Goal: Book appointment/travel/reservation

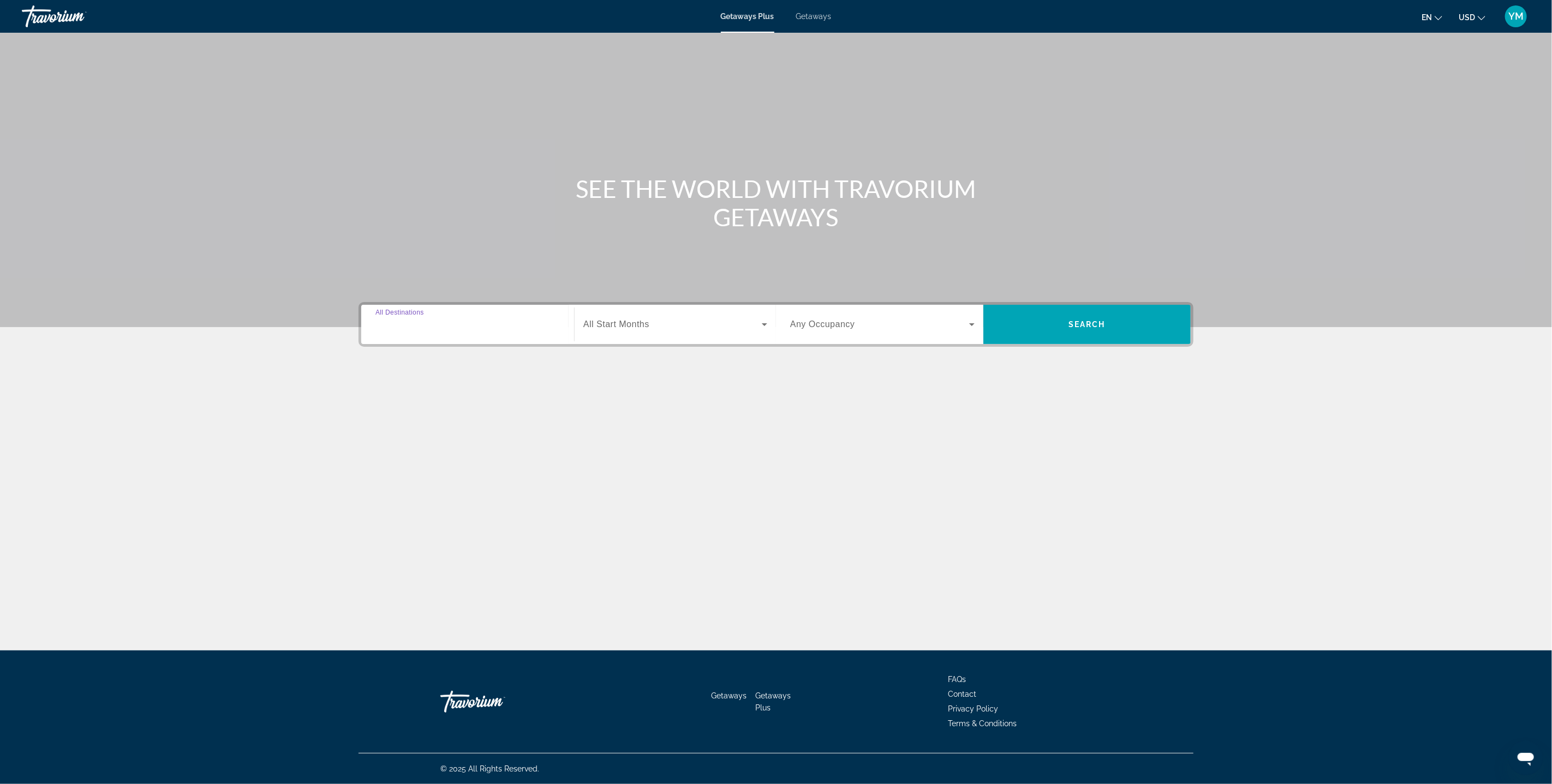
click at [498, 326] on input "Destination All Destinations" at bounding box center [468, 325] width 184 height 13
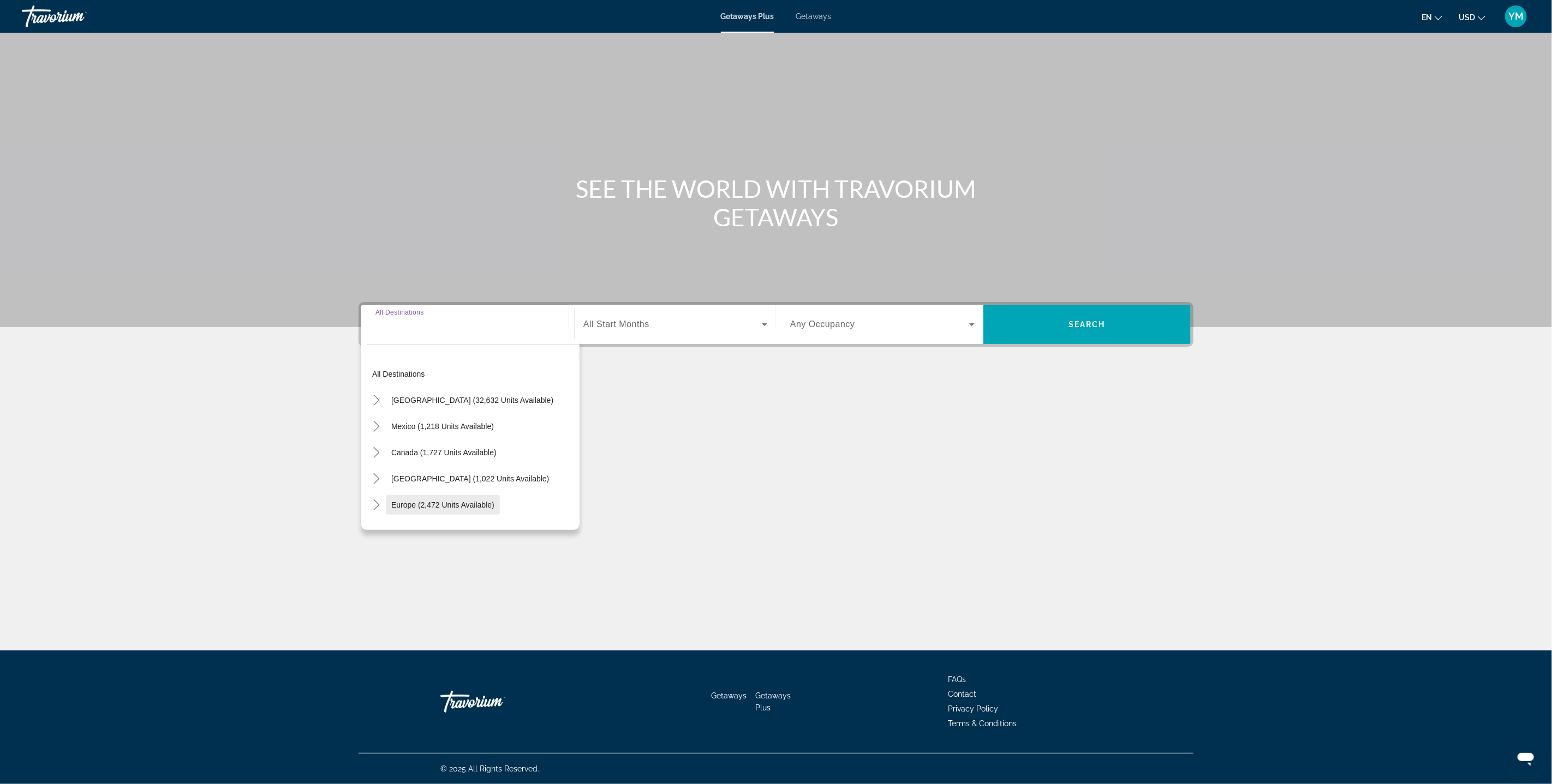
click at [416, 504] on span "Europe (2,472 units available)" at bounding box center [442, 505] width 103 height 8
type input "**********"
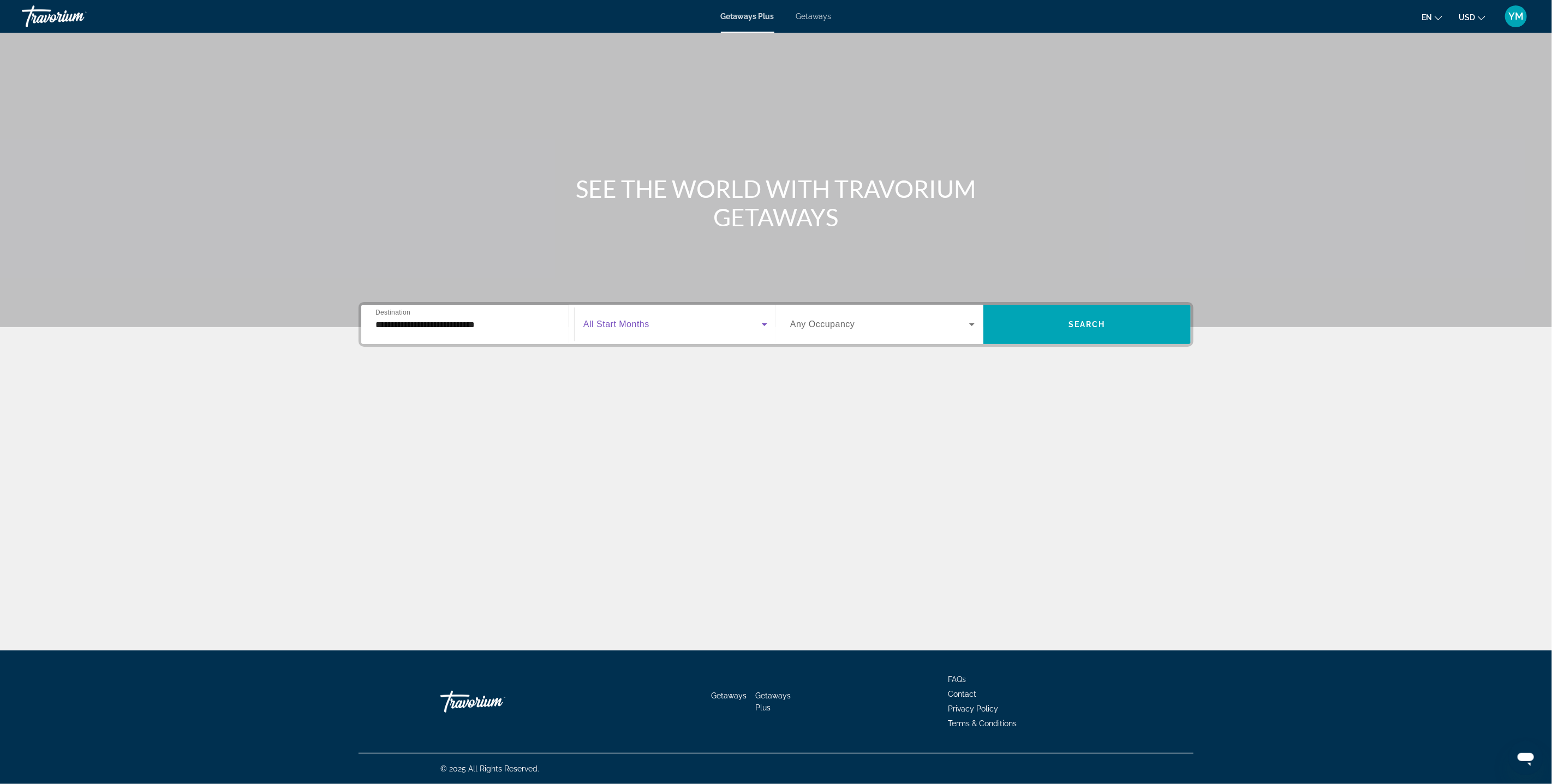
click at [765, 328] on icon "Search widget" at bounding box center [765, 325] width 13 height 13
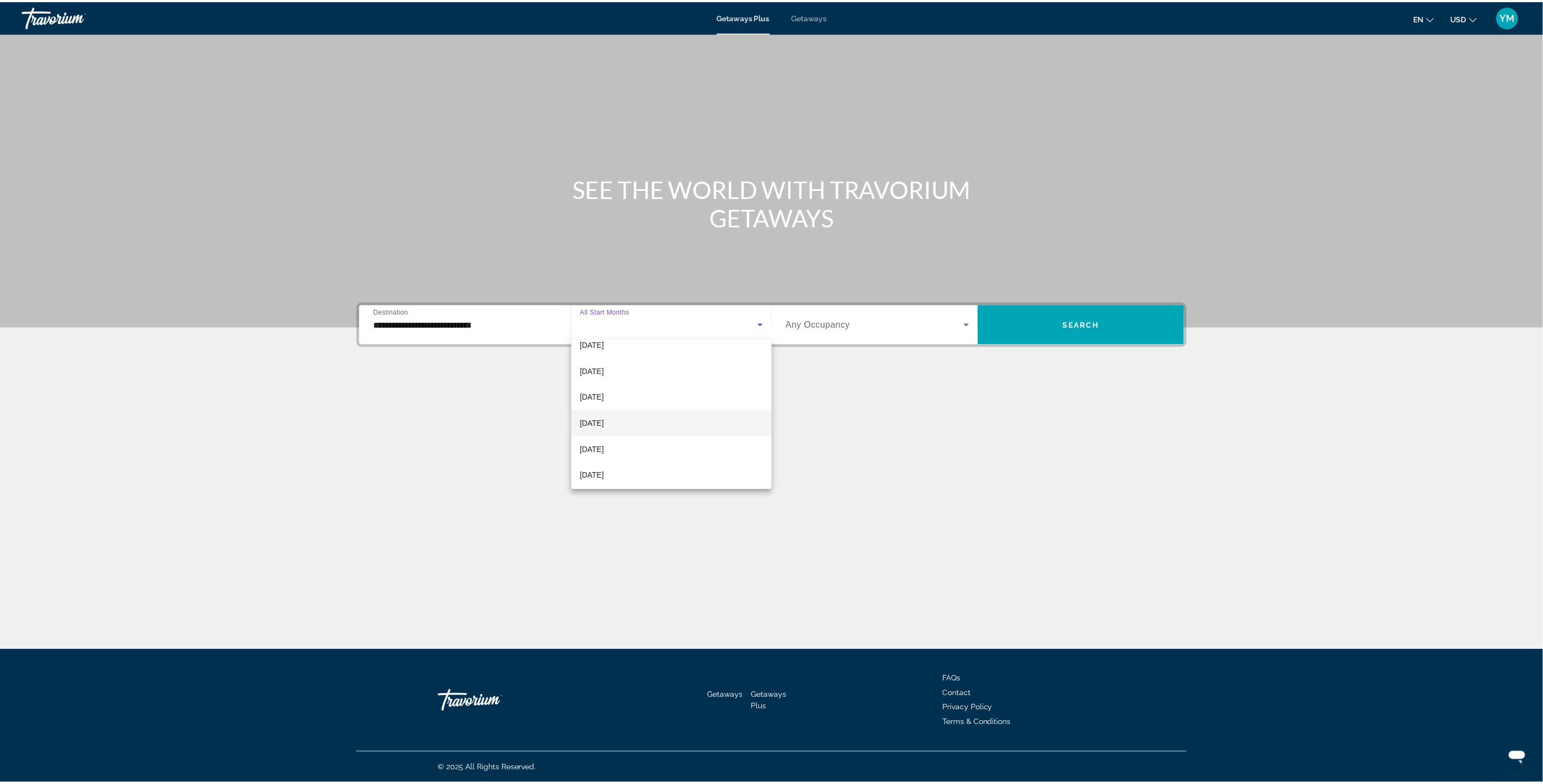
scroll to position [196, 0]
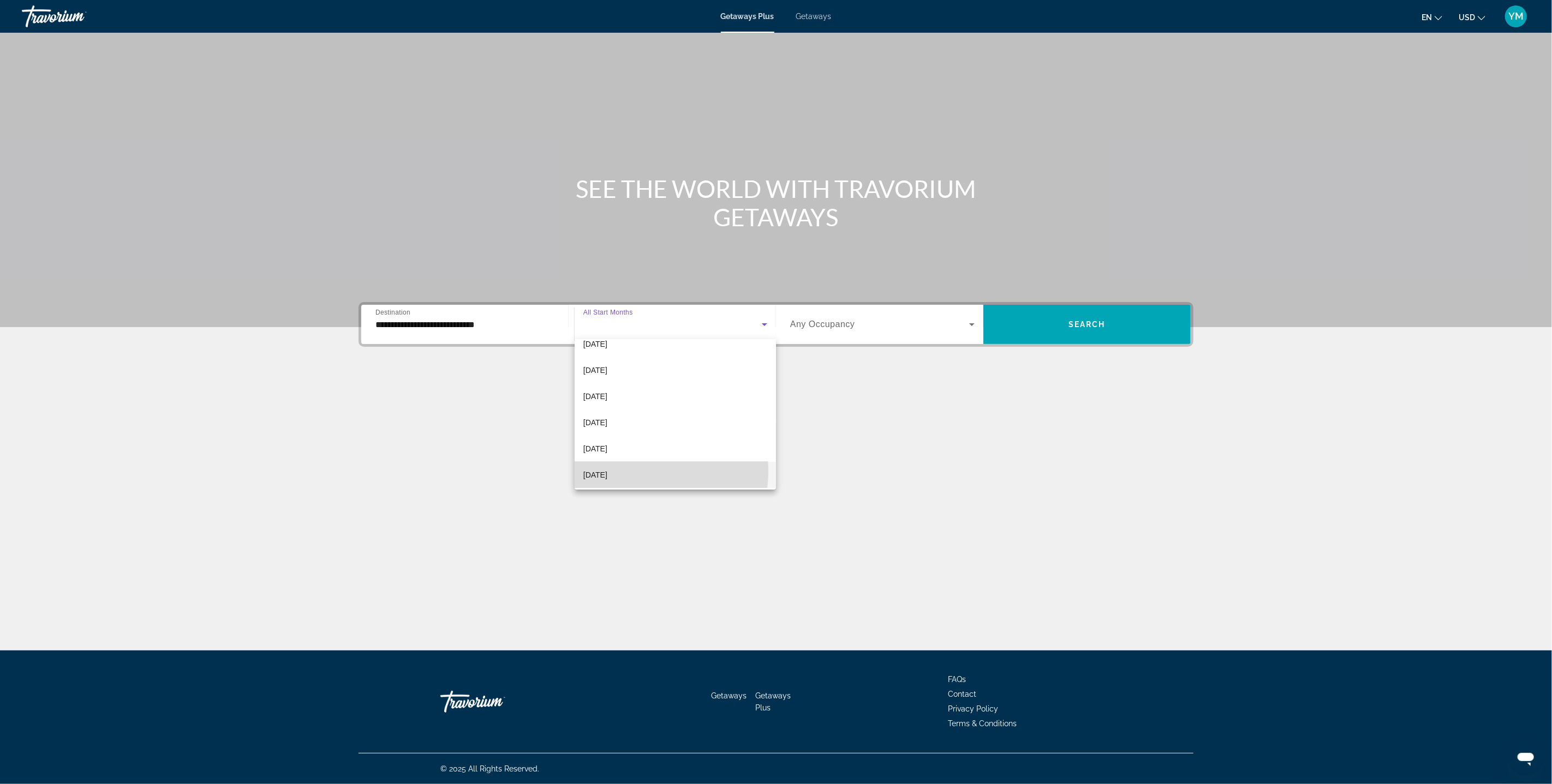
click at [642, 471] on mat-option "[DATE]" at bounding box center [675, 474] width 201 height 26
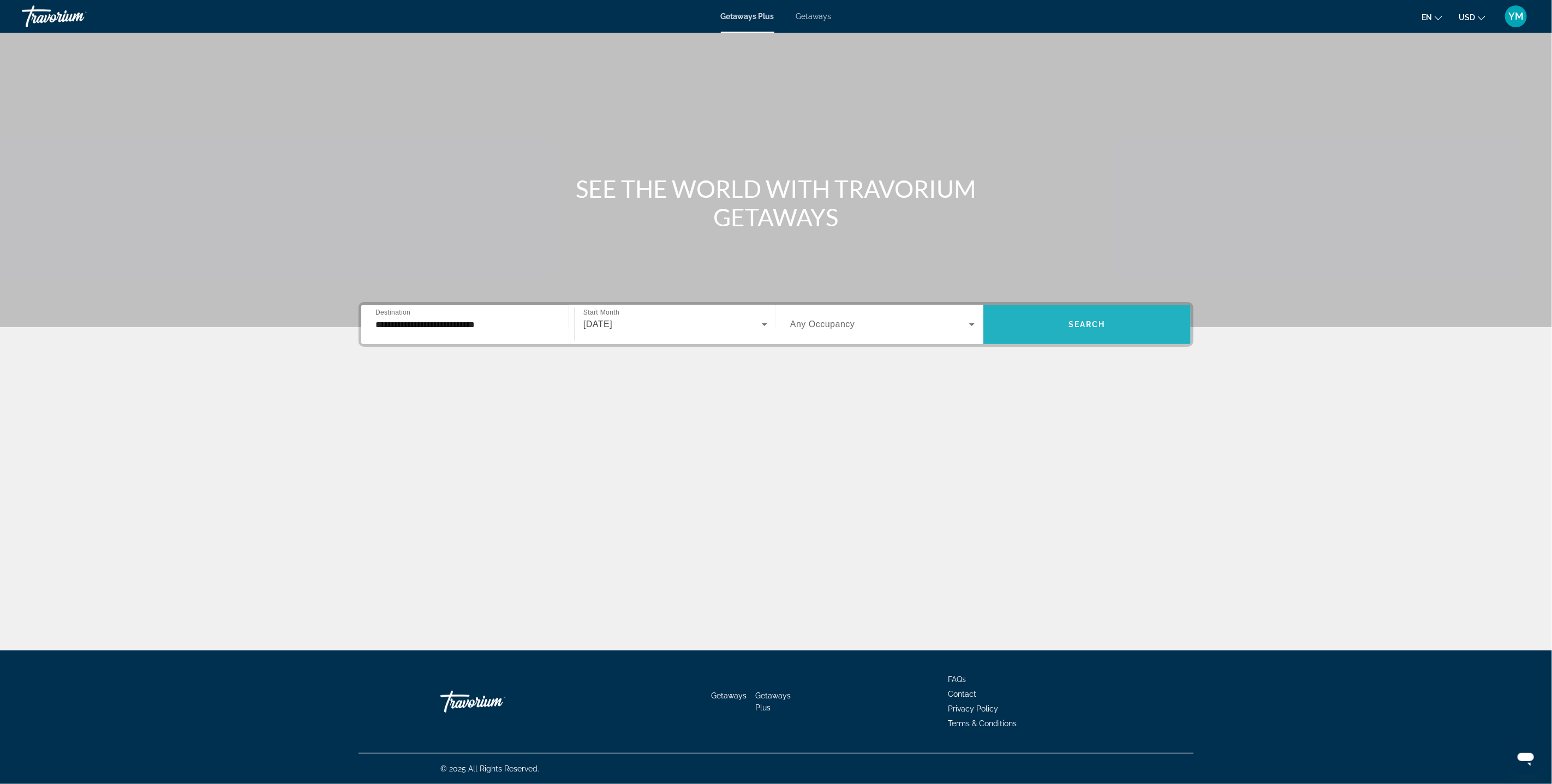
click at [1065, 333] on span "Search widget" at bounding box center [1087, 324] width 207 height 26
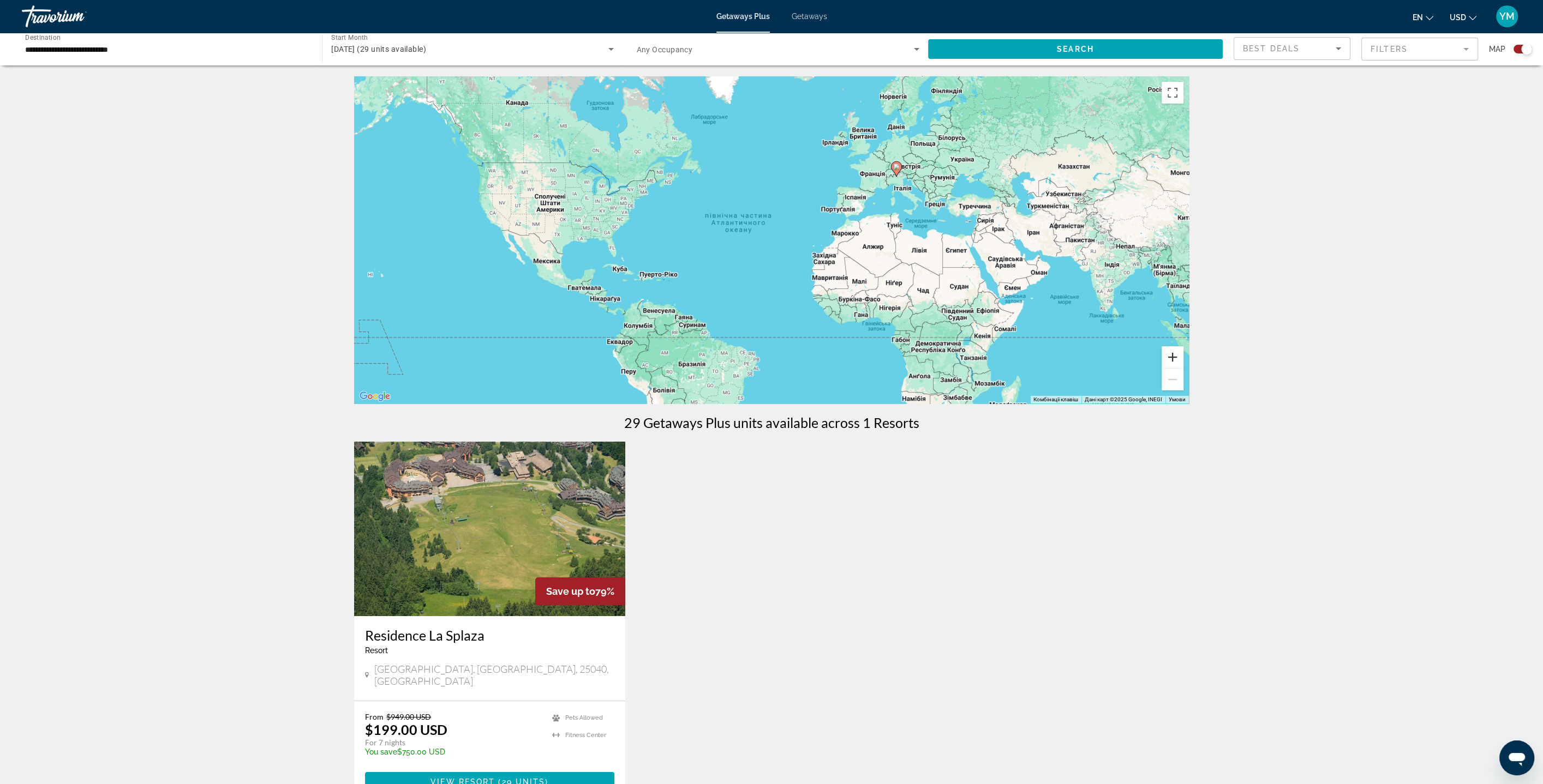
click at [1173, 351] on button "Збільшити" at bounding box center [1172, 357] width 22 height 22
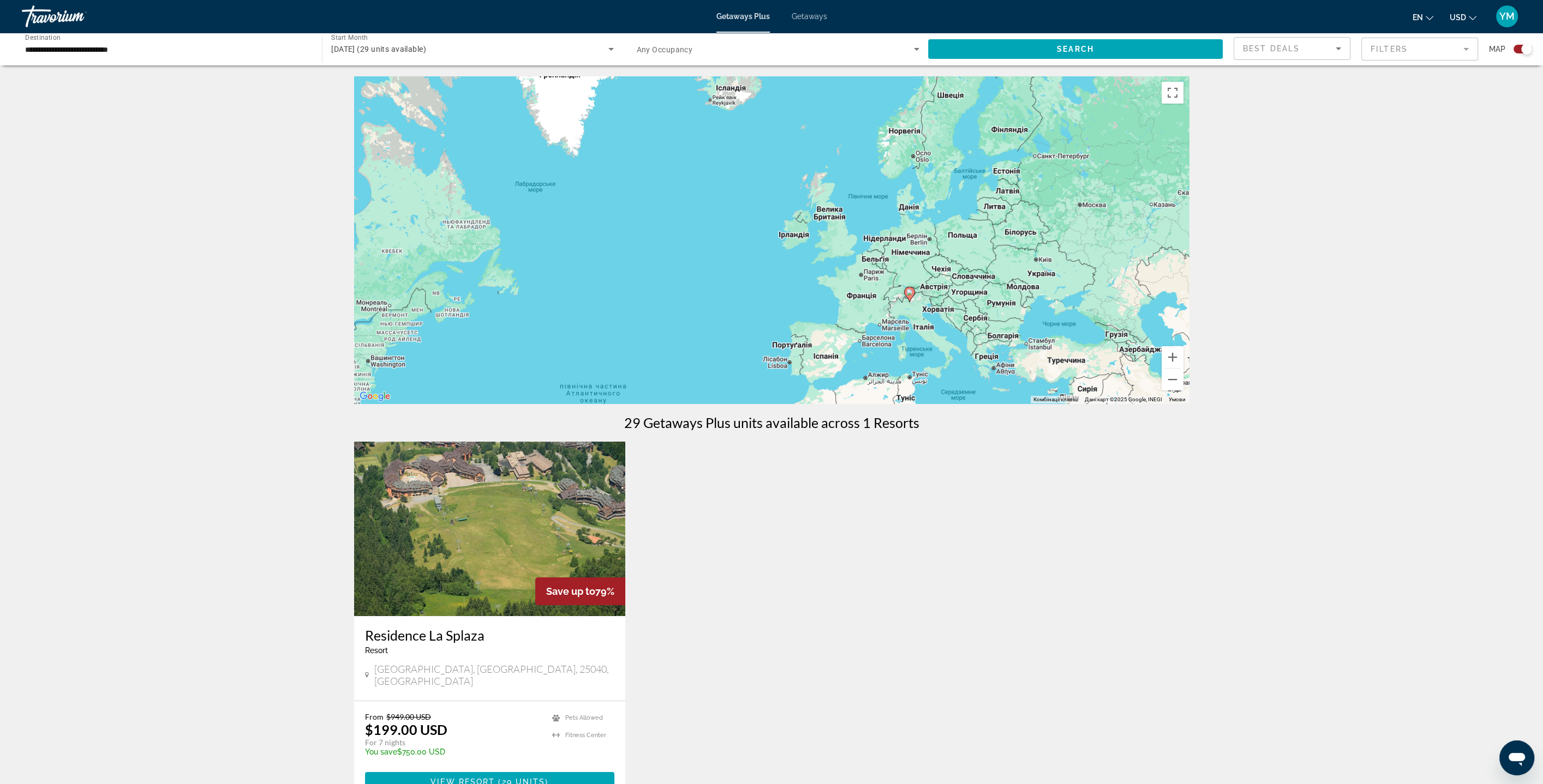
drag, startPoint x: 1038, startPoint y: 203, endPoint x: 927, endPoint y: 392, distance: 219.2
click at [927, 392] on div "Увімкніть режим перетягування за допомогою клавіатури, натиснувши Alt + Enter. …" at bounding box center [772, 240] width 835 height 327
click at [609, 51] on icon "Search widget" at bounding box center [611, 49] width 13 height 13
click at [603, 87] on mat-option "All Start Months" at bounding box center [472, 81] width 300 height 26
click at [609, 51] on icon "Search widget" at bounding box center [611, 49] width 13 height 13
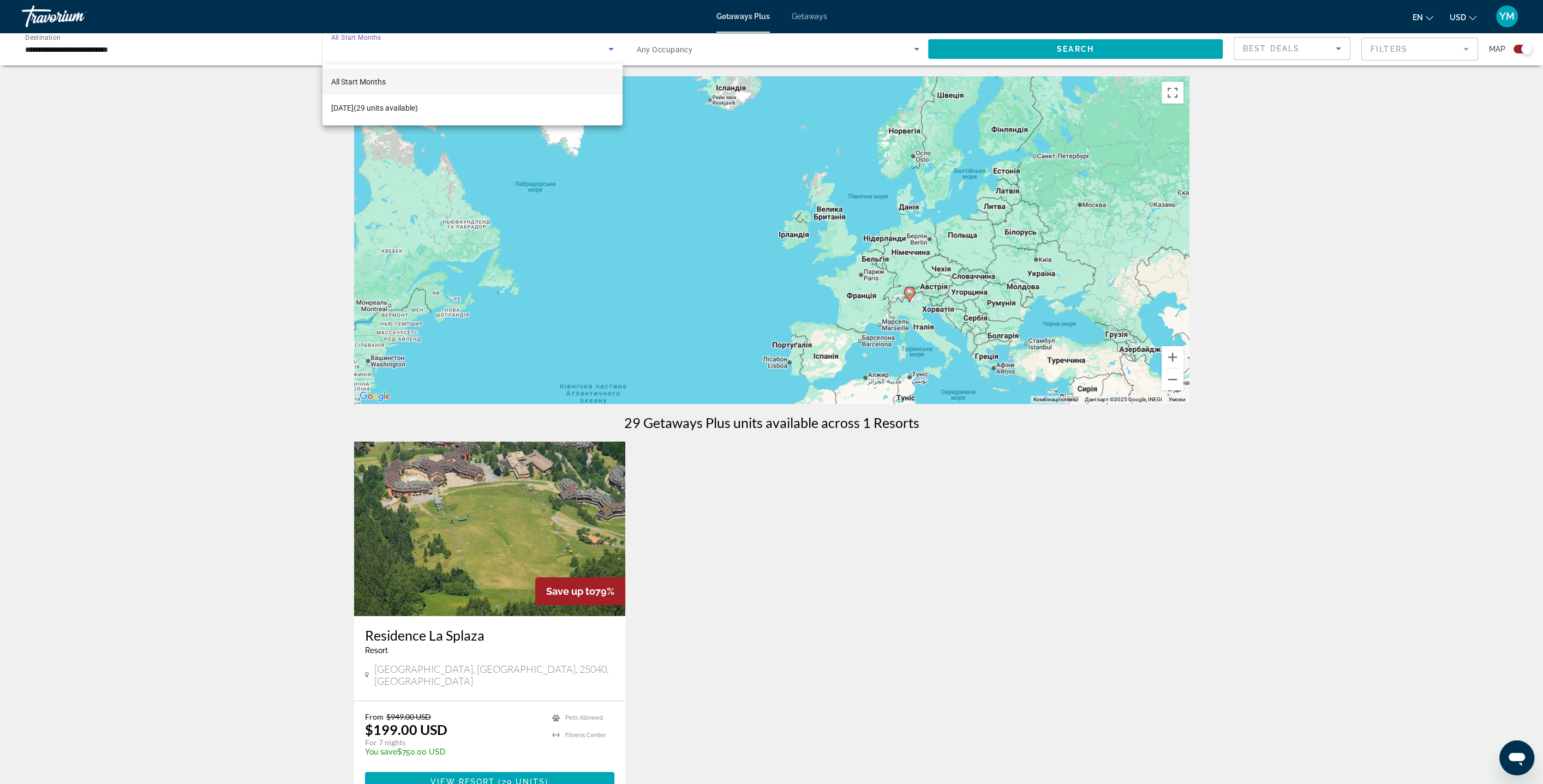
click at [169, 54] on div at bounding box center [772, 392] width 1543 height 784
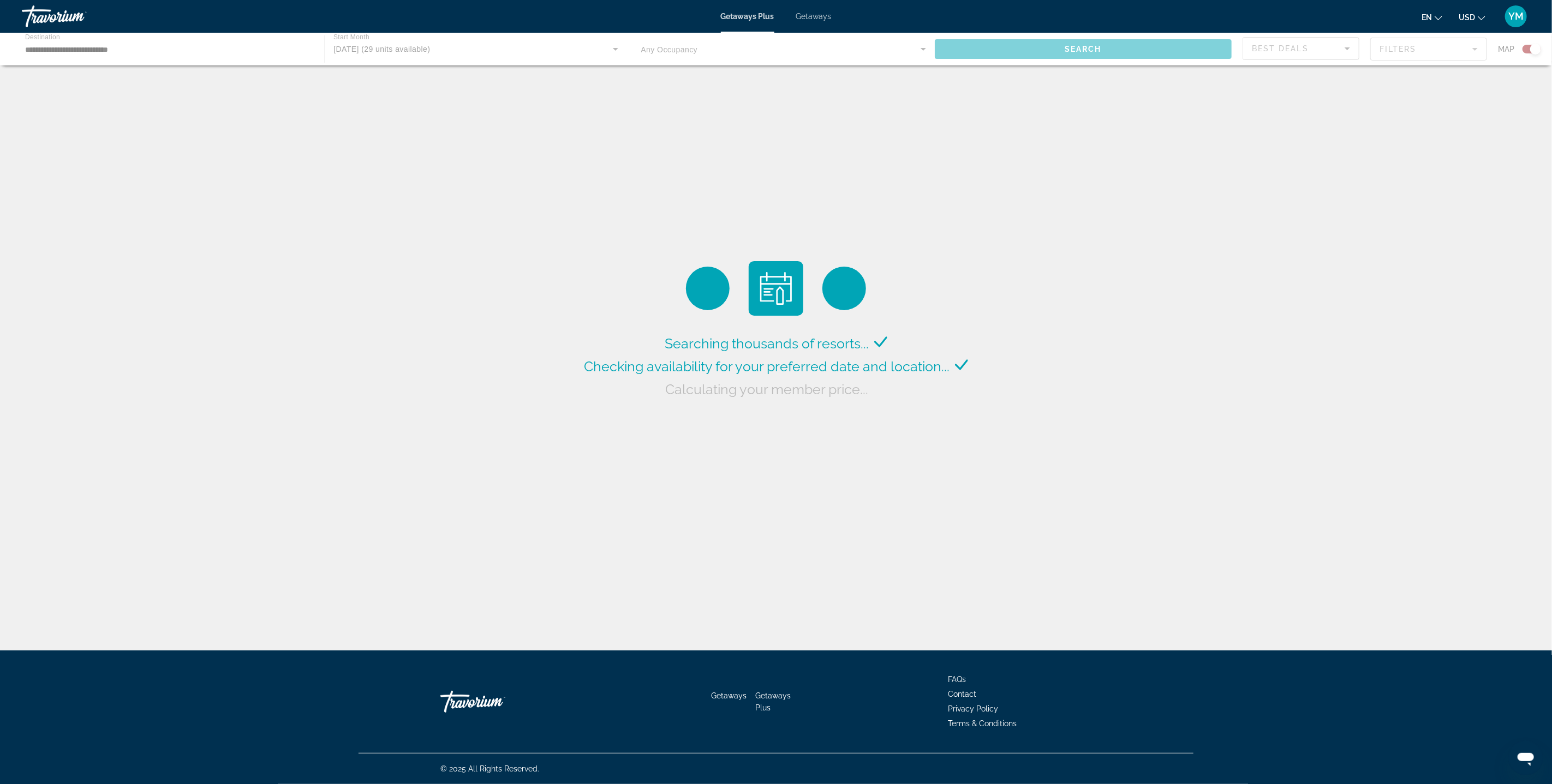
click at [616, 48] on div "Main content" at bounding box center [776, 49] width 1552 height 33
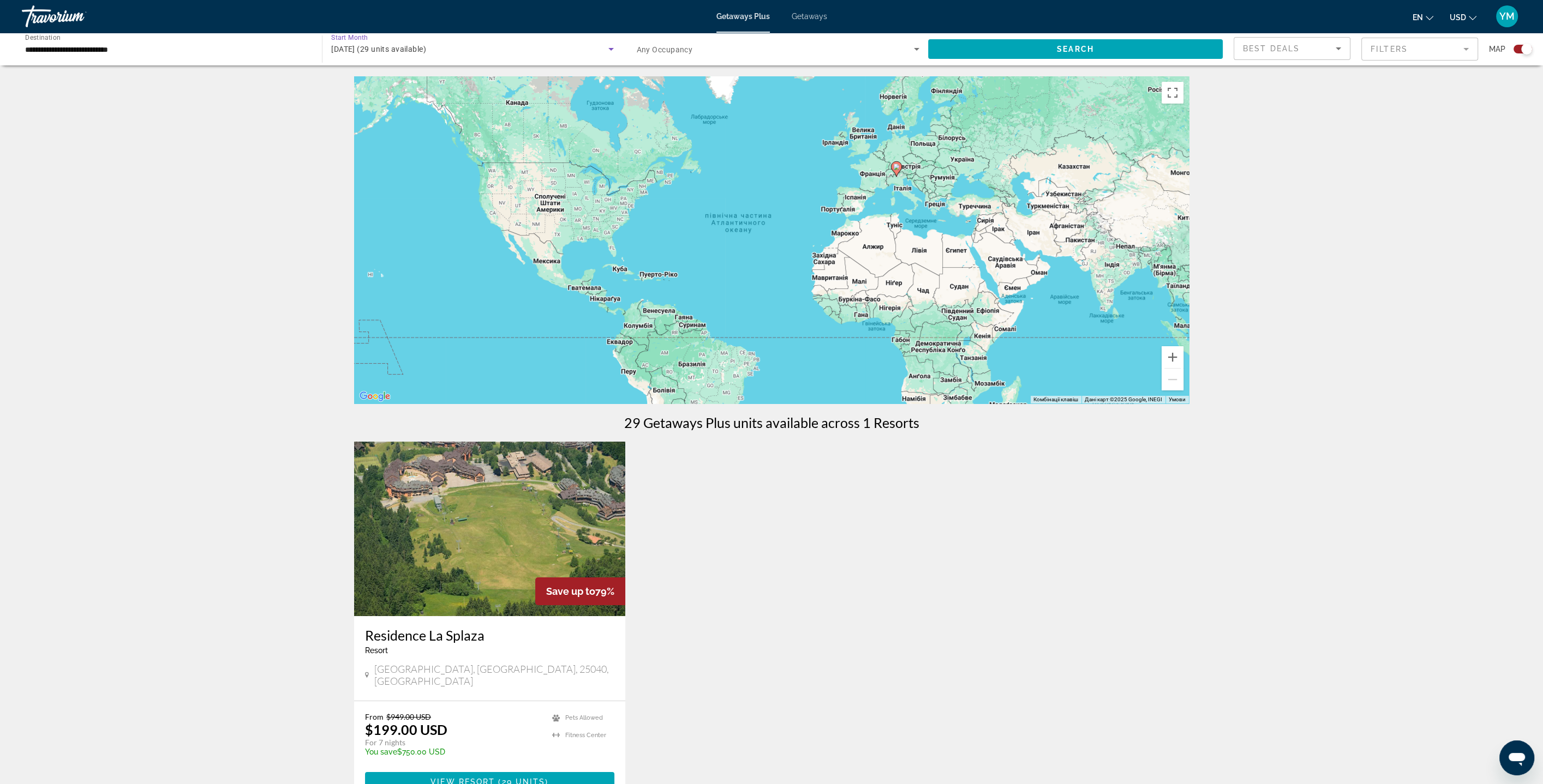
click at [613, 49] on icon "Search widget" at bounding box center [611, 49] width 13 height 13
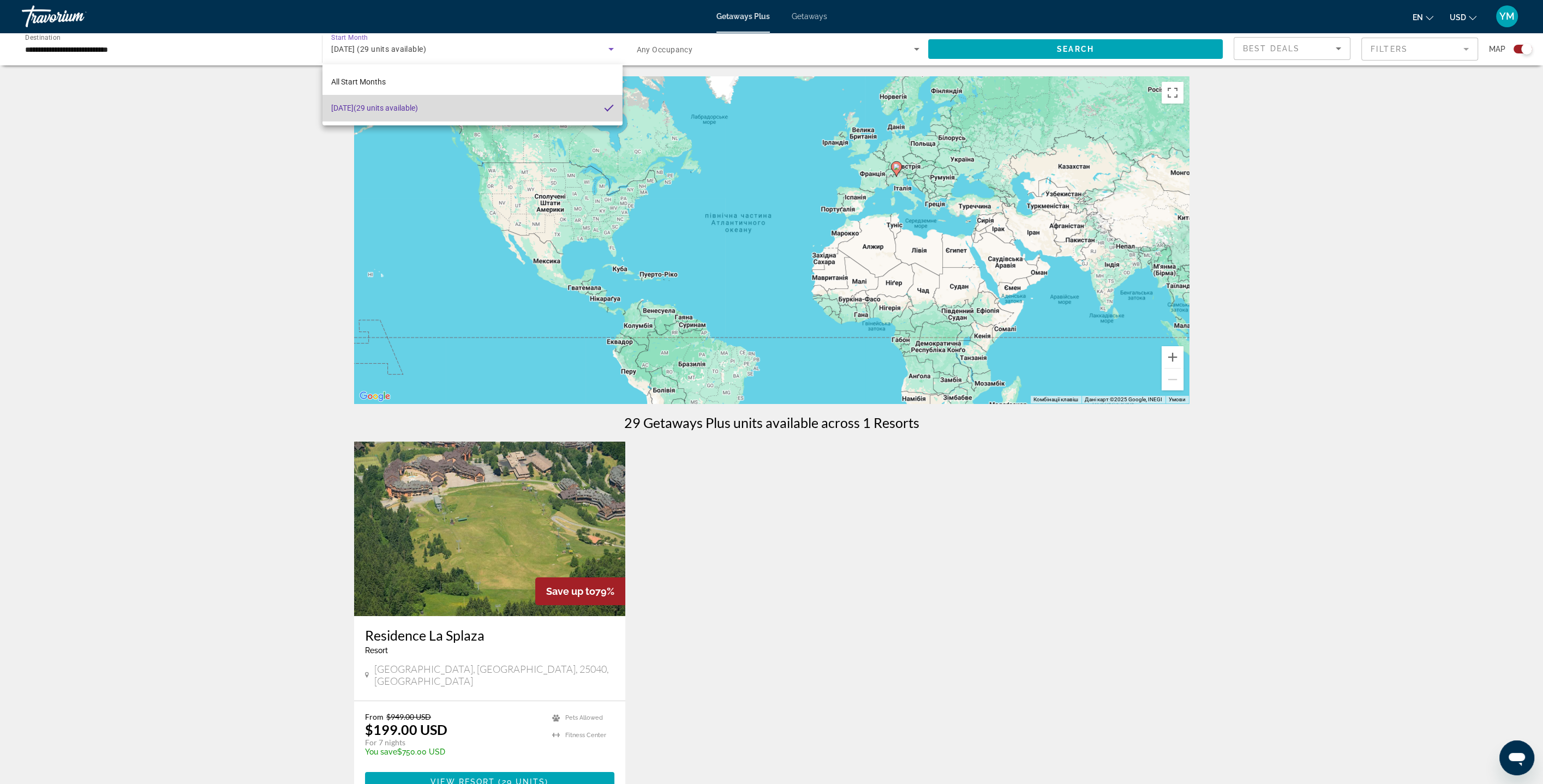
click at [363, 107] on span "August 2026 (29 units available)" at bounding box center [375, 108] width 87 height 13
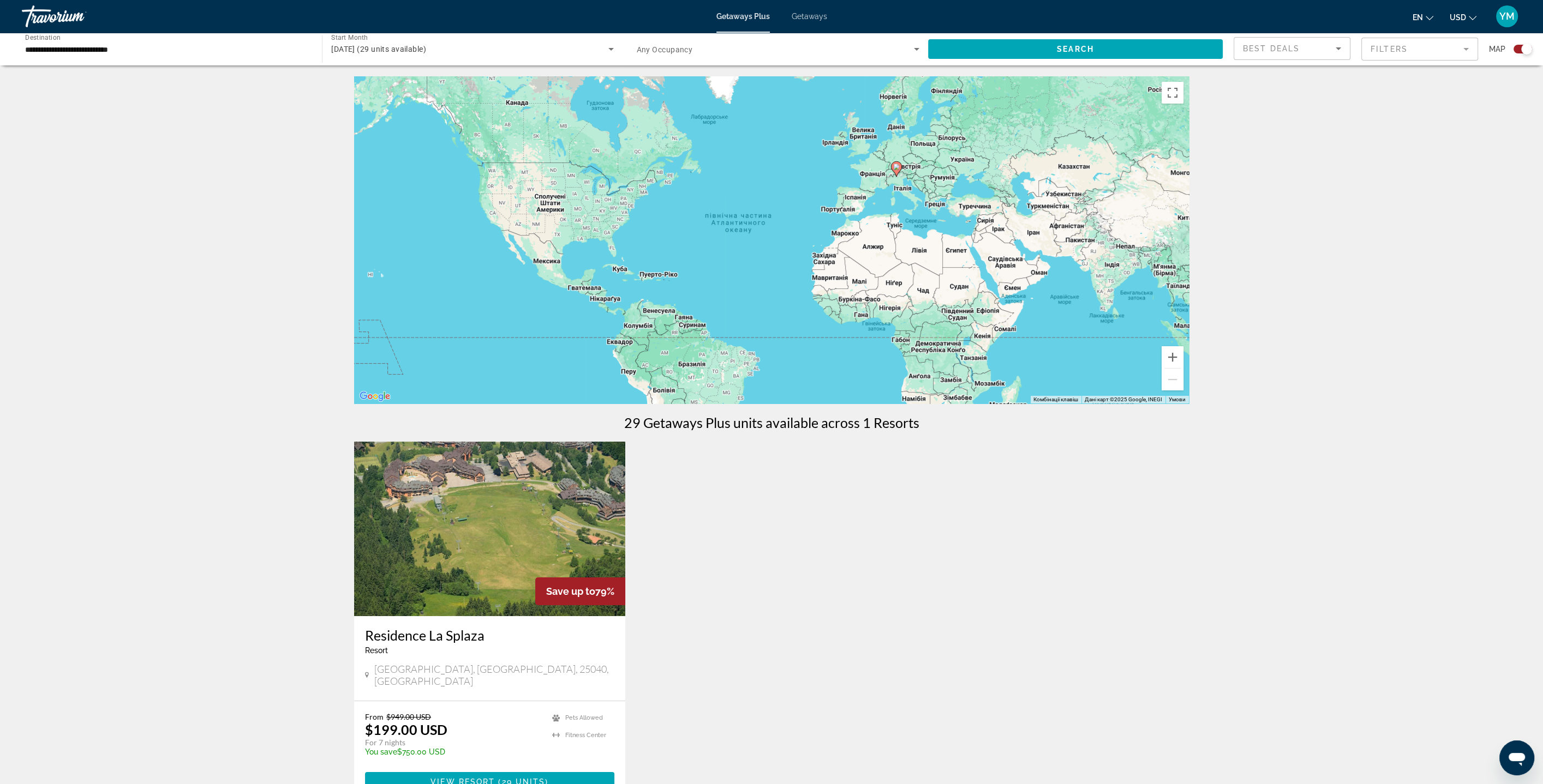
click at [524, 520] on img "Main content" at bounding box center [490, 529] width 271 height 175
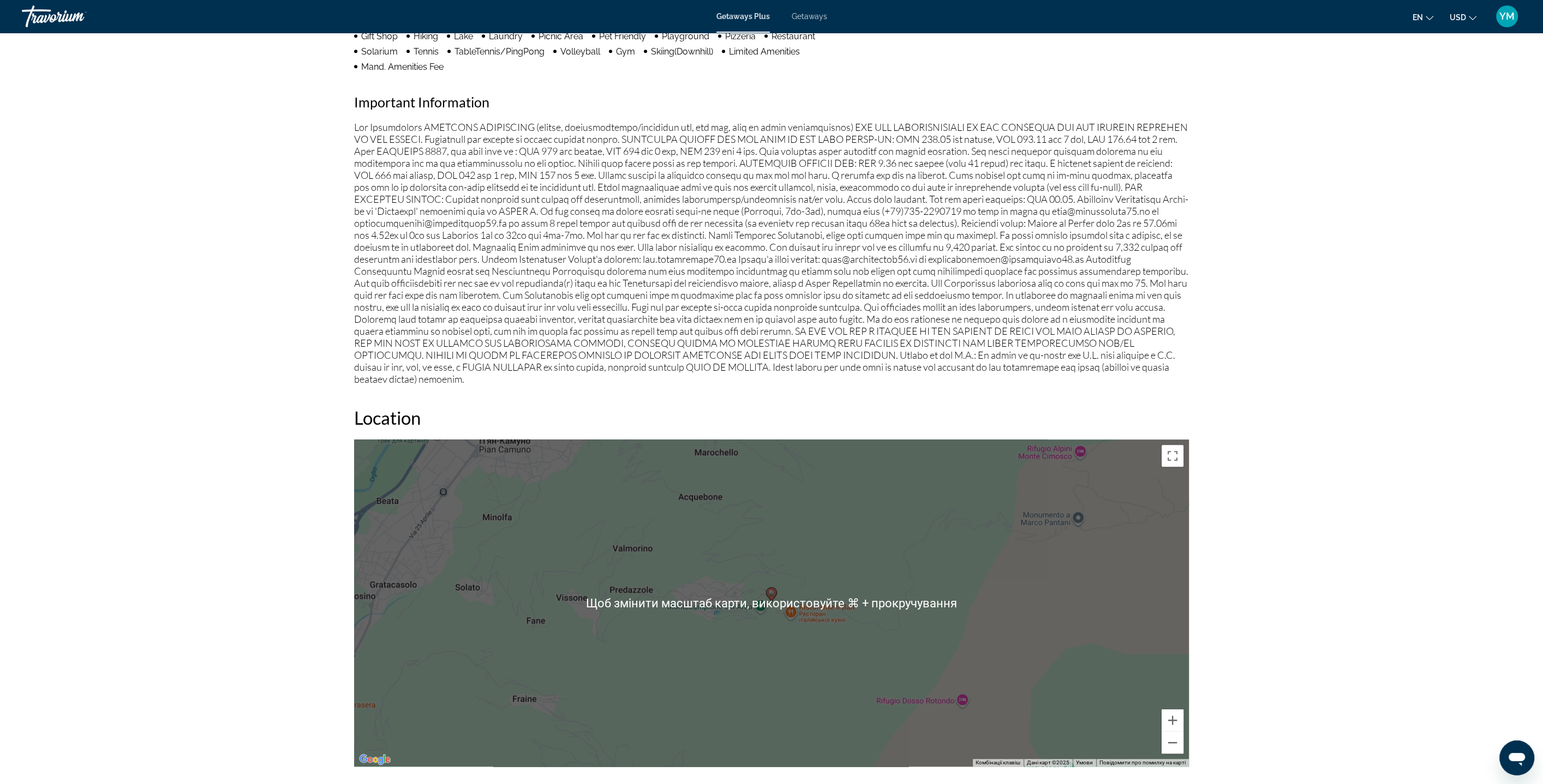
scroll to position [1168, 0]
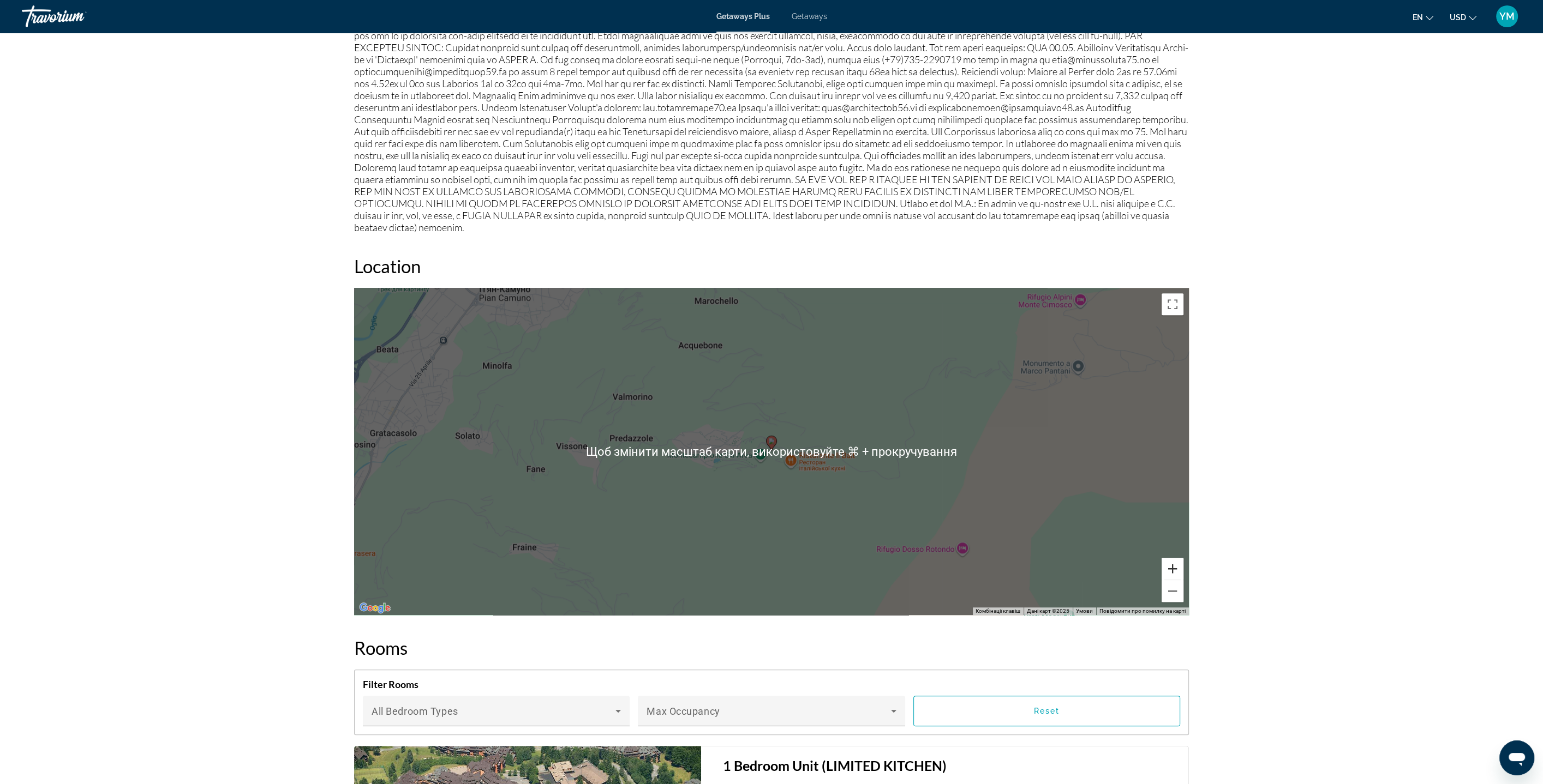
click at [1173, 558] on button "Збільшити" at bounding box center [1172, 569] width 22 height 22
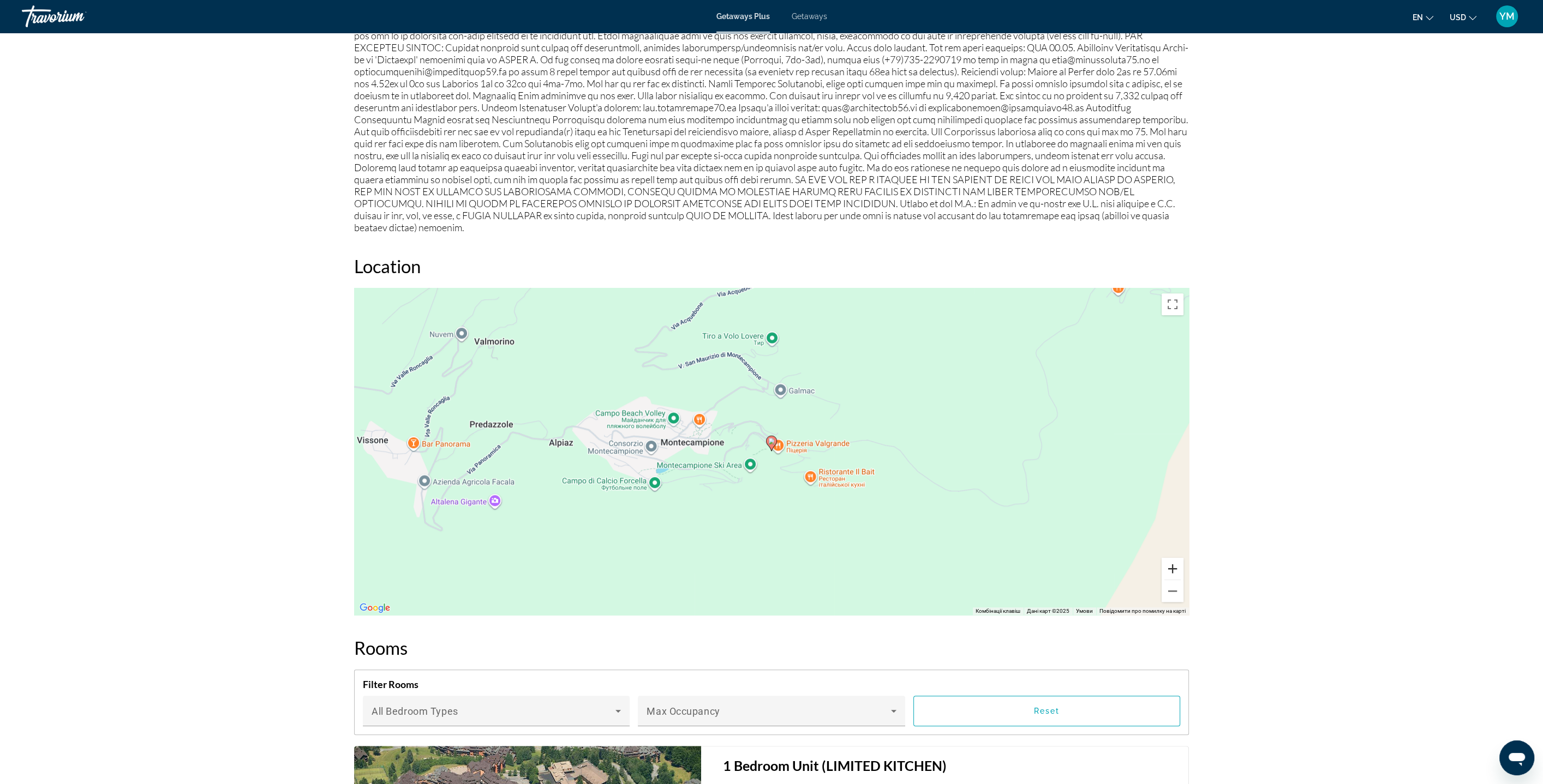
click at [1173, 558] on button "Збільшити" at bounding box center [1172, 569] width 22 height 22
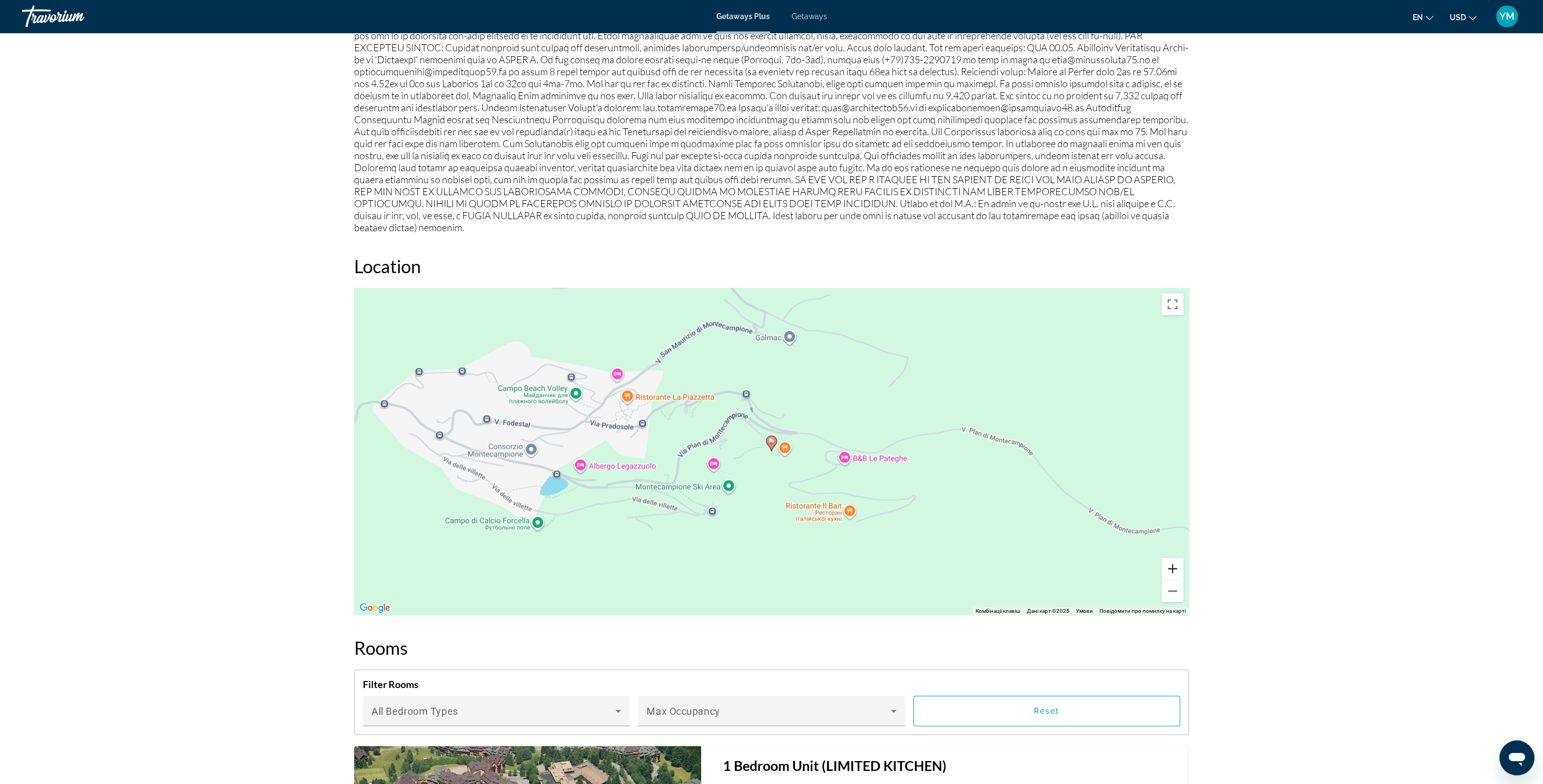
click at [1173, 558] on button "Збільшити" at bounding box center [1172, 569] width 22 height 22
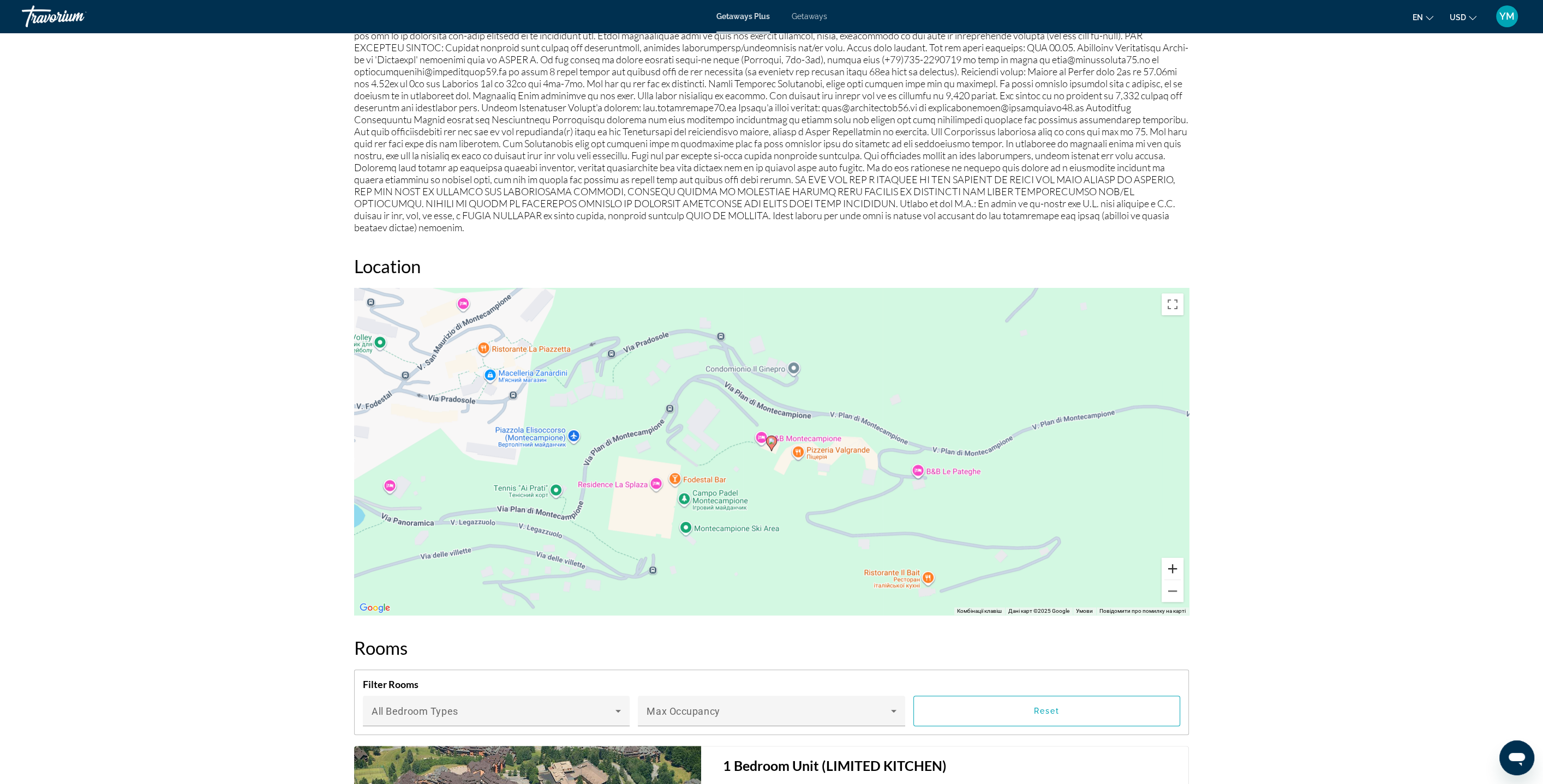
click at [1173, 558] on button "Збільшити" at bounding box center [1172, 569] width 22 height 22
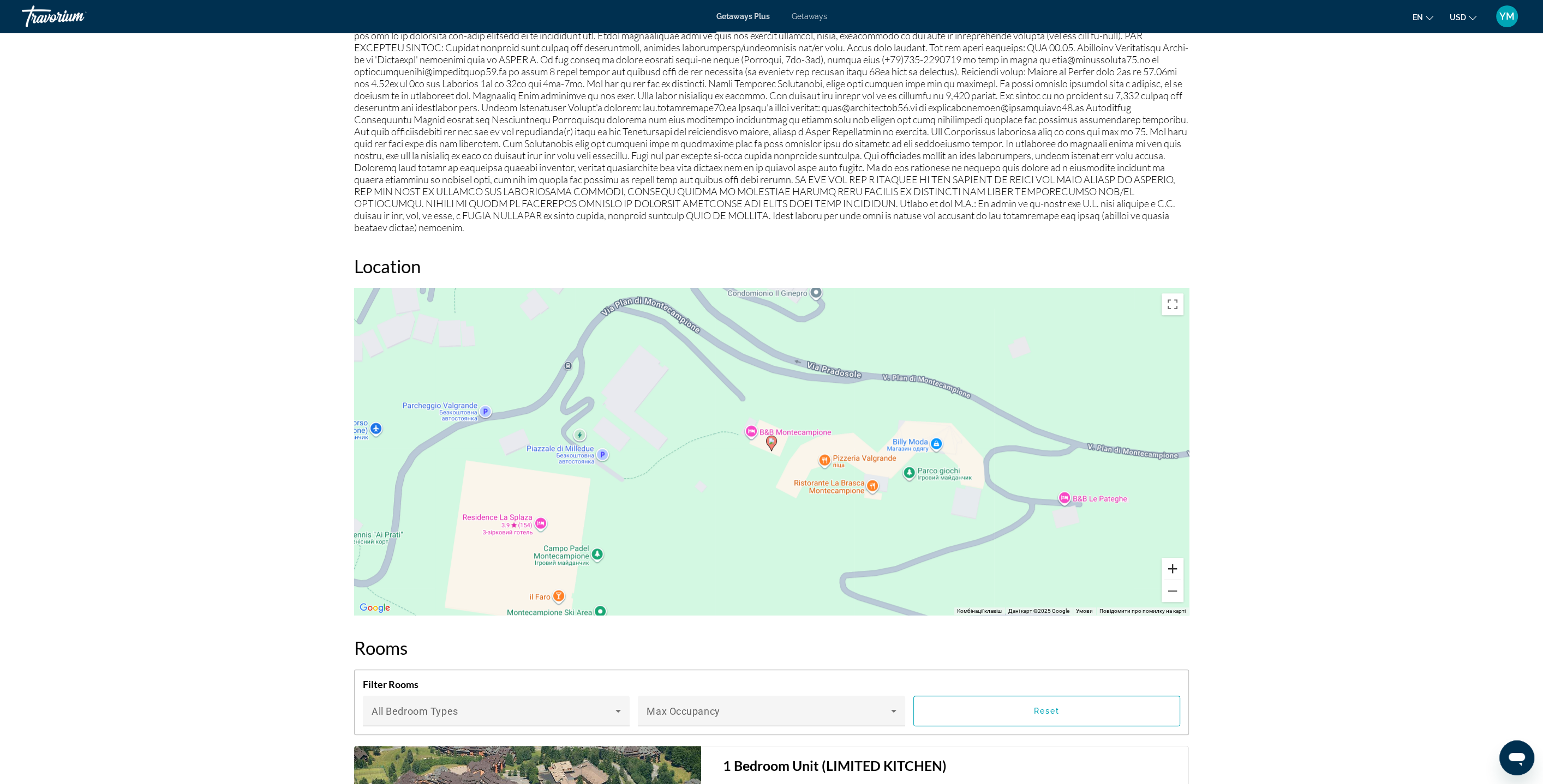
click at [1173, 558] on button "Збільшити" at bounding box center [1172, 569] width 22 height 22
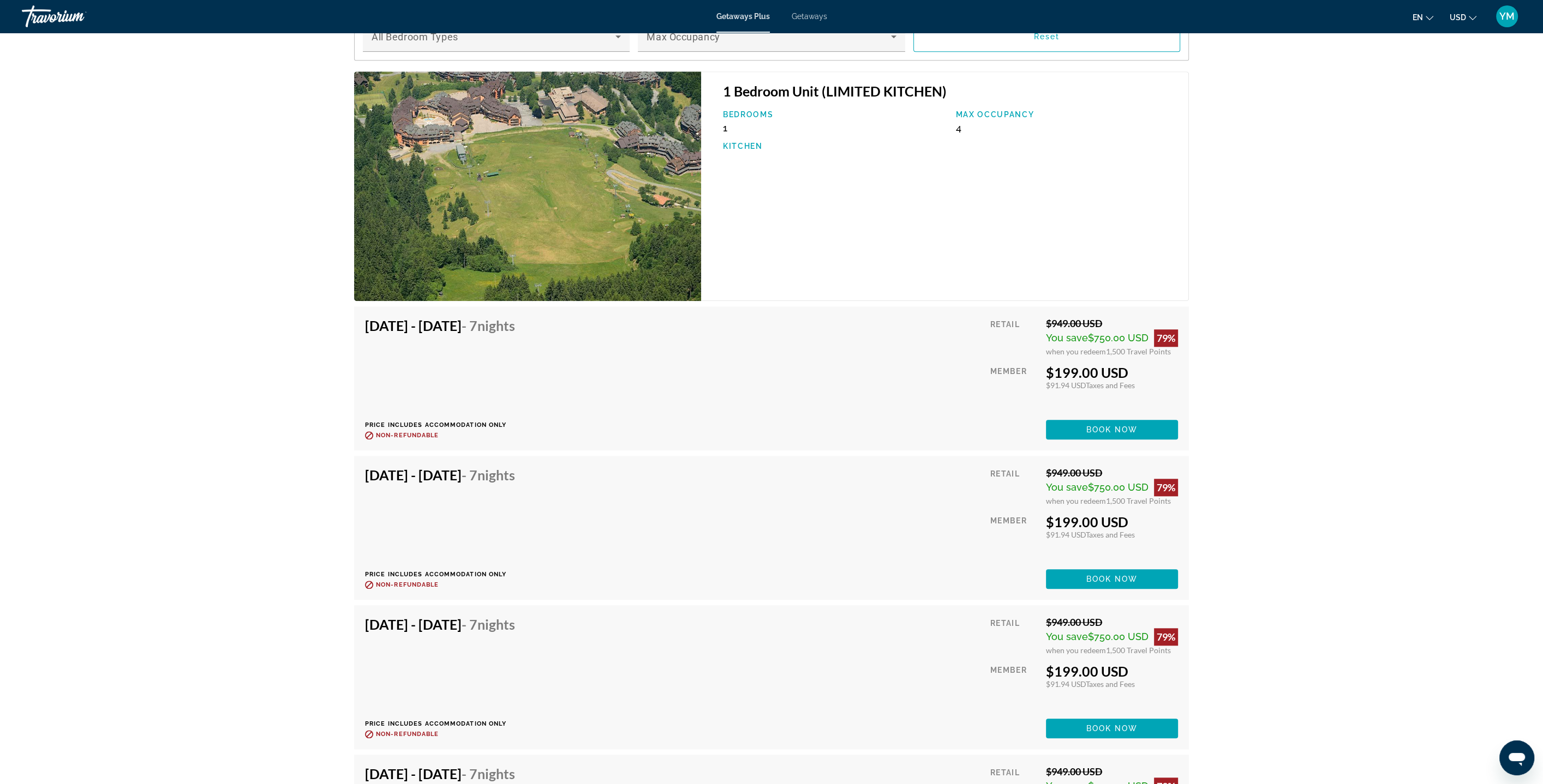
scroll to position [1864, 0]
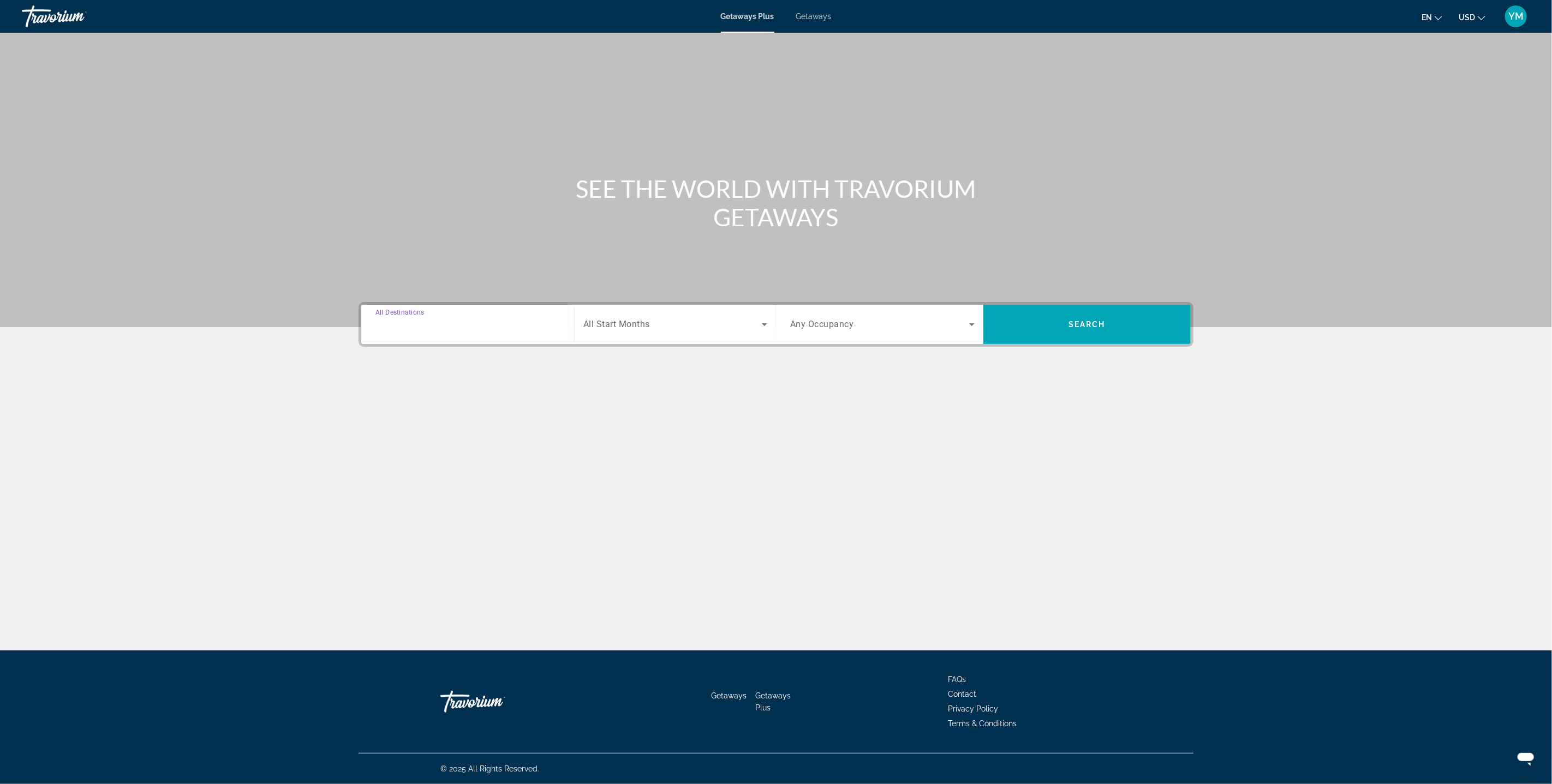
click at [529, 322] on input "Destination All Destinations" at bounding box center [468, 325] width 184 height 13
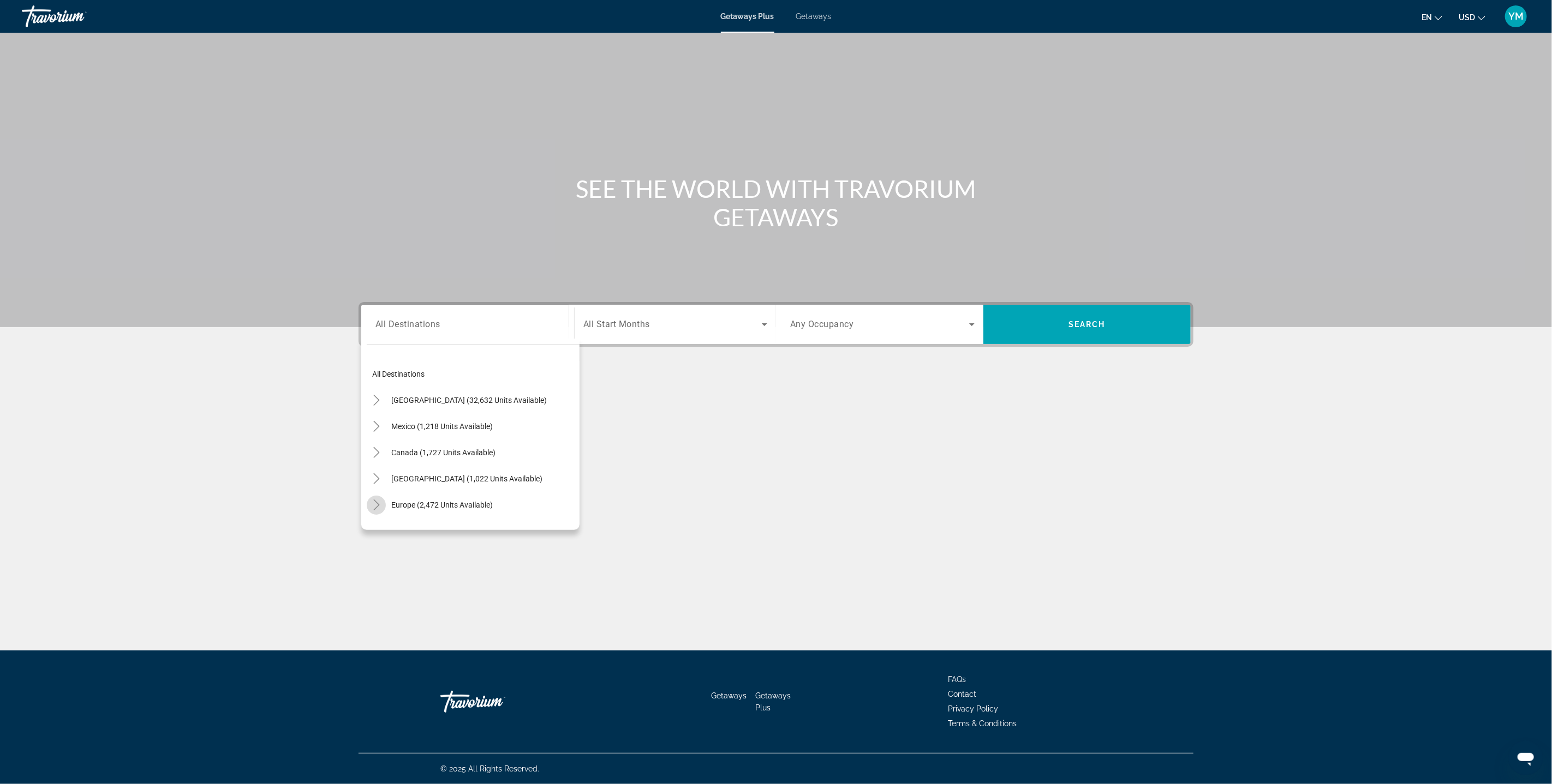
click at [375, 506] on icon "Toggle Europe (2,472 units available)" at bounding box center [377, 505] width 11 height 11
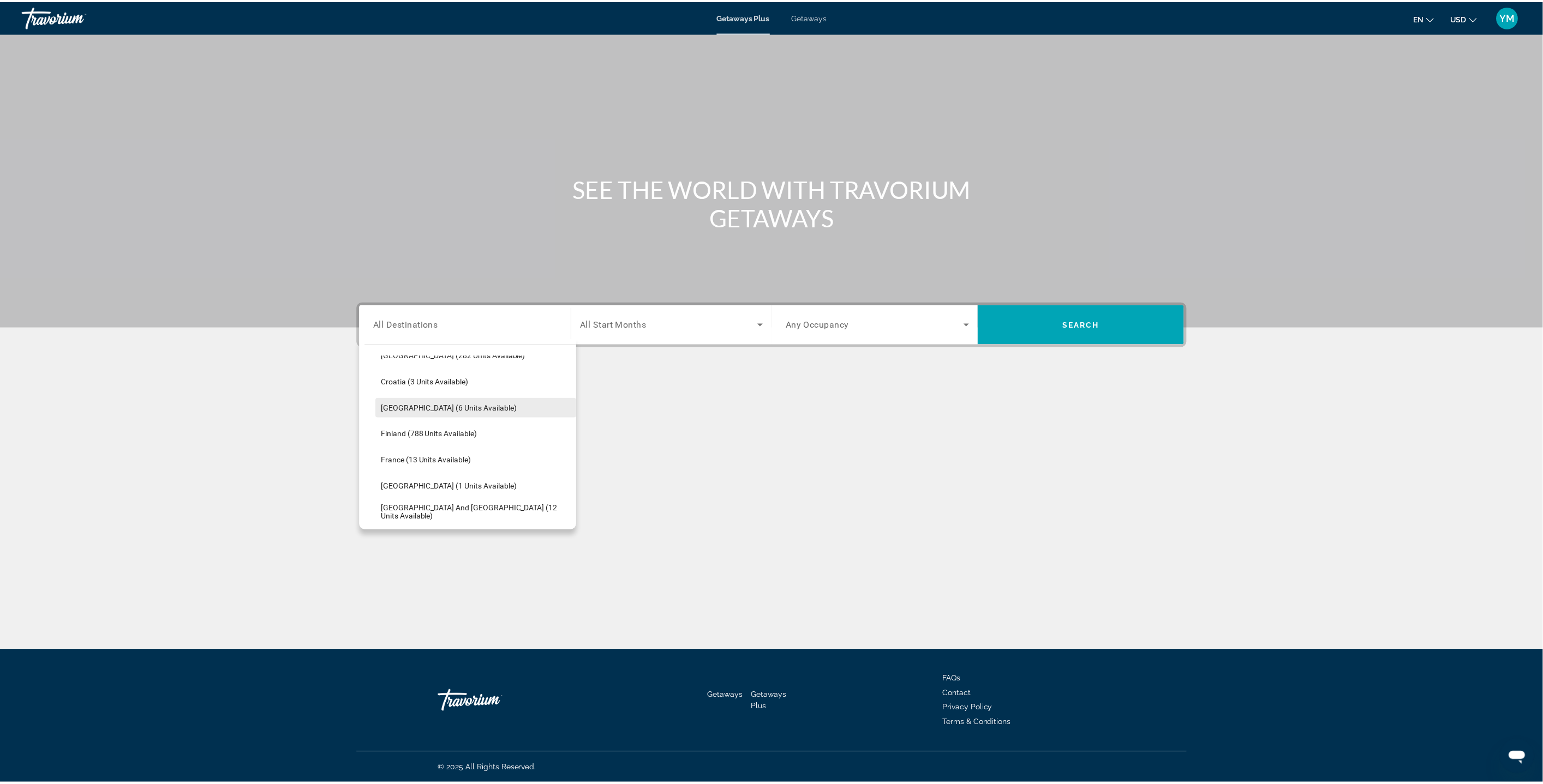
scroll to position [255, 0]
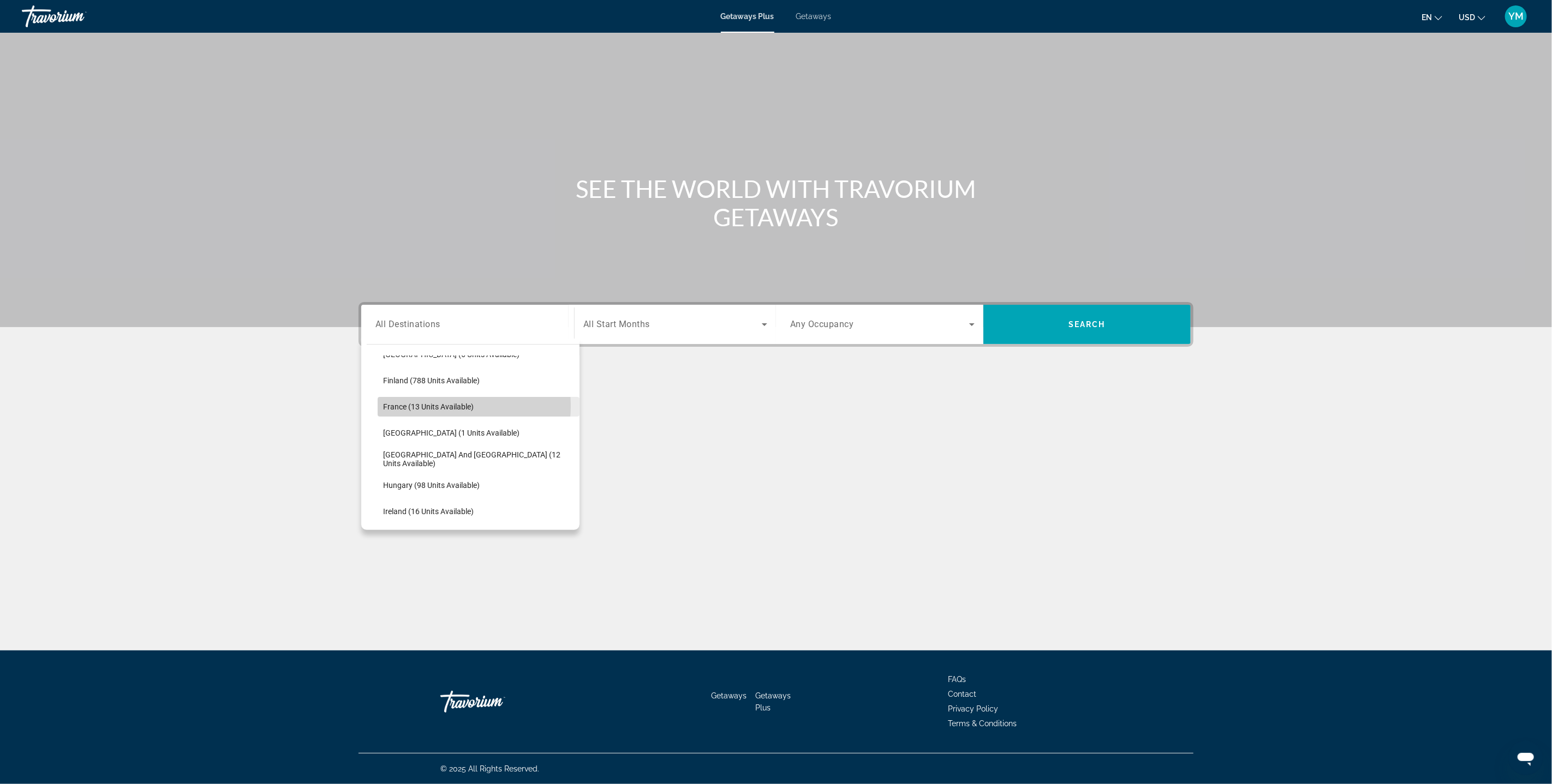
click at [443, 405] on span "France (13 units available)" at bounding box center [428, 406] width 90 height 8
type input "**********"
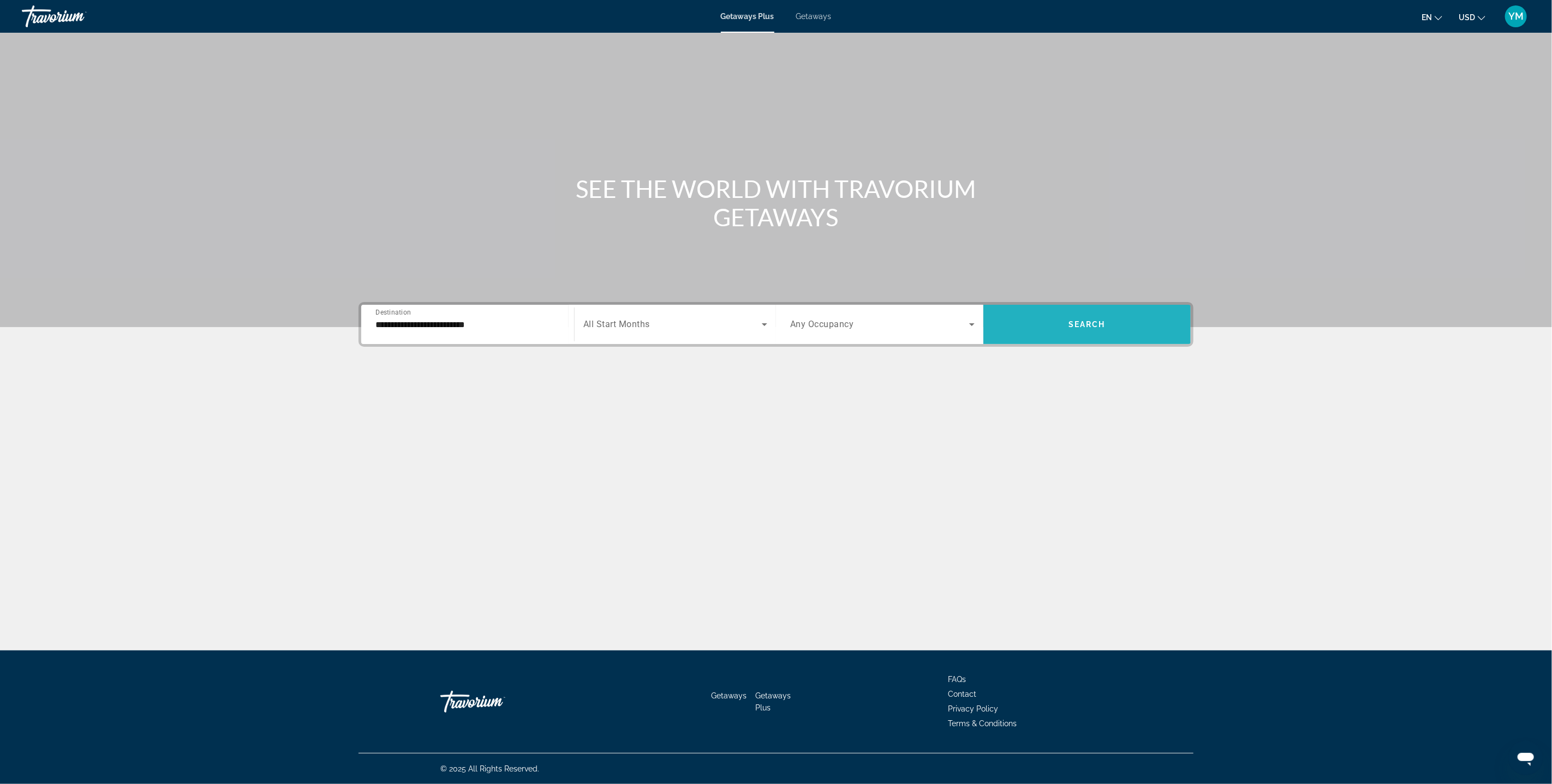
click at [1074, 329] on span "Search widget" at bounding box center [1087, 324] width 207 height 26
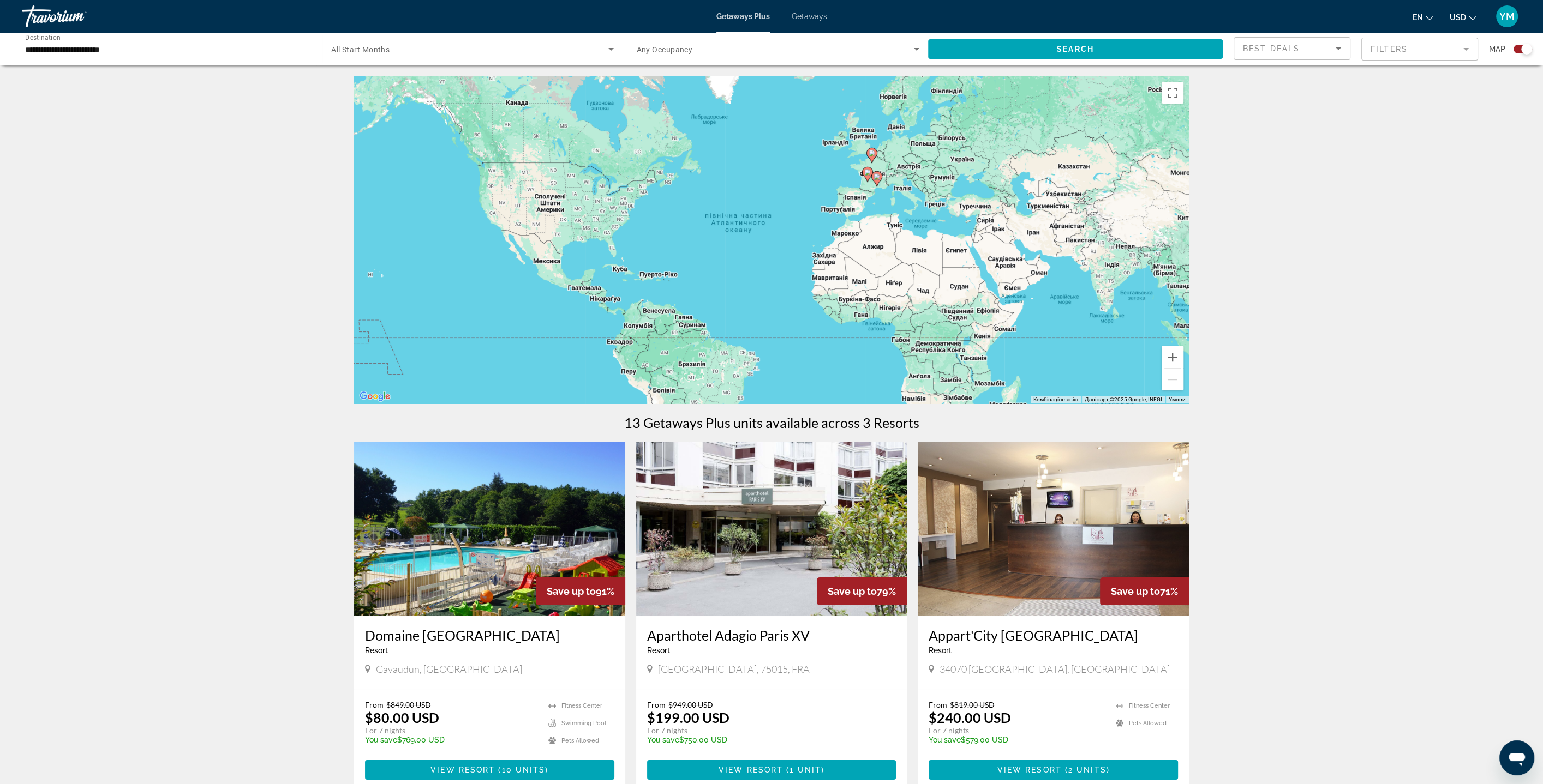
click at [608, 49] on icon "Search widget" at bounding box center [611, 49] width 13 height 13
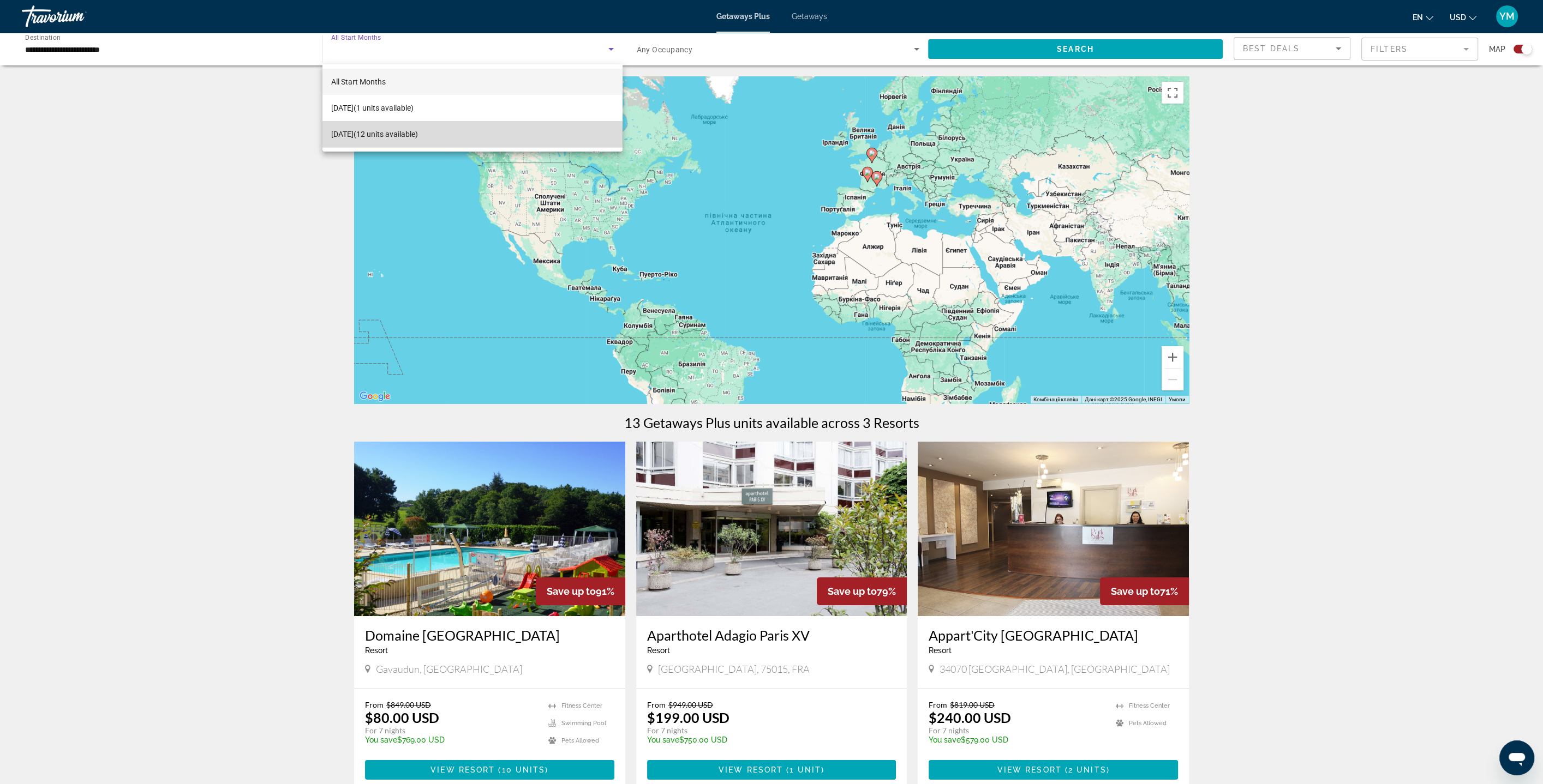
click at [450, 136] on mat-option "October 2025 (12 units available)" at bounding box center [472, 134] width 300 height 26
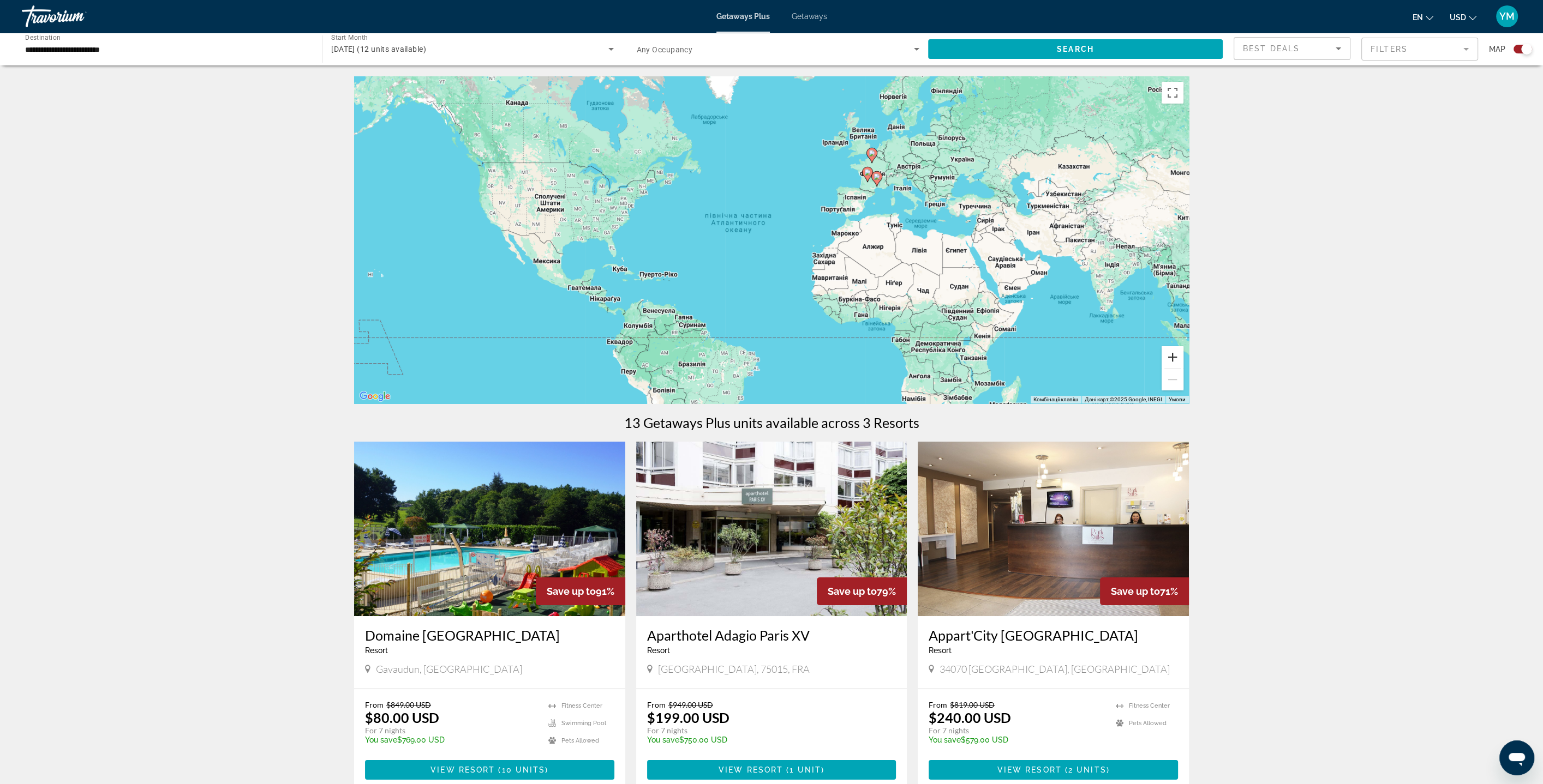
click at [1176, 355] on button "Збільшити" at bounding box center [1172, 357] width 22 height 22
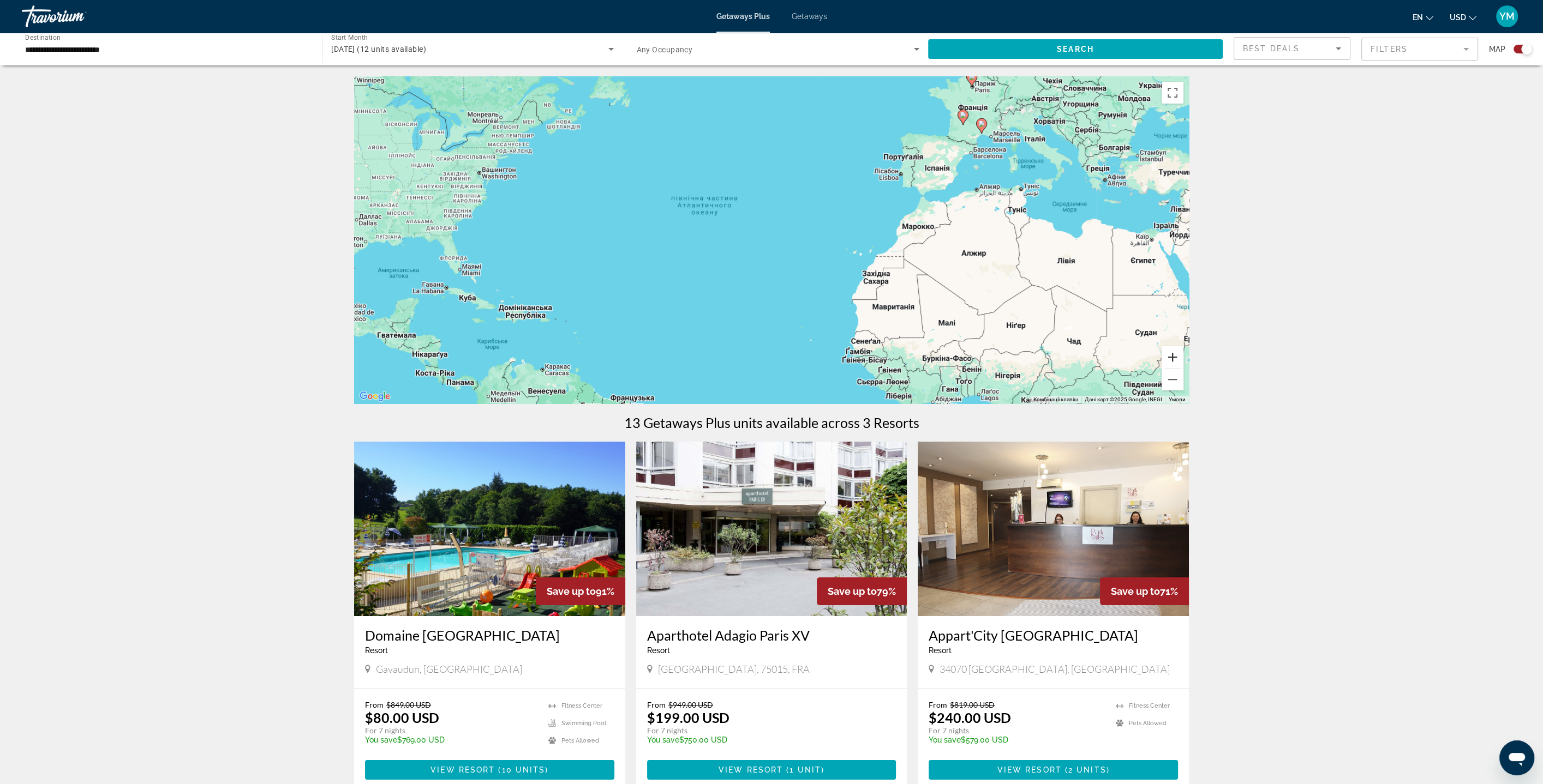
click at [1176, 355] on button "Збільшити" at bounding box center [1172, 357] width 22 height 22
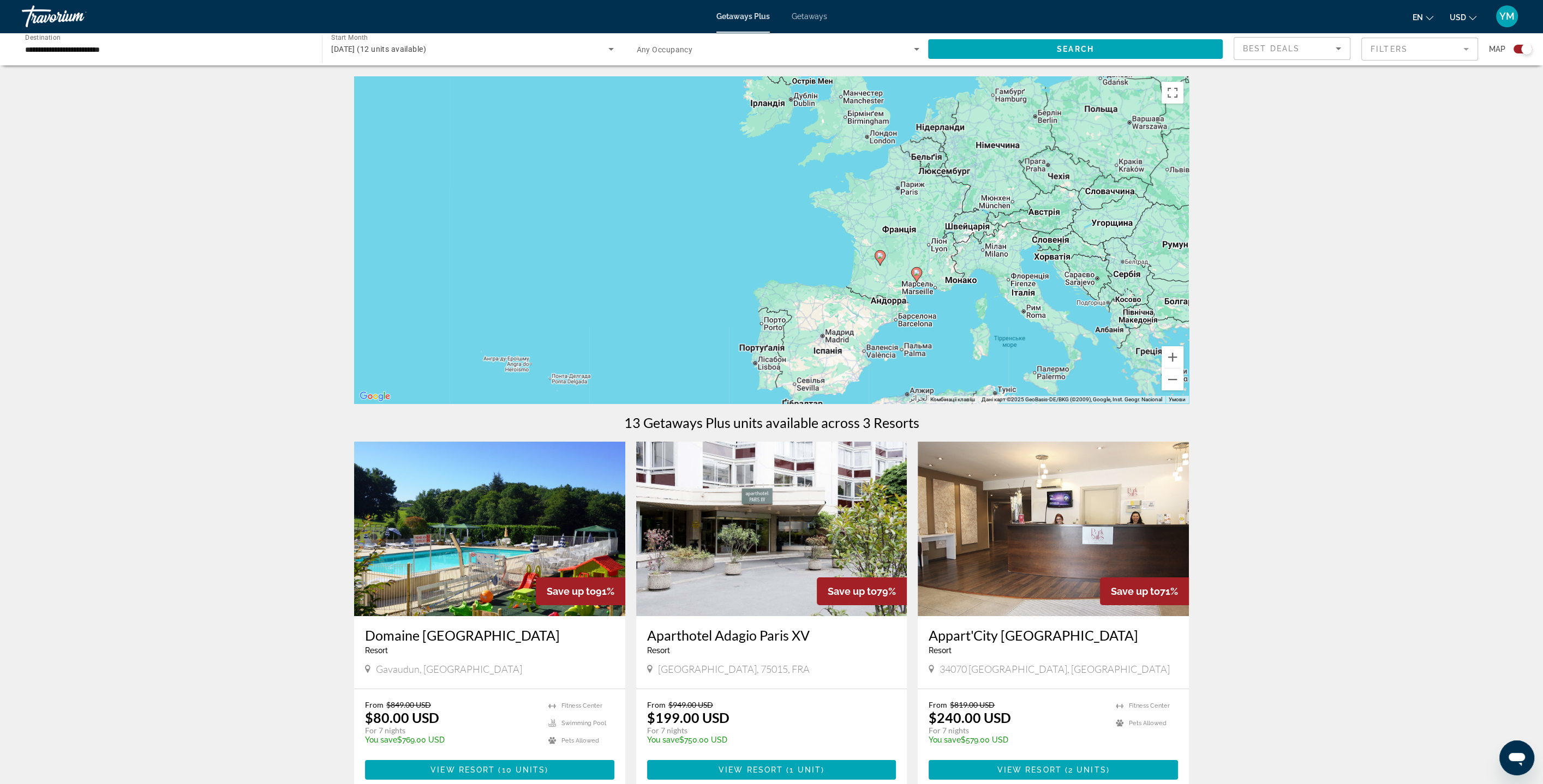
drag, startPoint x: 1079, startPoint y: 177, endPoint x: 802, endPoint y: 434, distance: 377.9
click at [802, 434] on div "← Перемістити ліворуч → Перемістити праворуч ↑ Перемістити вгору ↓ Перемістити …" at bounding box center [772, 455] width 878 height 758
click at [1176, 354] on button "Збільшити" at bounding box center [1172, 357] width 22 height 22
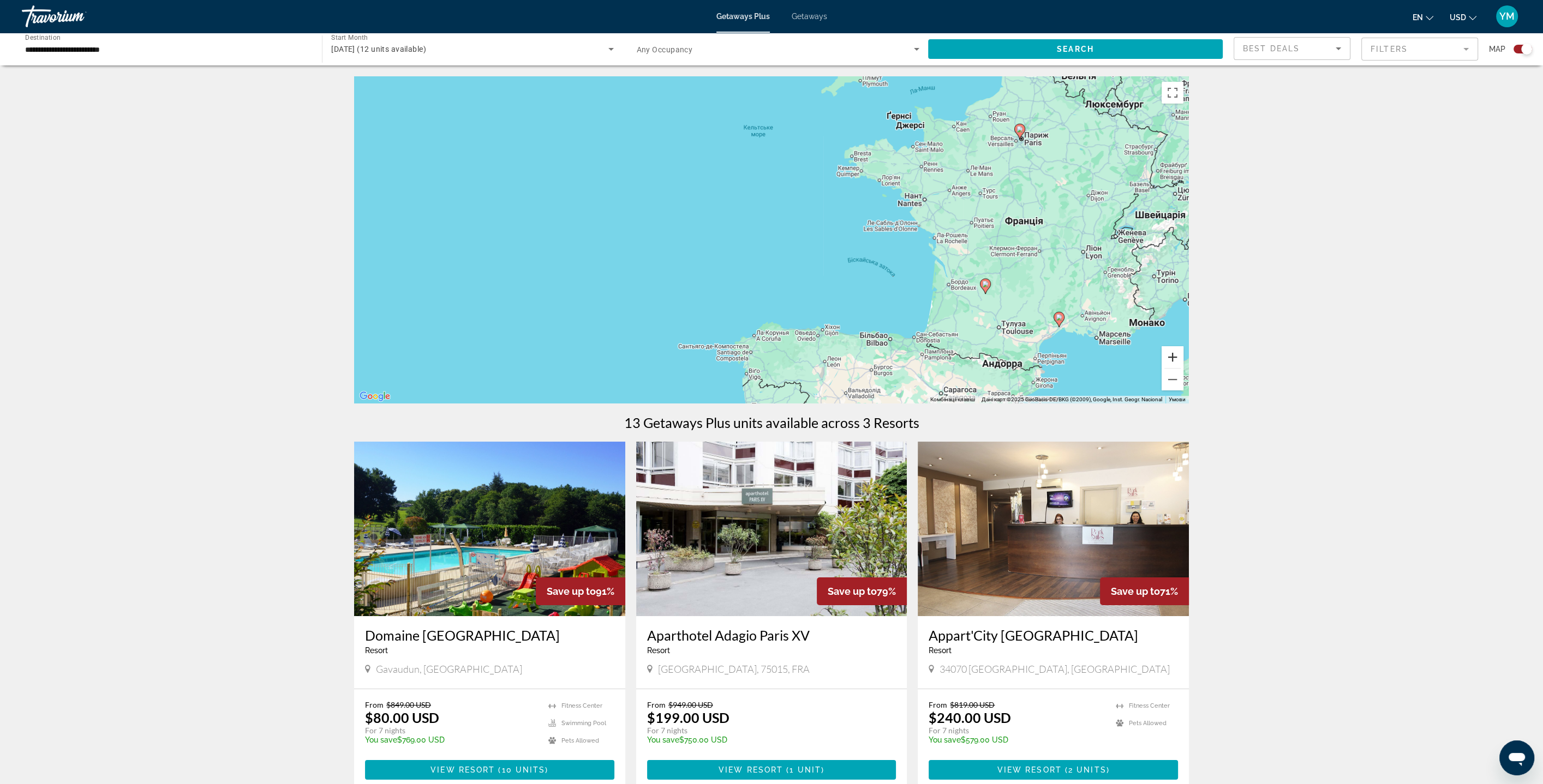
click at [1176, 354] on button "Збільшити" at bounding box center [1172, 357] width 22 height 22
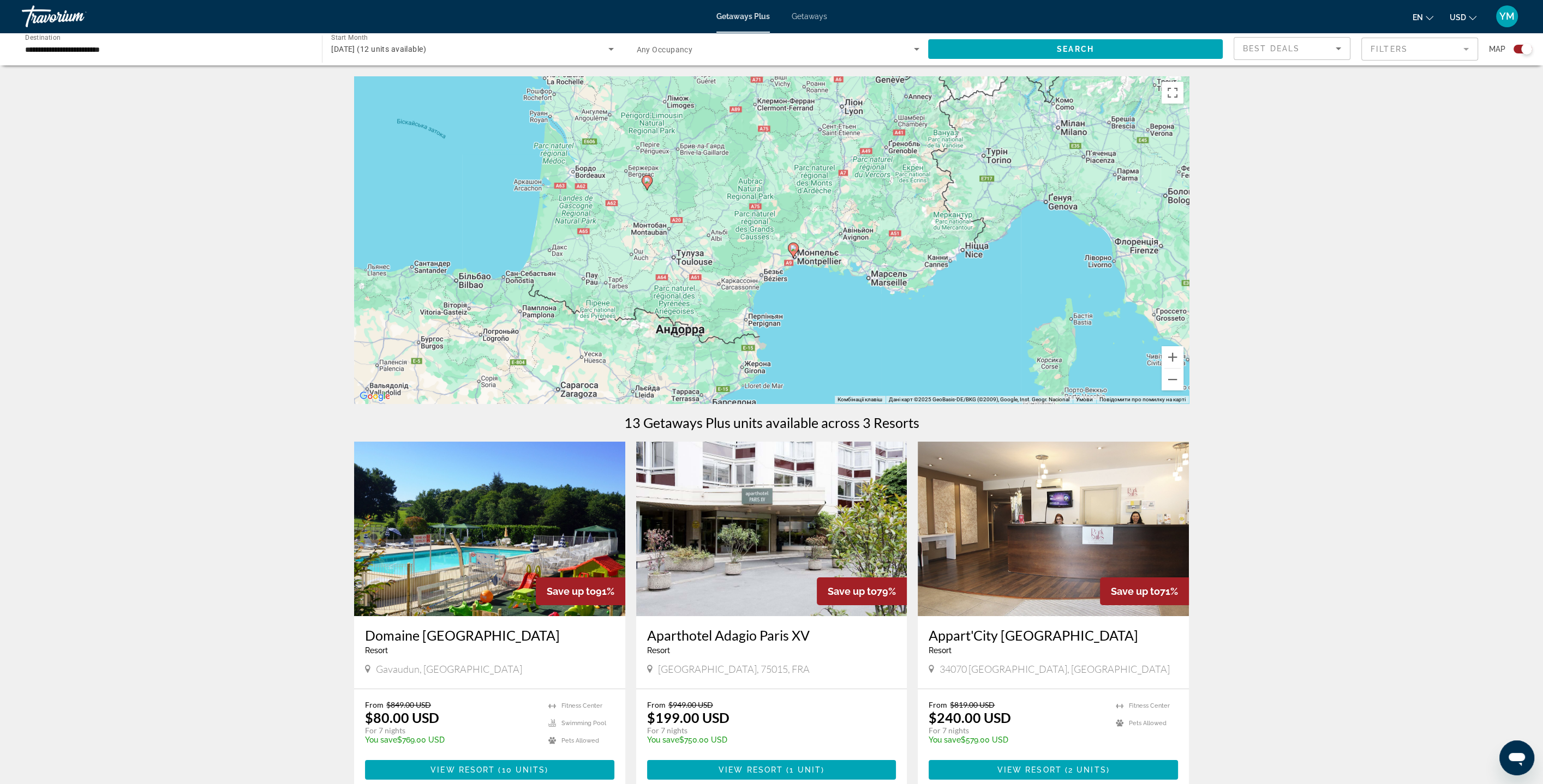
drag, startPoint x: 1085, startPoint y: 355, endPoint x: 530, endPoint y: 197, distance: 577.1
click at [530, 197] on div "Увімкніть режим перетягування за допомогою клавіатури, натиснувши Alt + Enter. …" at bounding box center [772, 240] width 835 height 327
click at [1175, 360] on button "Збільшити" at bounding box center [1172, 357] width 22 height 22
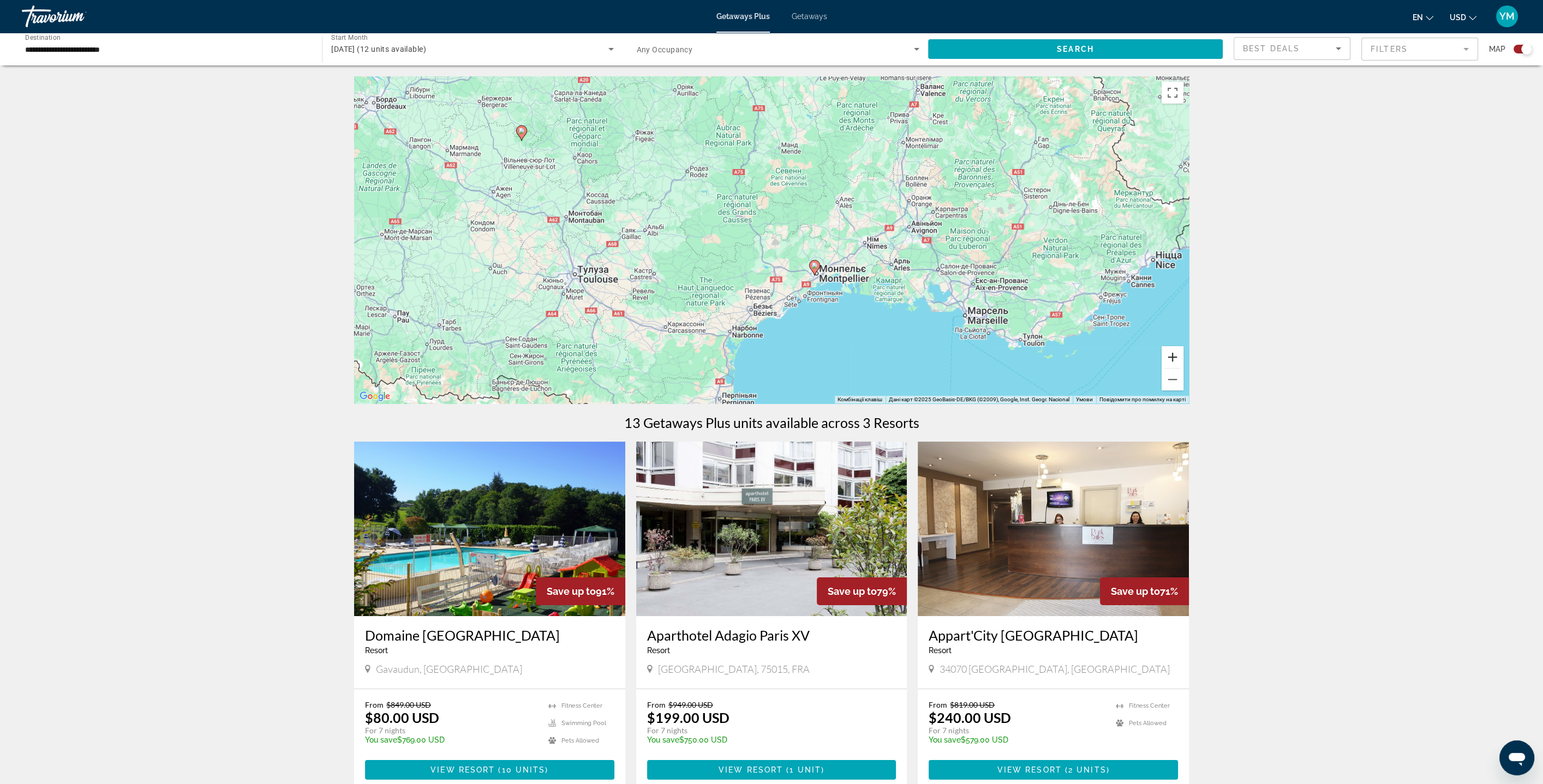
click at [1175, 360] on button "Збільшити" at bounding box center [1172, 357] width 22 height 22
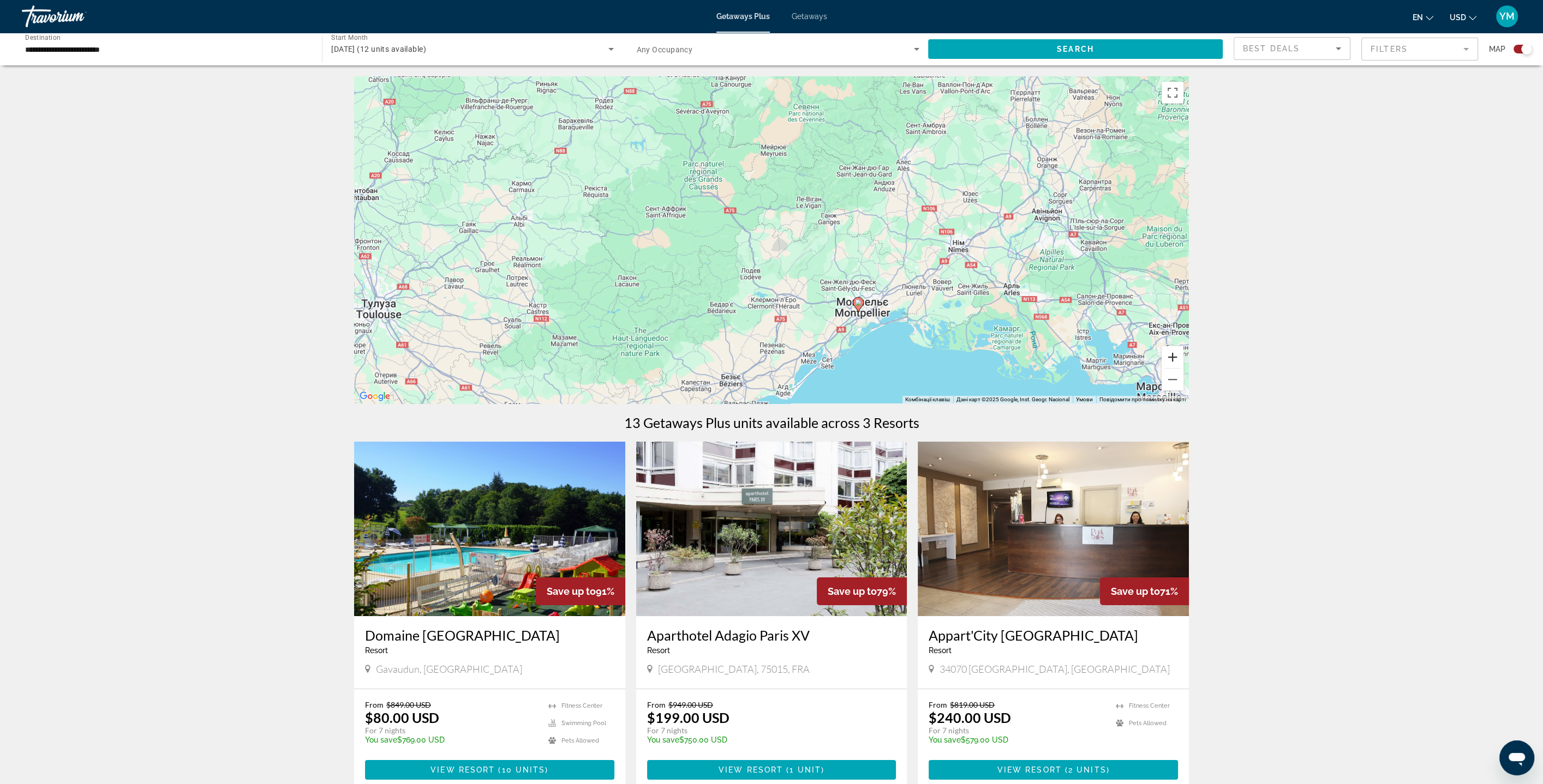
click at [1175, 360] on button "Збільшити" at bounding box center [1172, 357] width 22 height 22
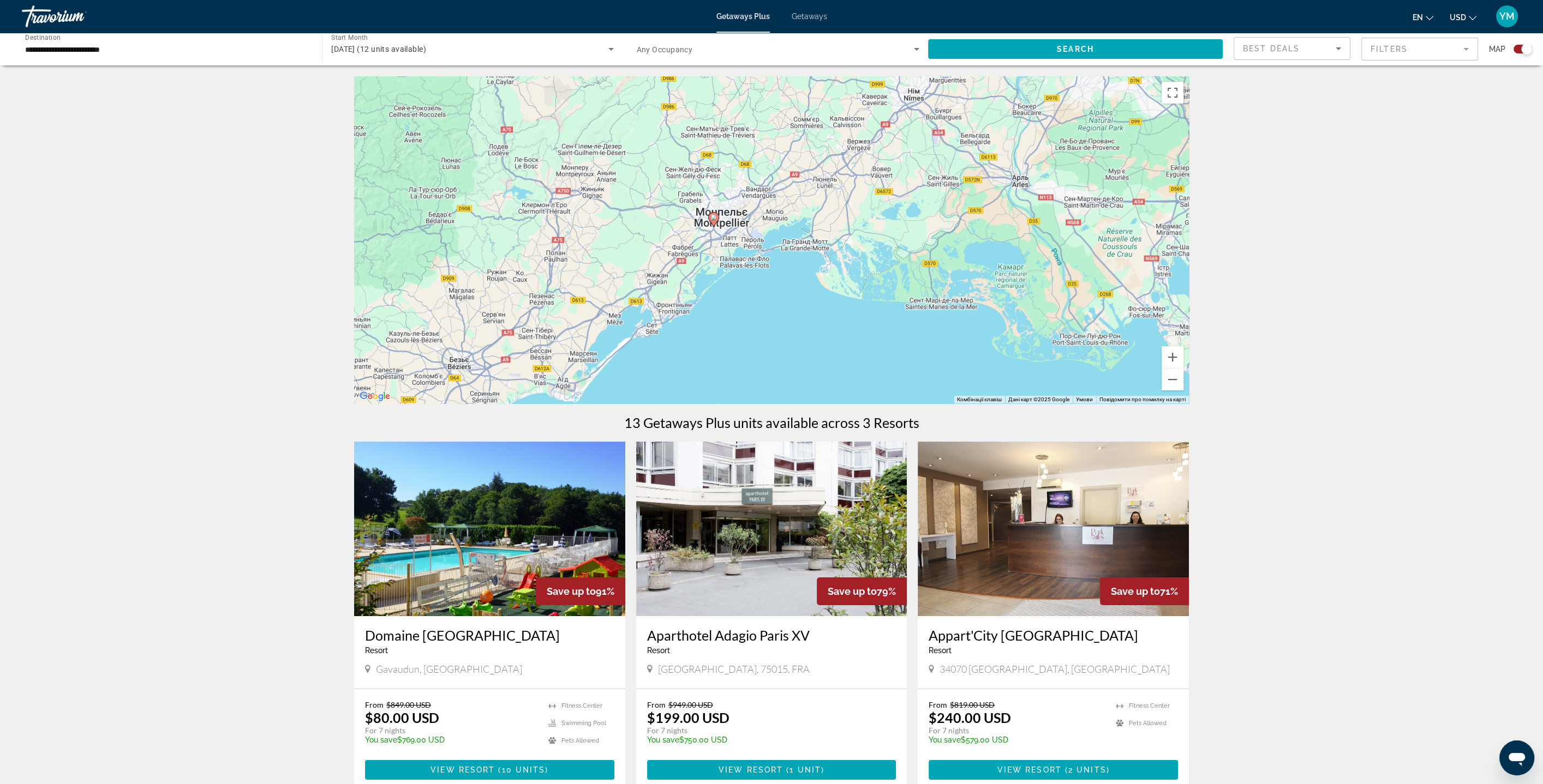
drag, startPoint x: 1029, startPoint y: 346, endPoint x: 797, endPoint y: 188, distance: 280.7
click at [797, 188] on div "Увімкніть режим перетягування за допомогою клавіатури, натиснувши Alt + Enter. …" at bounding box center [772, 240] width 835 height 327
click at [712, 217] on image "Main content" at bounding box center [713, 217] width 7 height 7
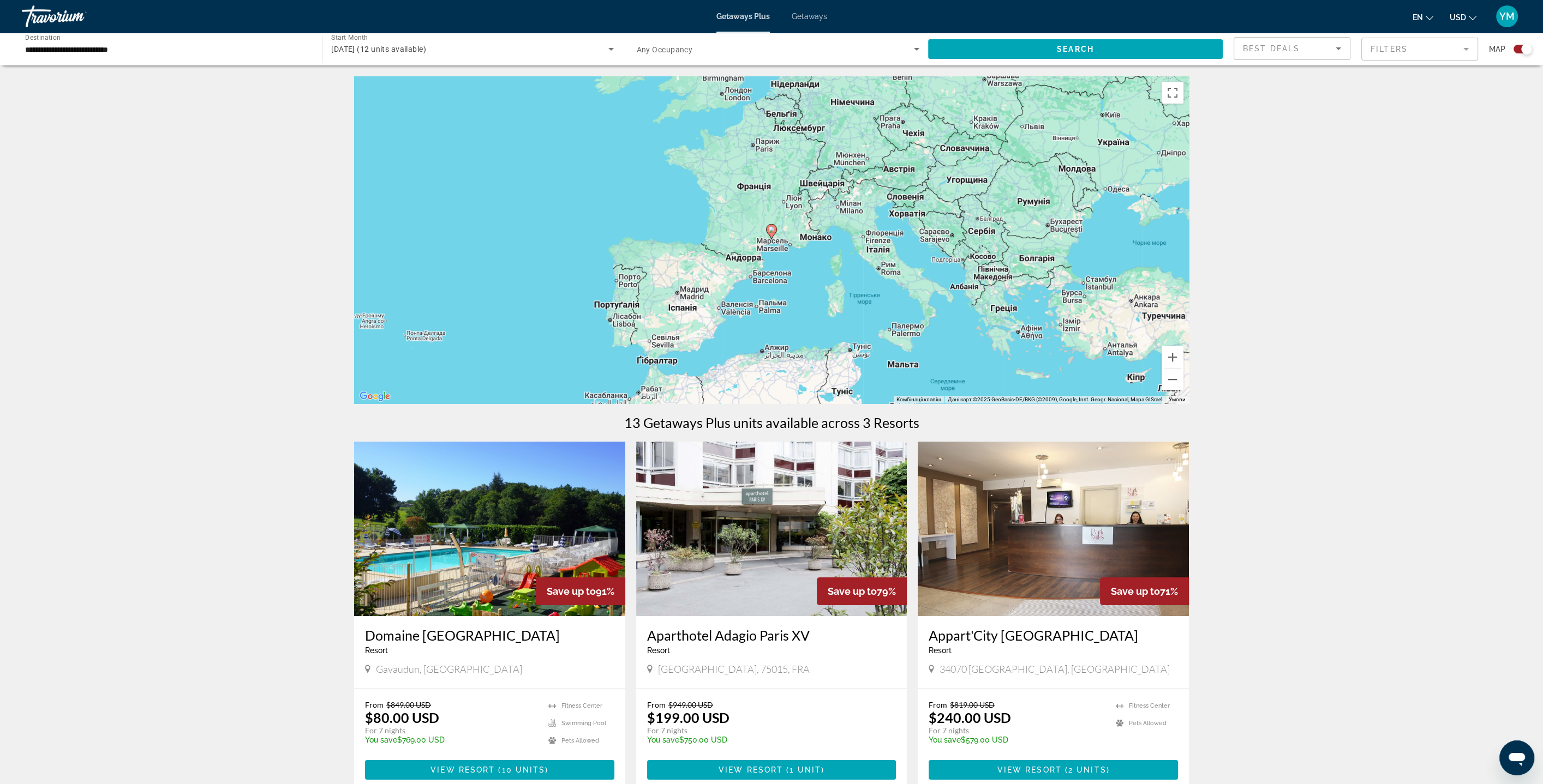
click at [773, 232] on image "Main content" at bounding box center [771, 229] width 7 height 7
type input "**********"
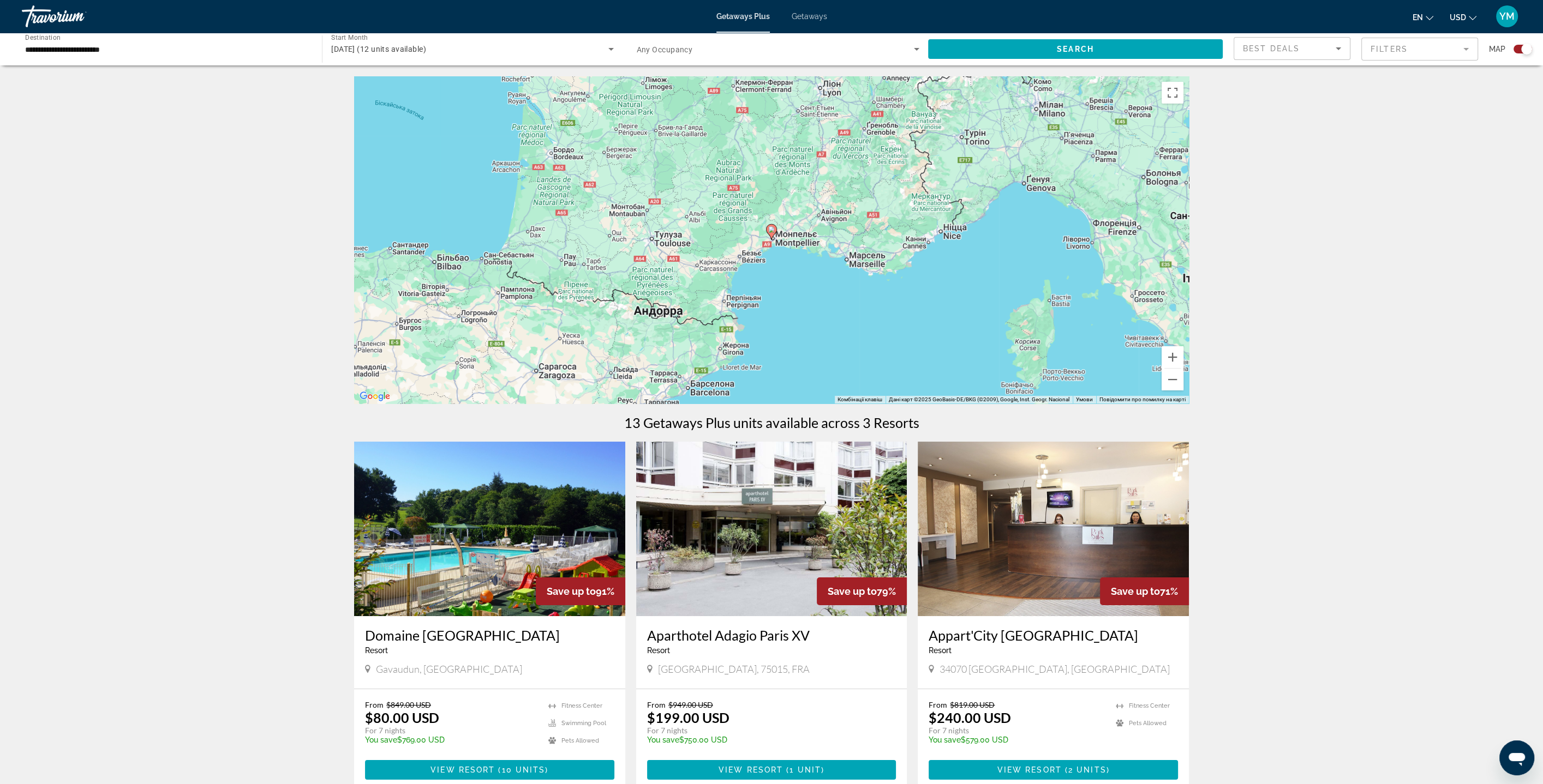
click at [773, 232] on image "Main content" at bounding box center [771, 229] width 7 height 7
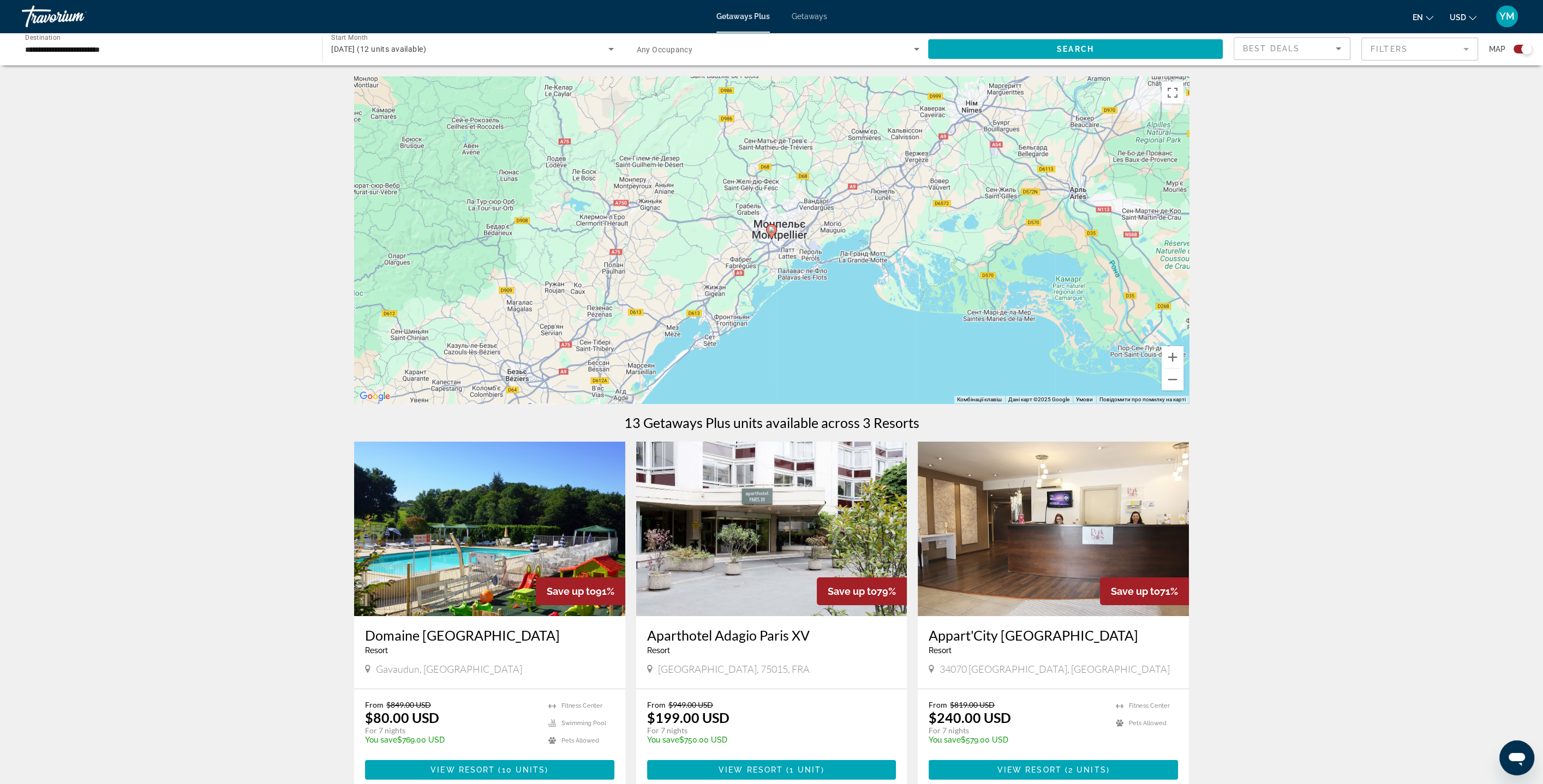
click at [773, 232] on image "Main content" at bounding box center [771, 229] width 7 height 7
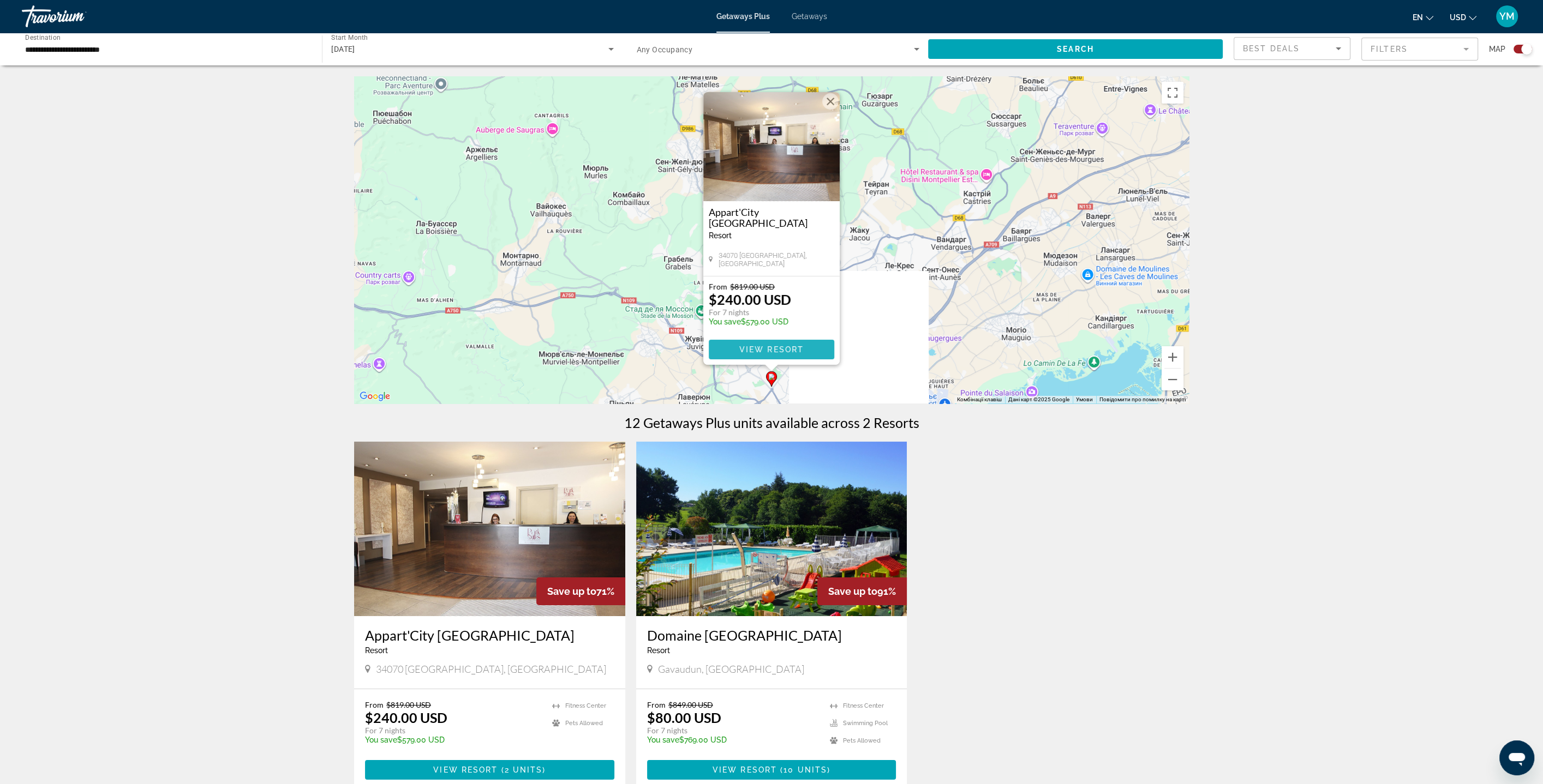
click at [775, 342] on span "Main content" at bounding box center [772, 349] width 125 height 26
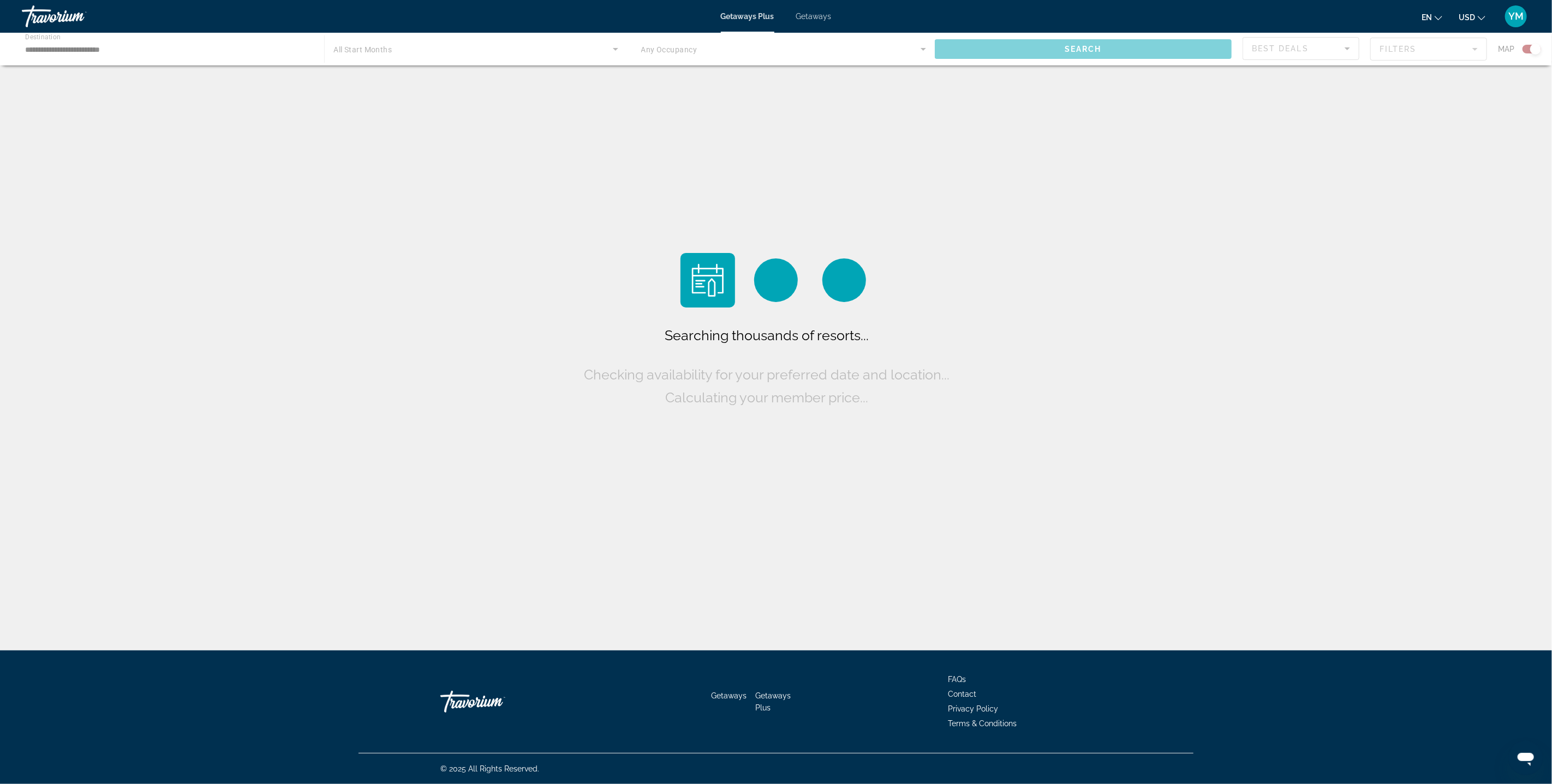
click at [807, 18] on span "Getaways" at bounding box center [814, 16] width 36 height 8
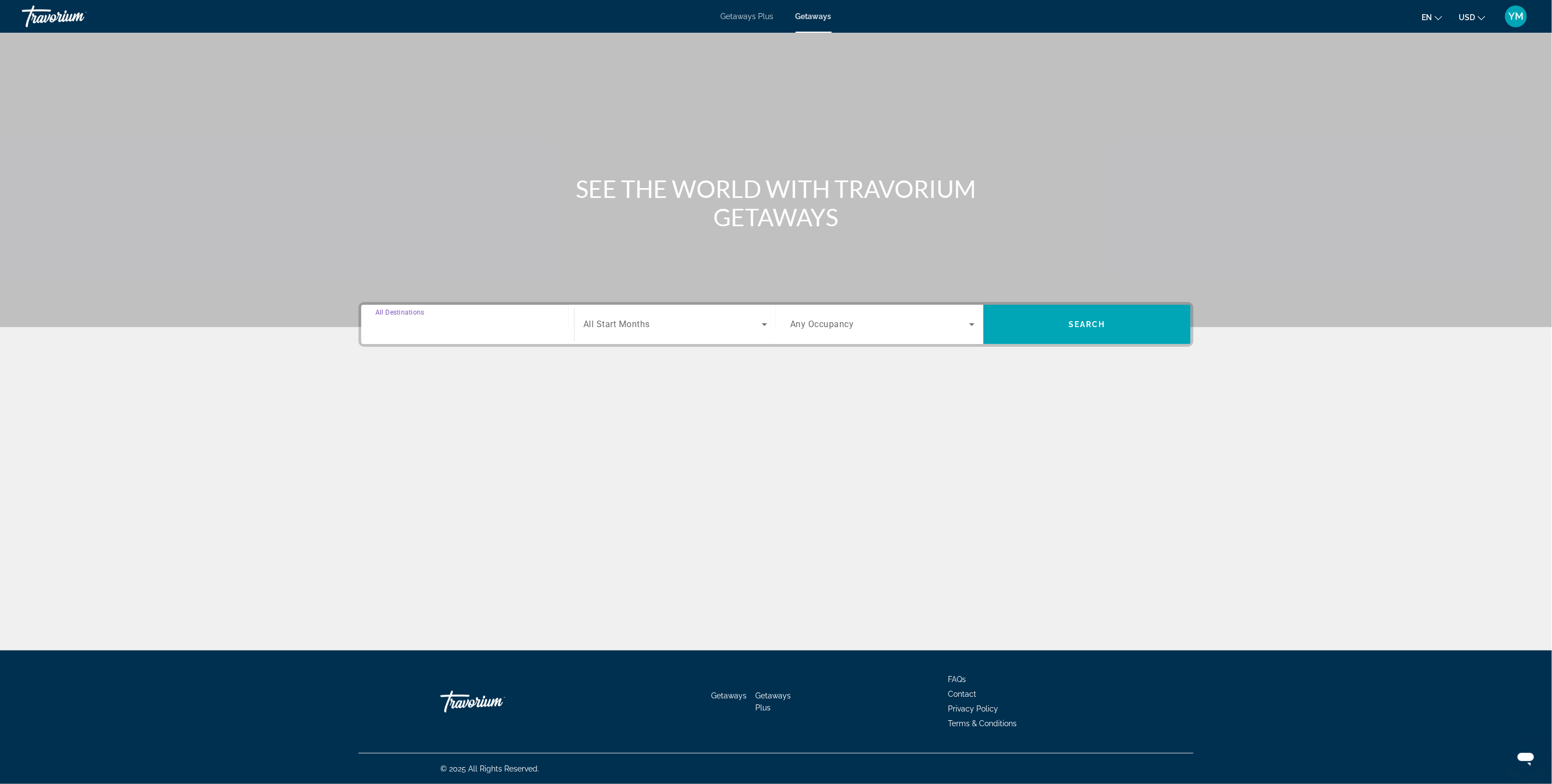
click at [499, 327] on input "Destination All Destinations" at bounding box center [468, 325] width 184 height 13
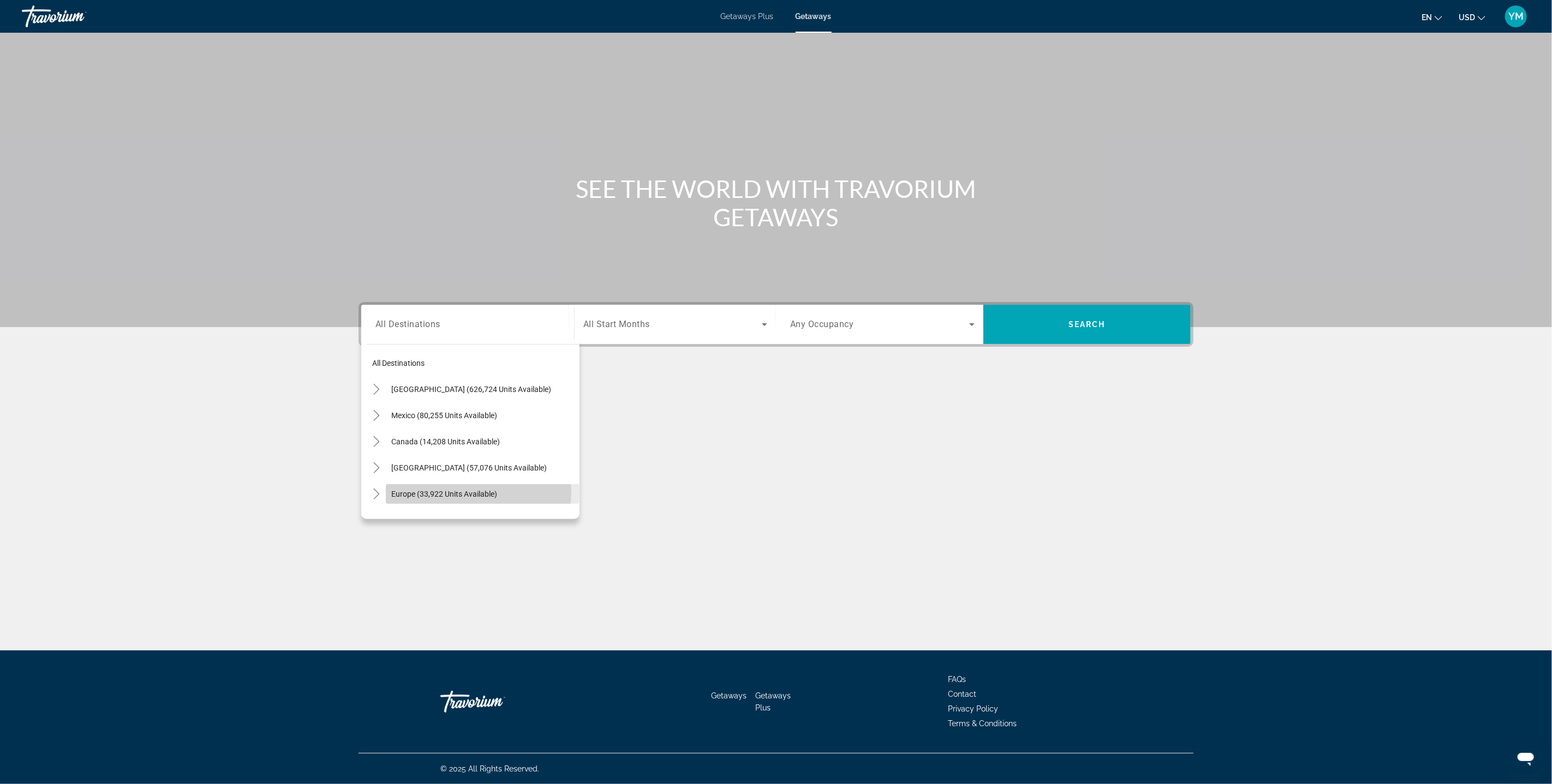
click at [470, 491] on span "Europe (33,922 units available)" at bounding box center [444, 494] width 106 height 8
type input "**********"
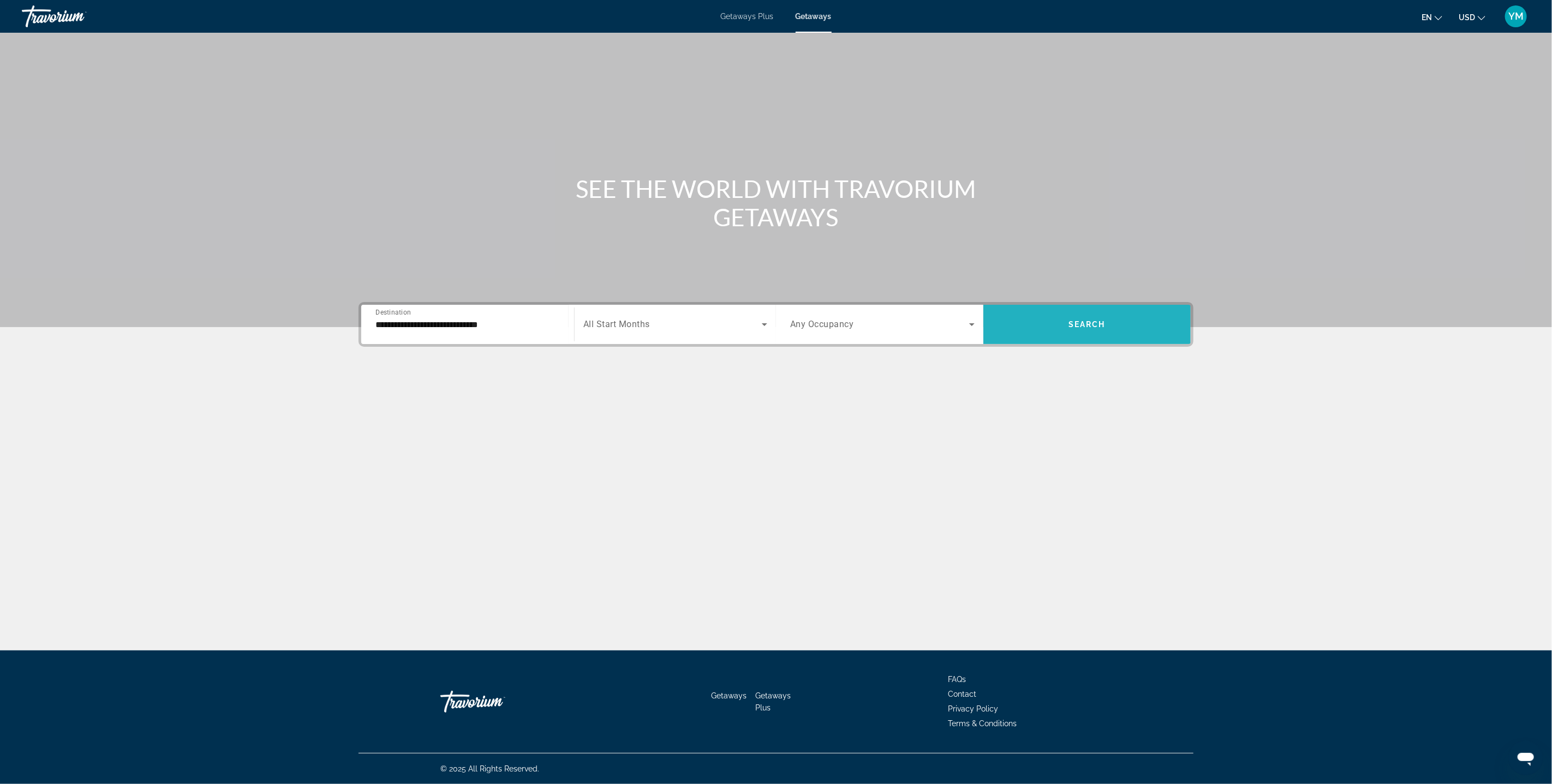
click at [1090, 326] on span "Search" at bounding box center [1087, 325] width 37 height 8
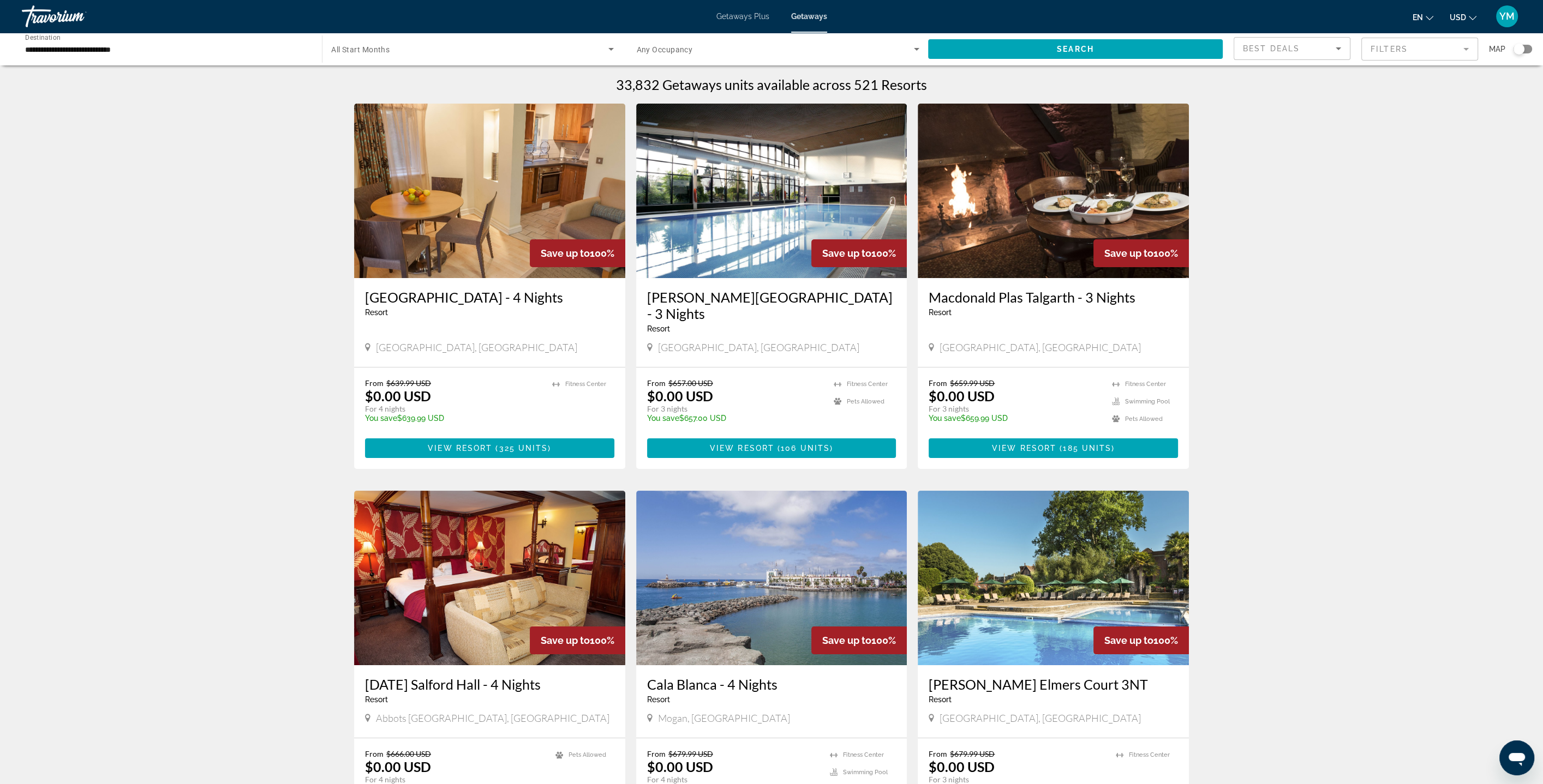
click at [1522, 51] on div "Search widget" at bounding box center [1519, 49] width 11 height 11
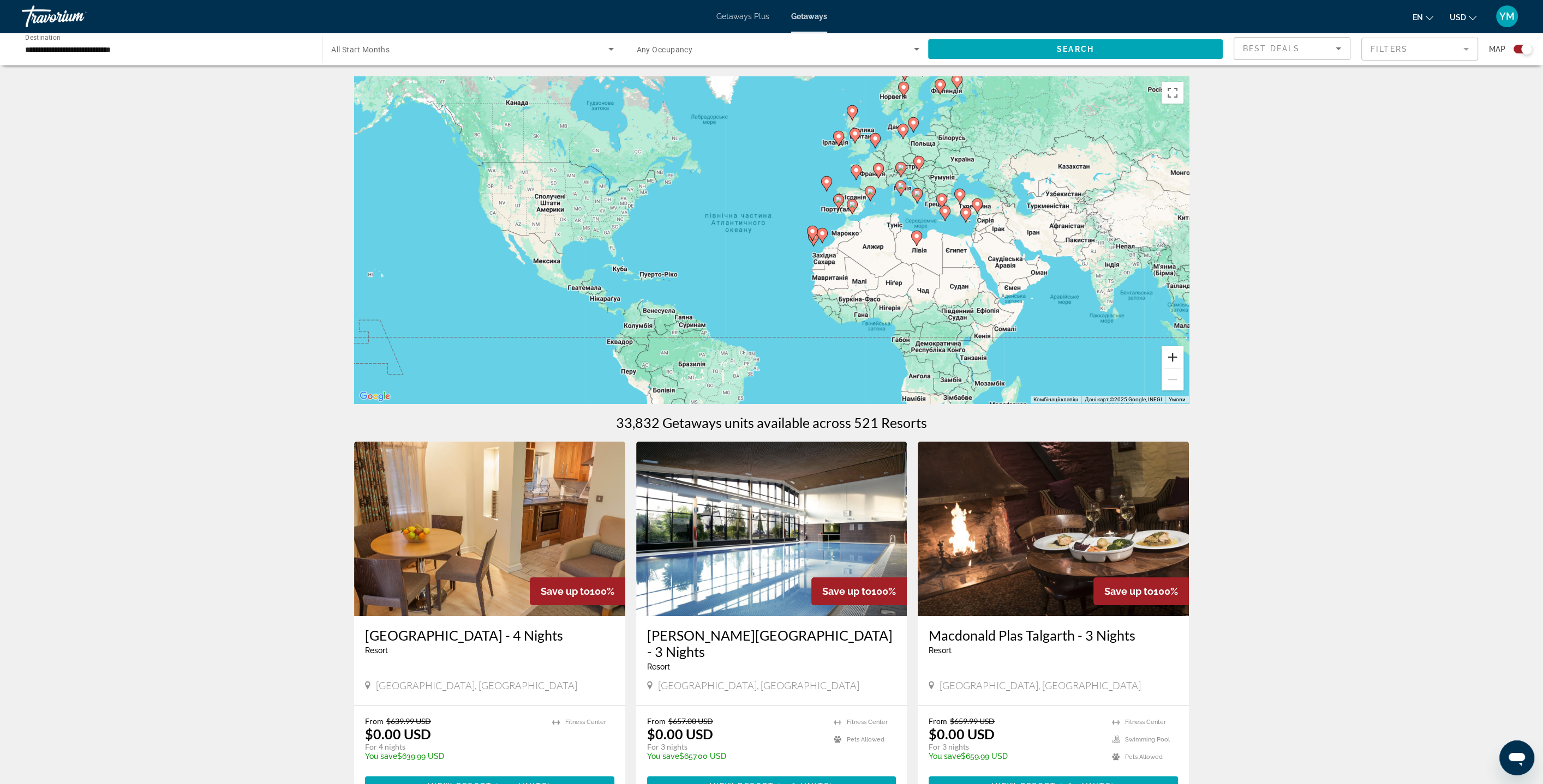
click at [1173, 357] on button "Збільшити" at bounding box center [1172, 357] width 22 height 22
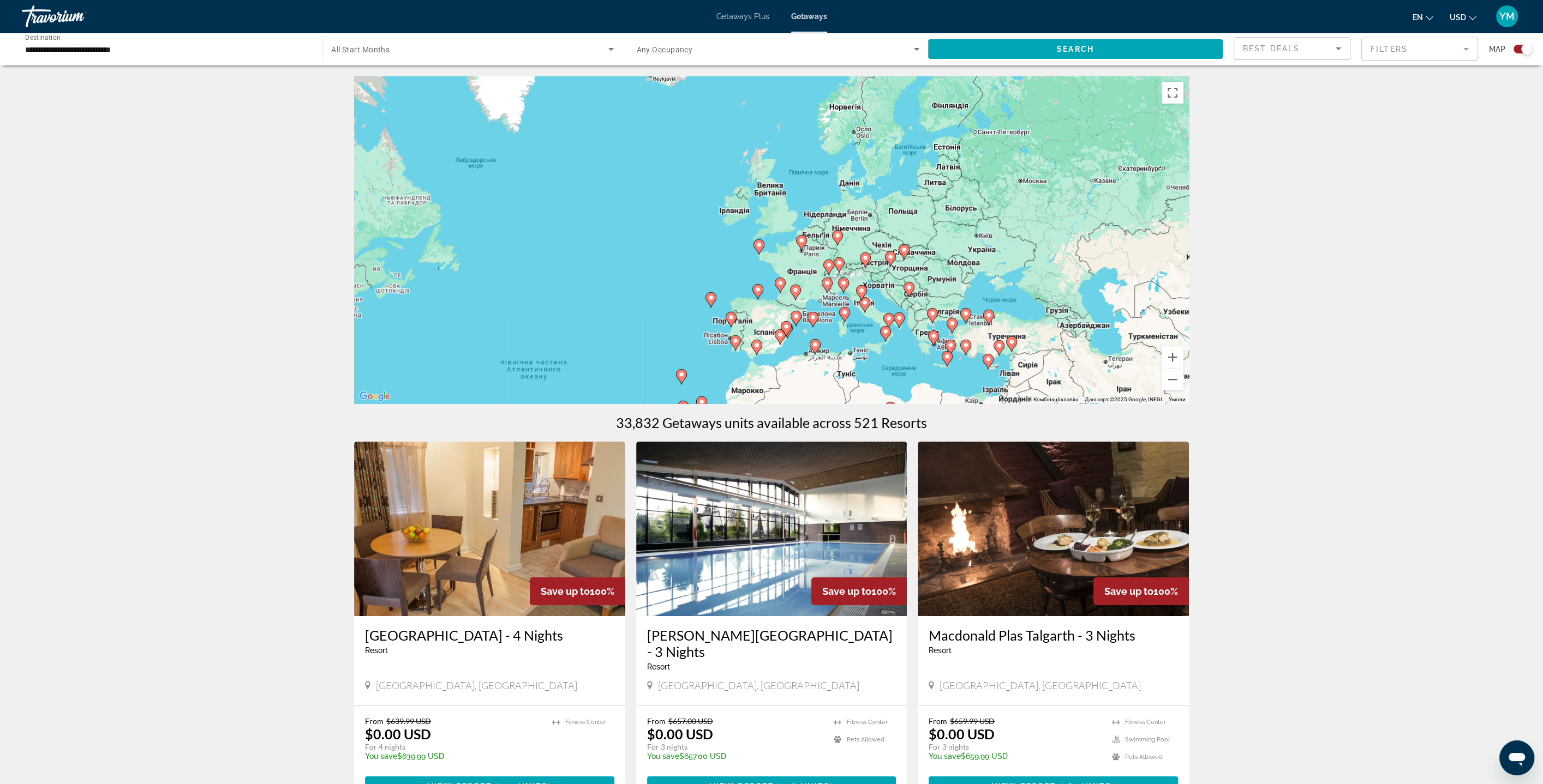
drag, startPoint x: 1006, startPoint y: 230, endPoint x: 832, endPoint y: 399, distance: 242.6
click at [831, 400] on div "Увімкніть режим перетягування за допомогою клавіатури, натиснувши Alt + Enter. …" at bounding box center [772, 240] width 835 height 327
click at [1174, 355] on button "Збільшити" at bounding box center [1172, 357] width 22 height 22
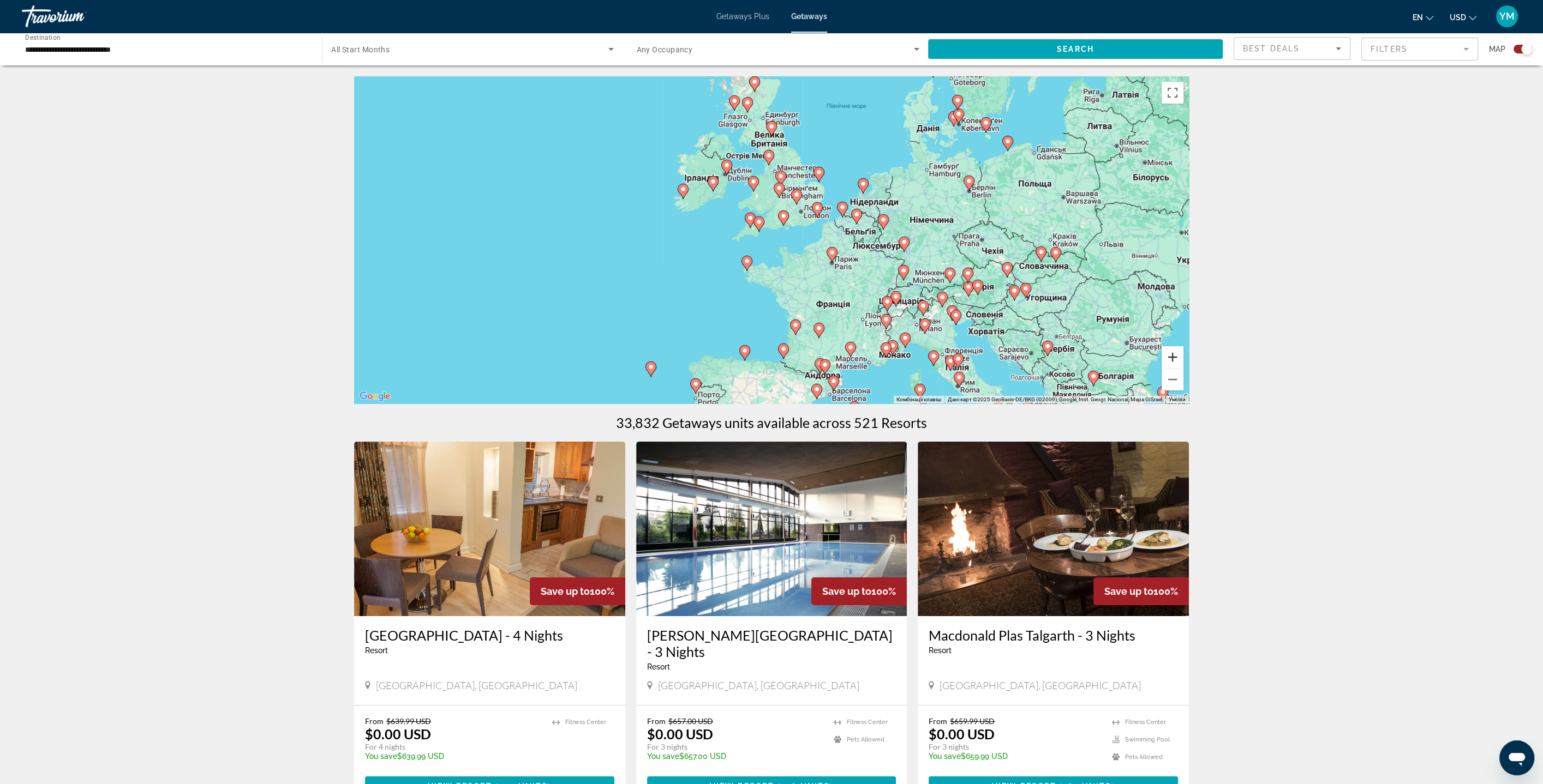
click at [1174, 355] on button "Збільшити" at bounding box center [1172, 357] width 22 height 22
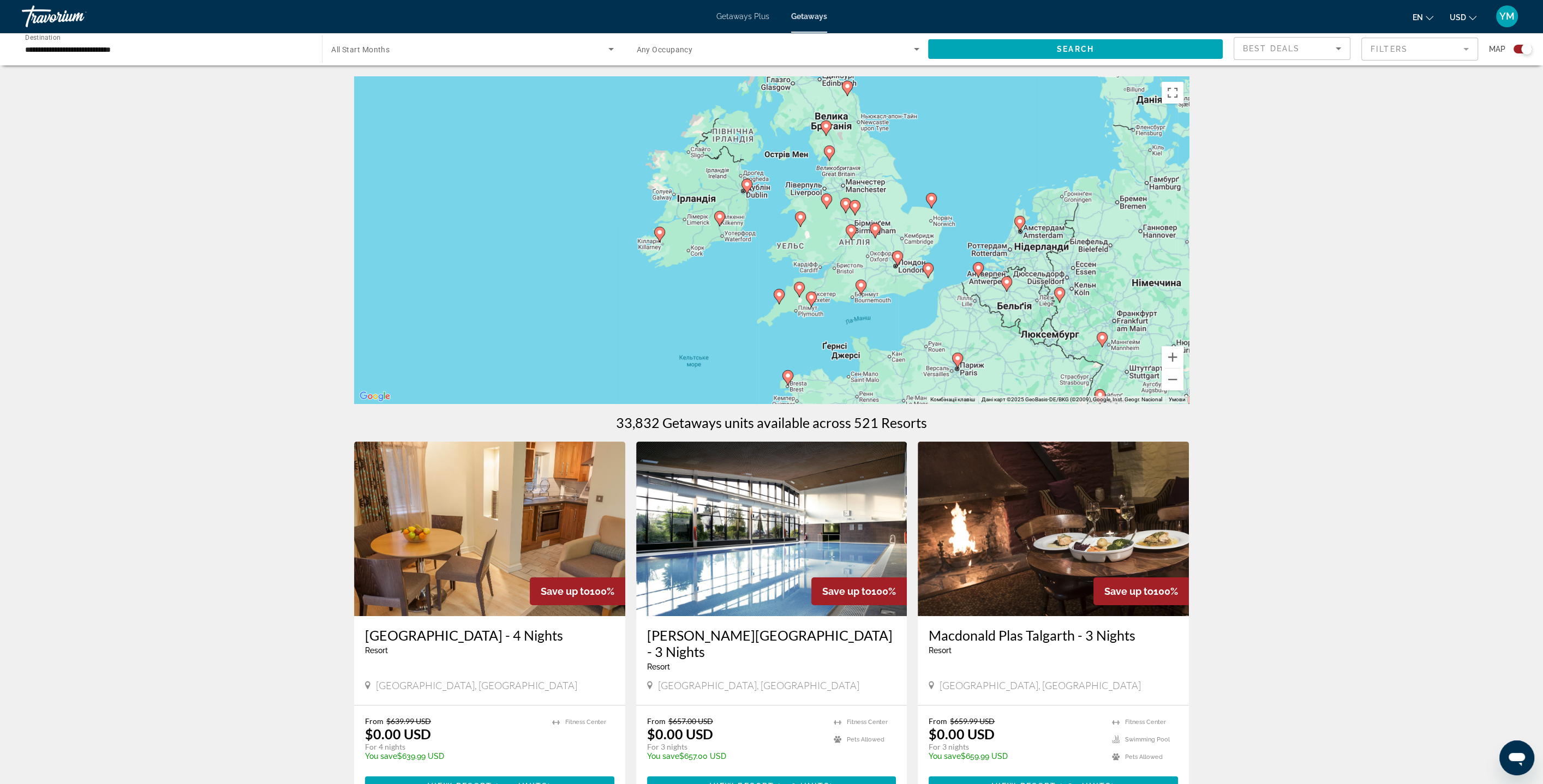
drag, startPoint x: 851, startPoint y: 249, endPoint x: 917, endPoint y: 334, distance: 107.6
click at [917, 334] on div "Увімкніть режим перетягування за допомогою клавіатури, натиснувши Alt + Enter. …" at bounding box center [772, 240] width 835 height 327
click at [1168, 353] on button "Збільшити" at bounding box center [1172, 357] width 22 height 22
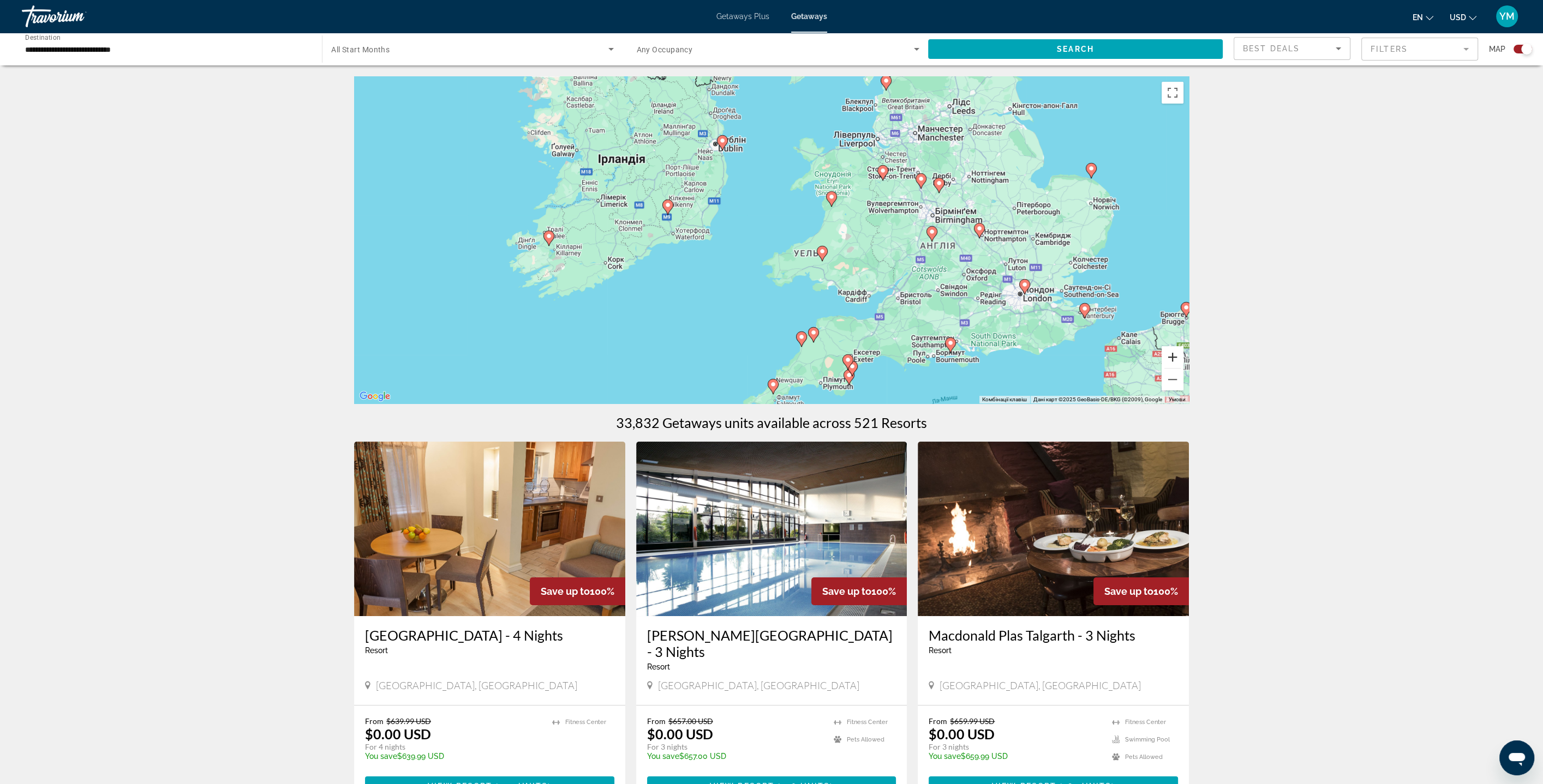
click at [1168, 353] on button "Збільшити" at bounding box center [1172, 357] width 22 height 22
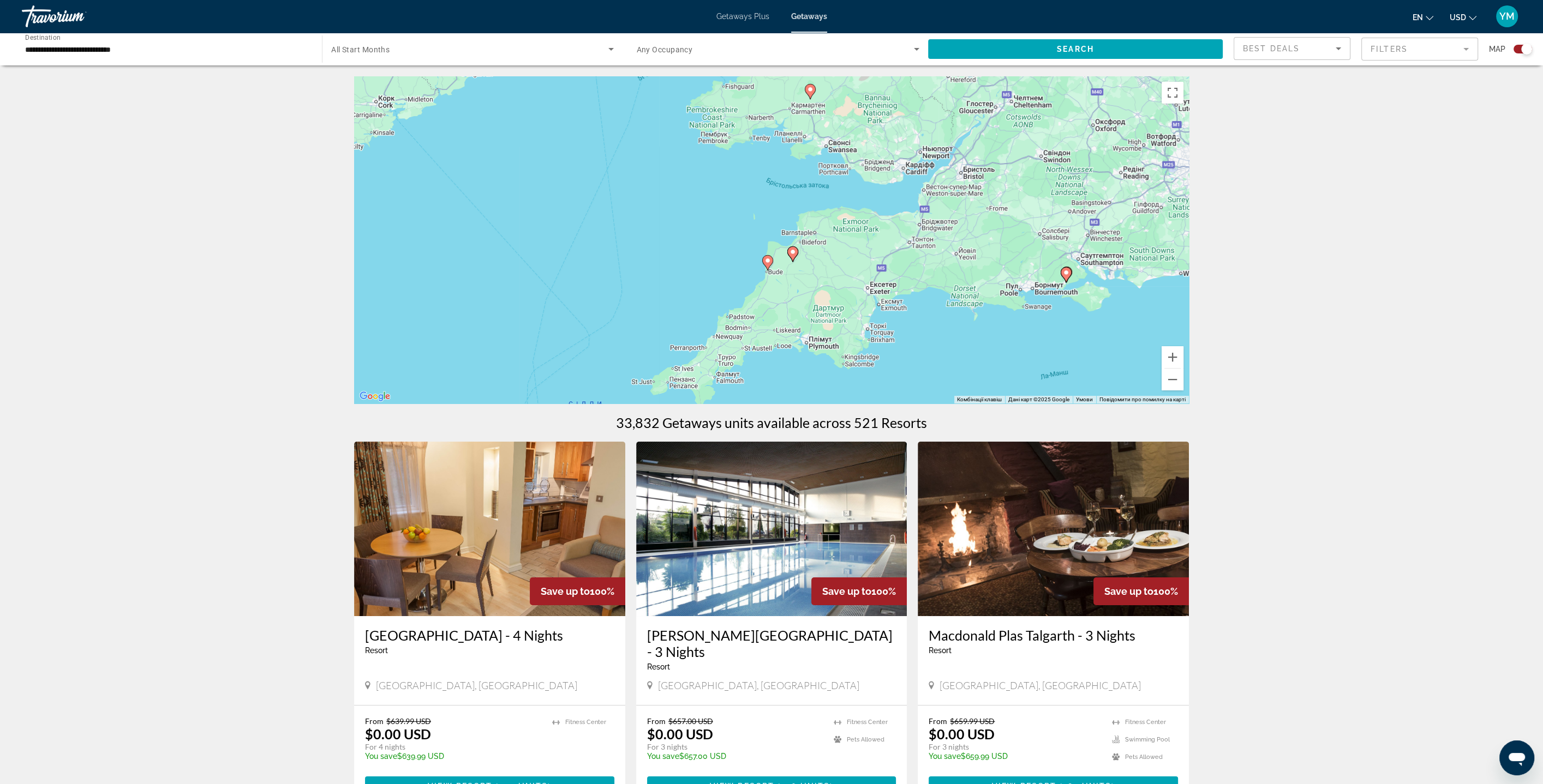
drag, startPoint x: 967, startPoint y: 332, endPoint x: 908, endPoint y: 163, distance: 179.0
click at [906, 157] on div "Увімкніть режим перетягування за допомогою клавіатури, натиснувши Alt + Enter. …" at bounding box center [772, 240] width 835 height 327
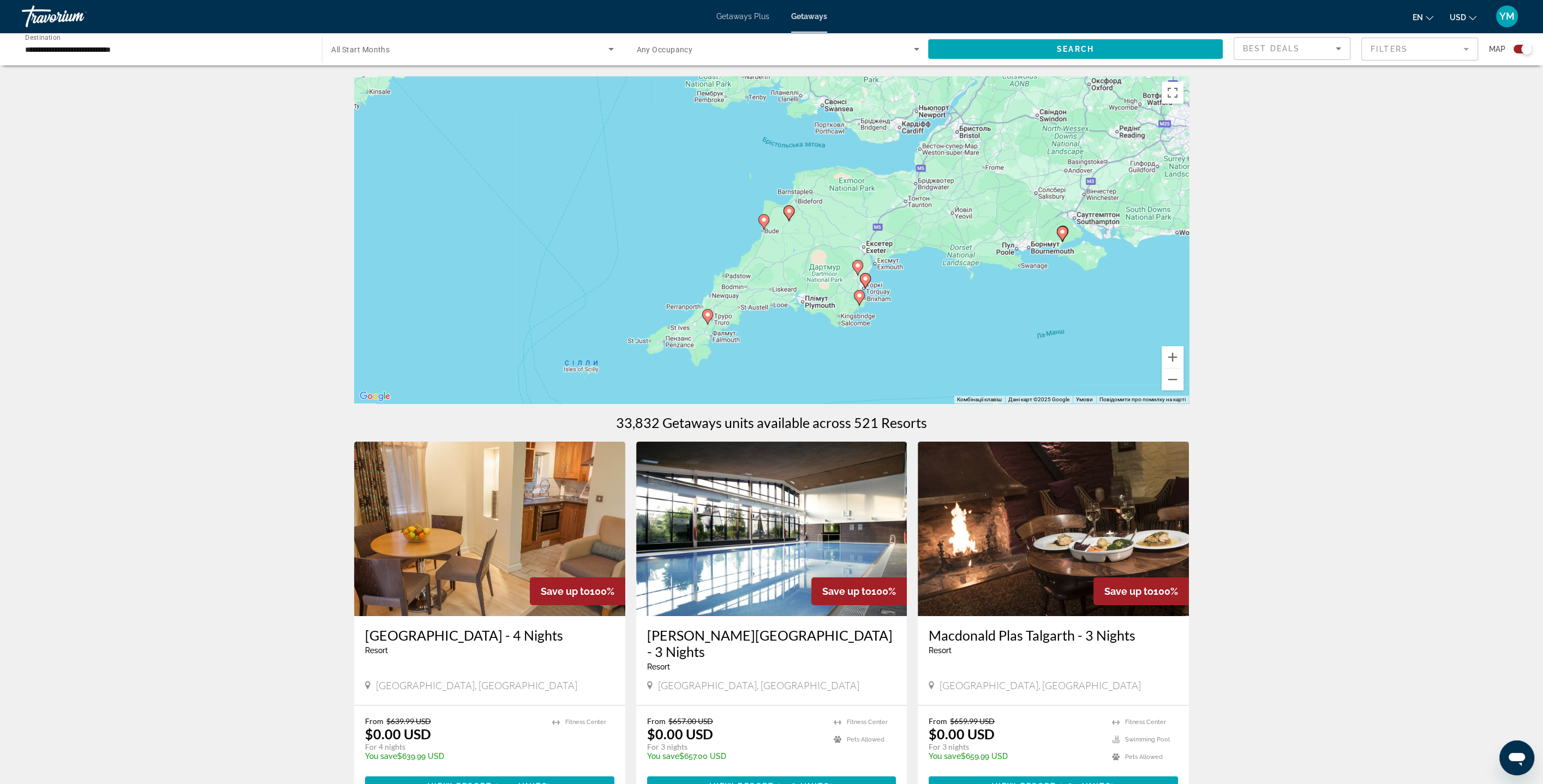
drag, startPoint x: 954, startPoint y: 338, endPoint x: 953, endPoint y: 303, distance: 35.0
click at [953, 303] on div "Увімкніть режим перетягування за допомогою клавіатури, натиснувши Alt + Enter. …" at bounding box center [772, 240] width 835 height 327
click at [1063, 236] on icon "Main content" at bounding box center [1062, 234] width 10 height 14
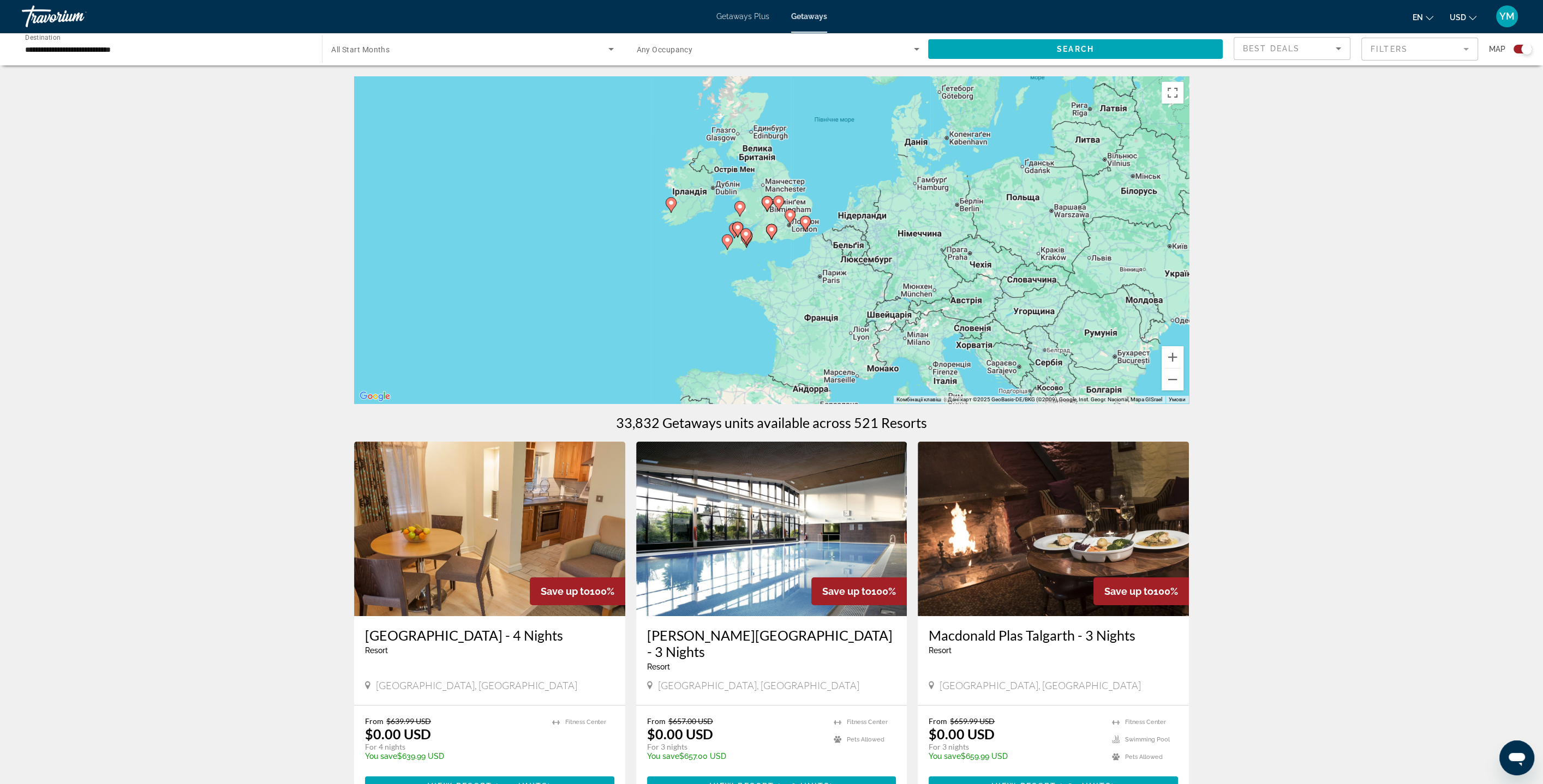
click at [771, 232] on image "Main content" at bounding box center [771, 229] width 7 height 7
type input "**********"
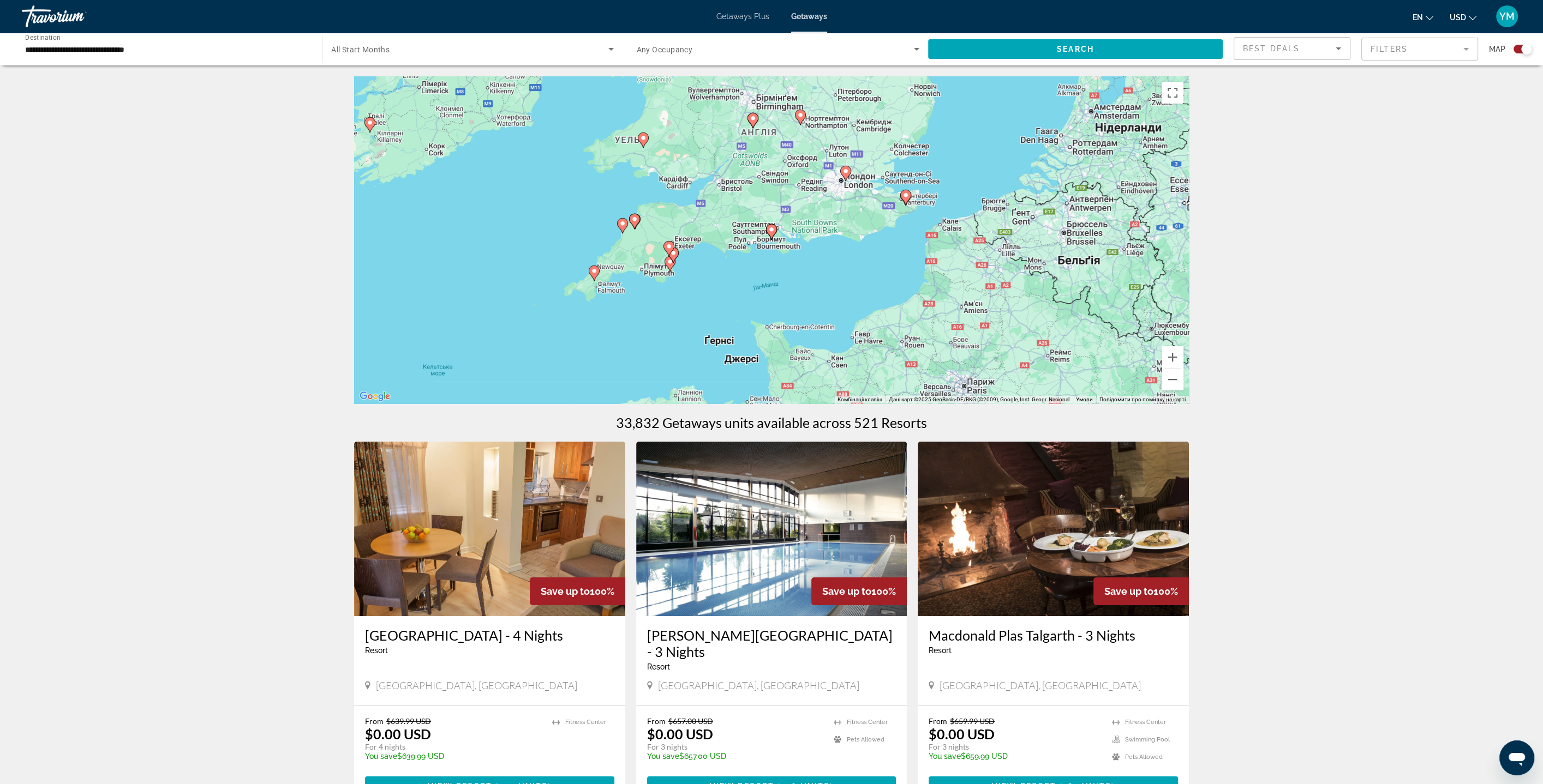
click at [773, 229] on image "Main content" at bounding box center [771, 229] width 7 height 7
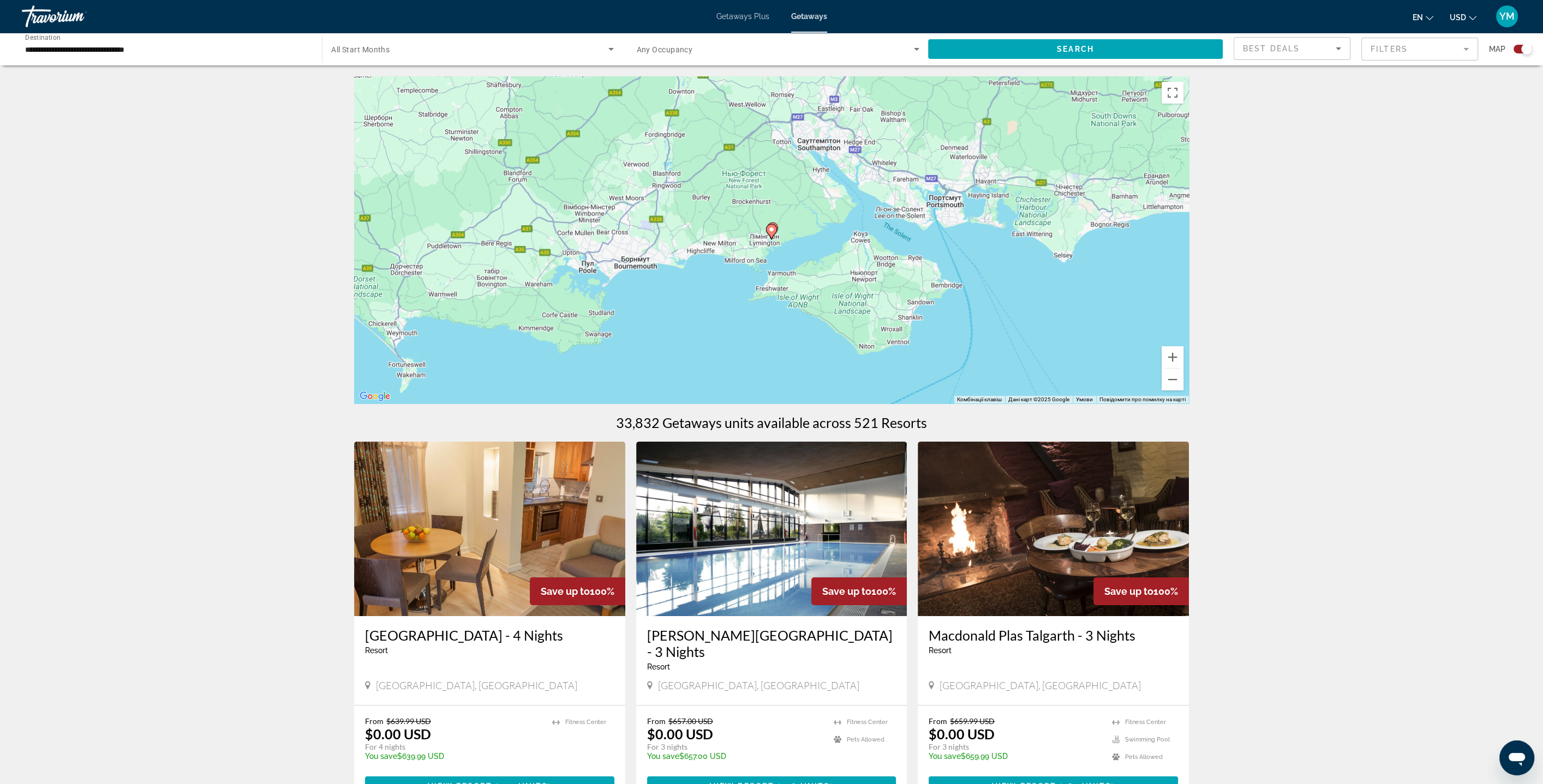
click at [772, 231] on image "Main content" at bounding box center [771, 229] width 7 height 7
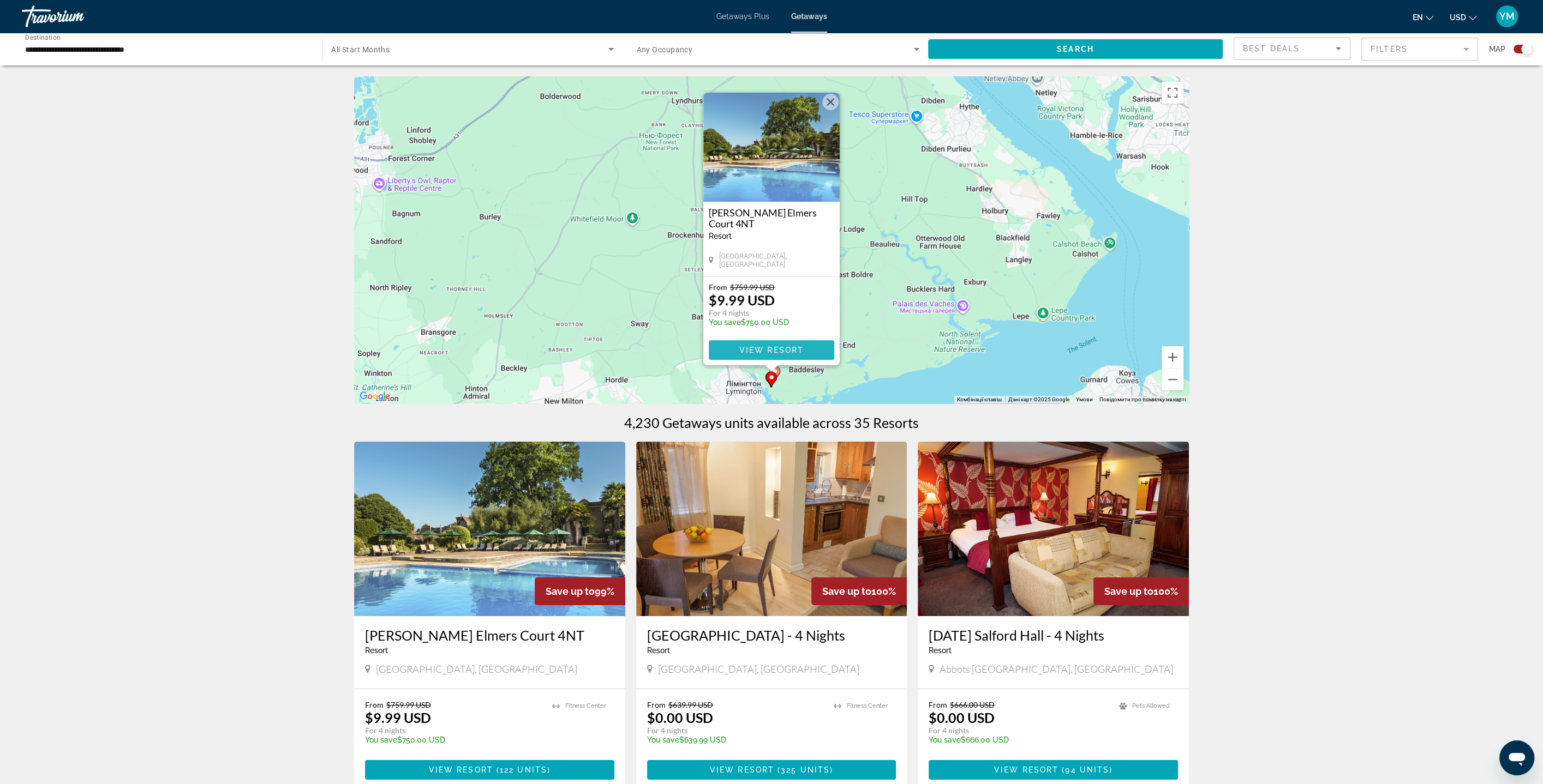
click at [782, 349] on span "View Resort" at bounding box center [771, 350] width 64 height 8
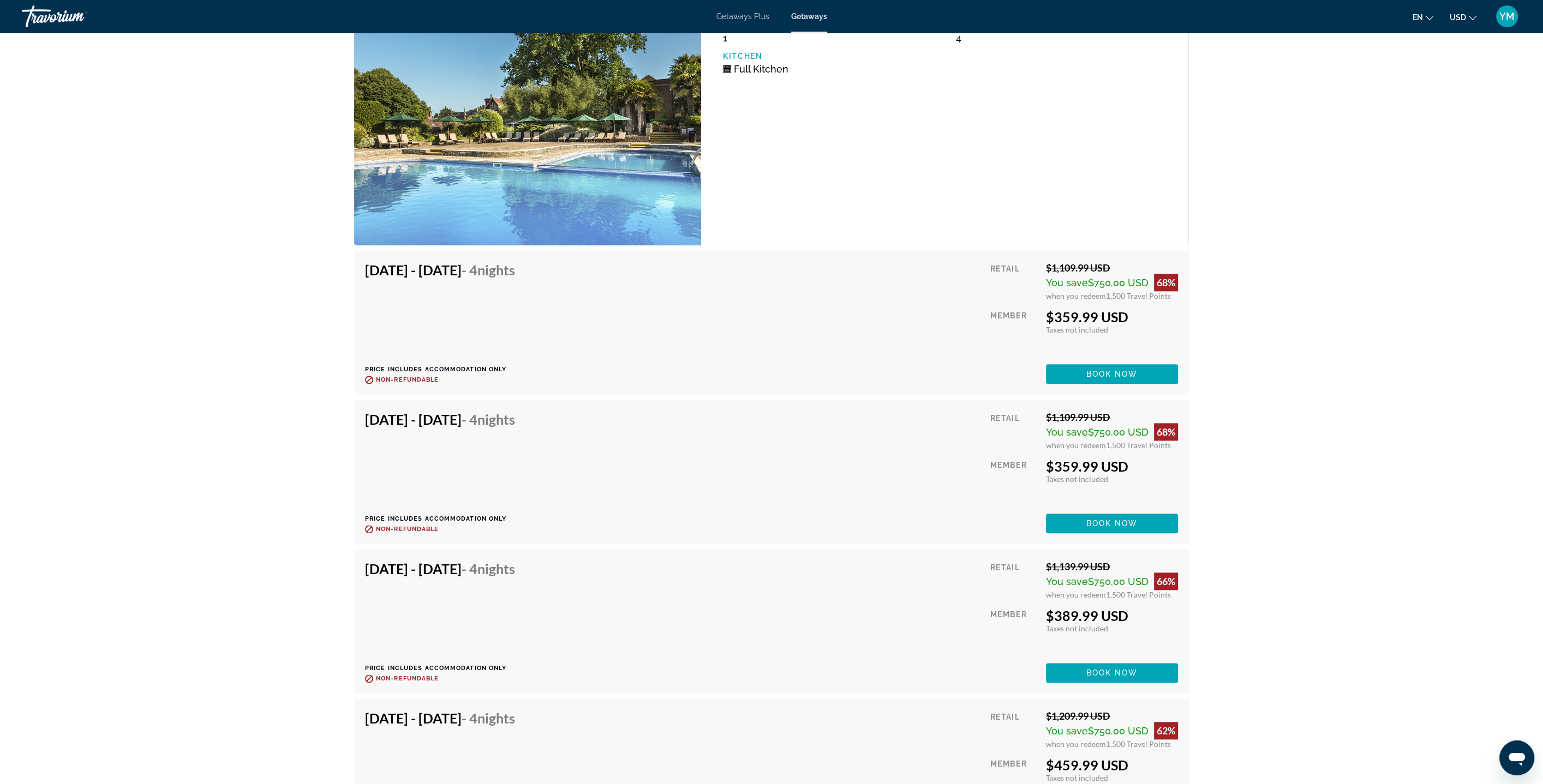
scroll to position [1791, 0]
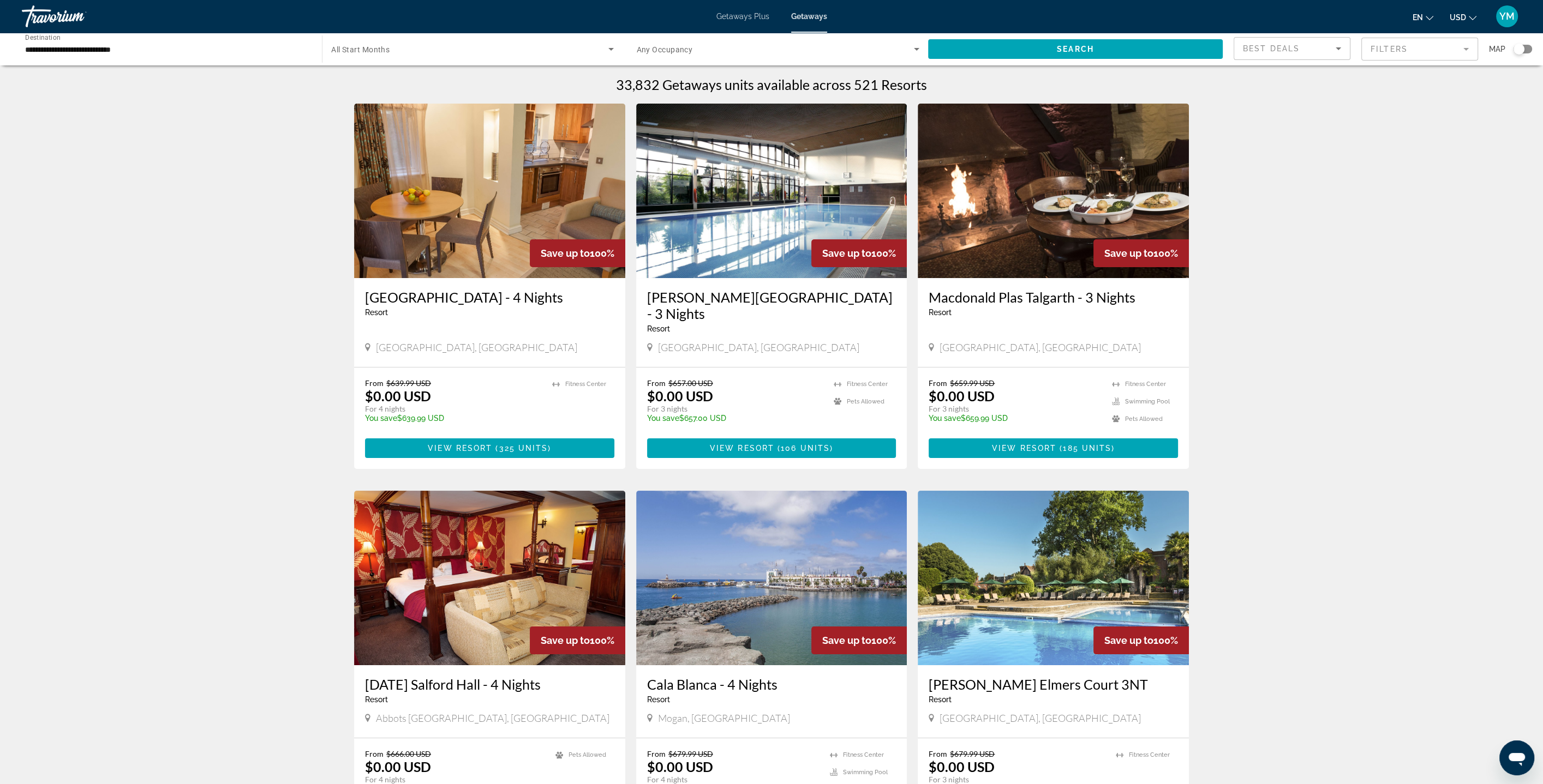
click at [779, 205] on img "Main content" at bounding box center [772, 191] width 271 height 175
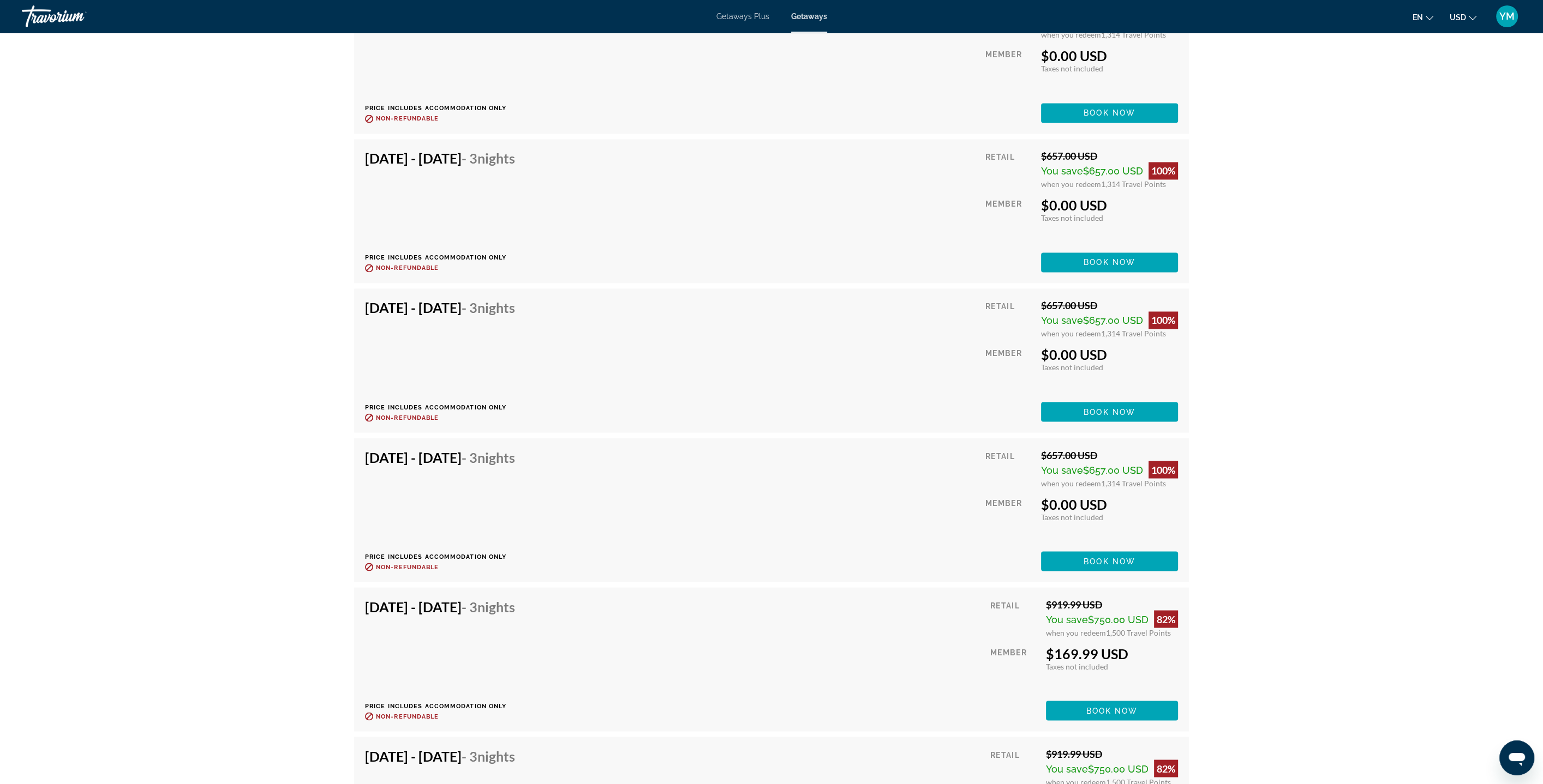
scroll to position [2968, 0]
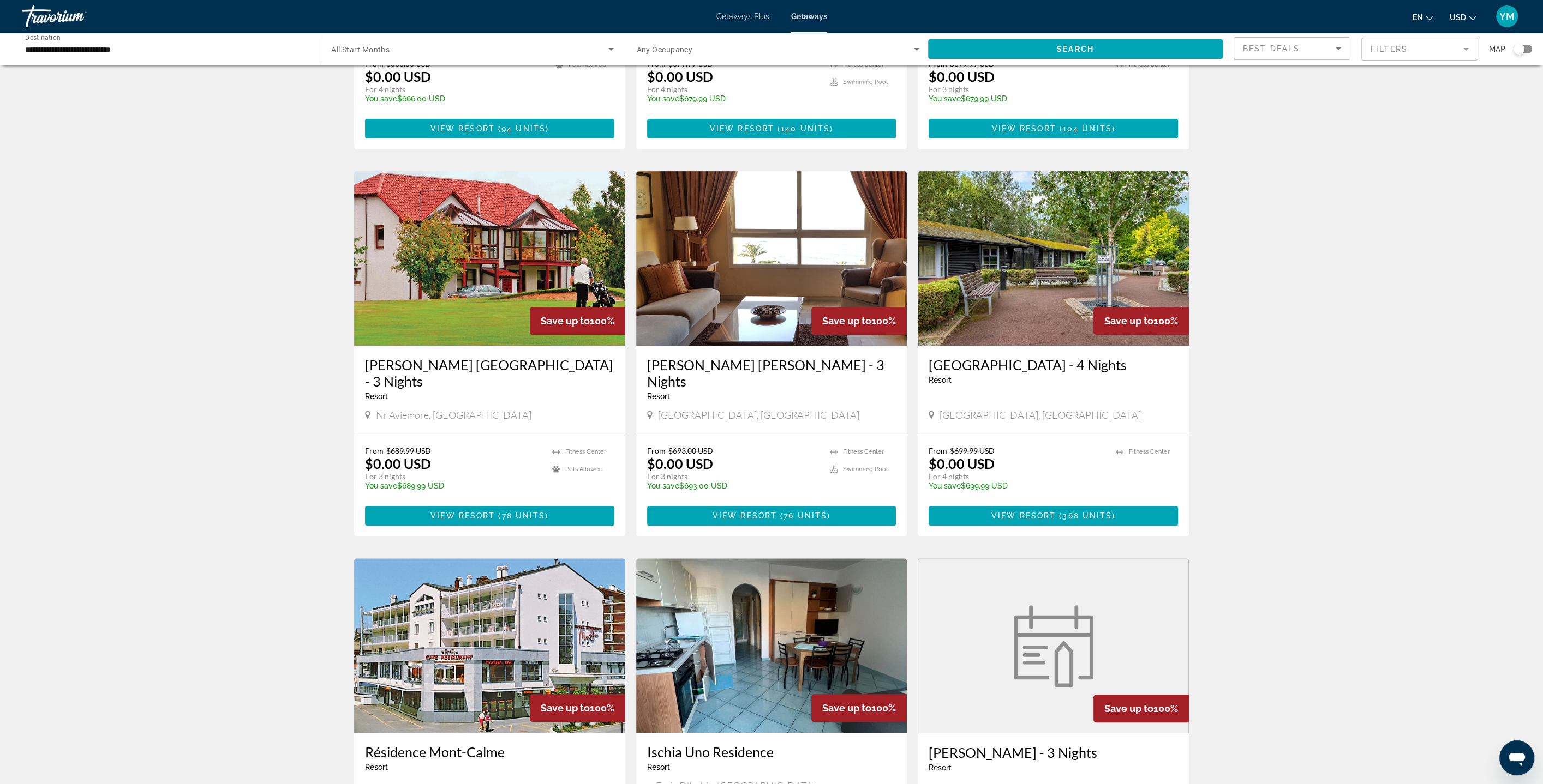
scroll to position [692, 0]
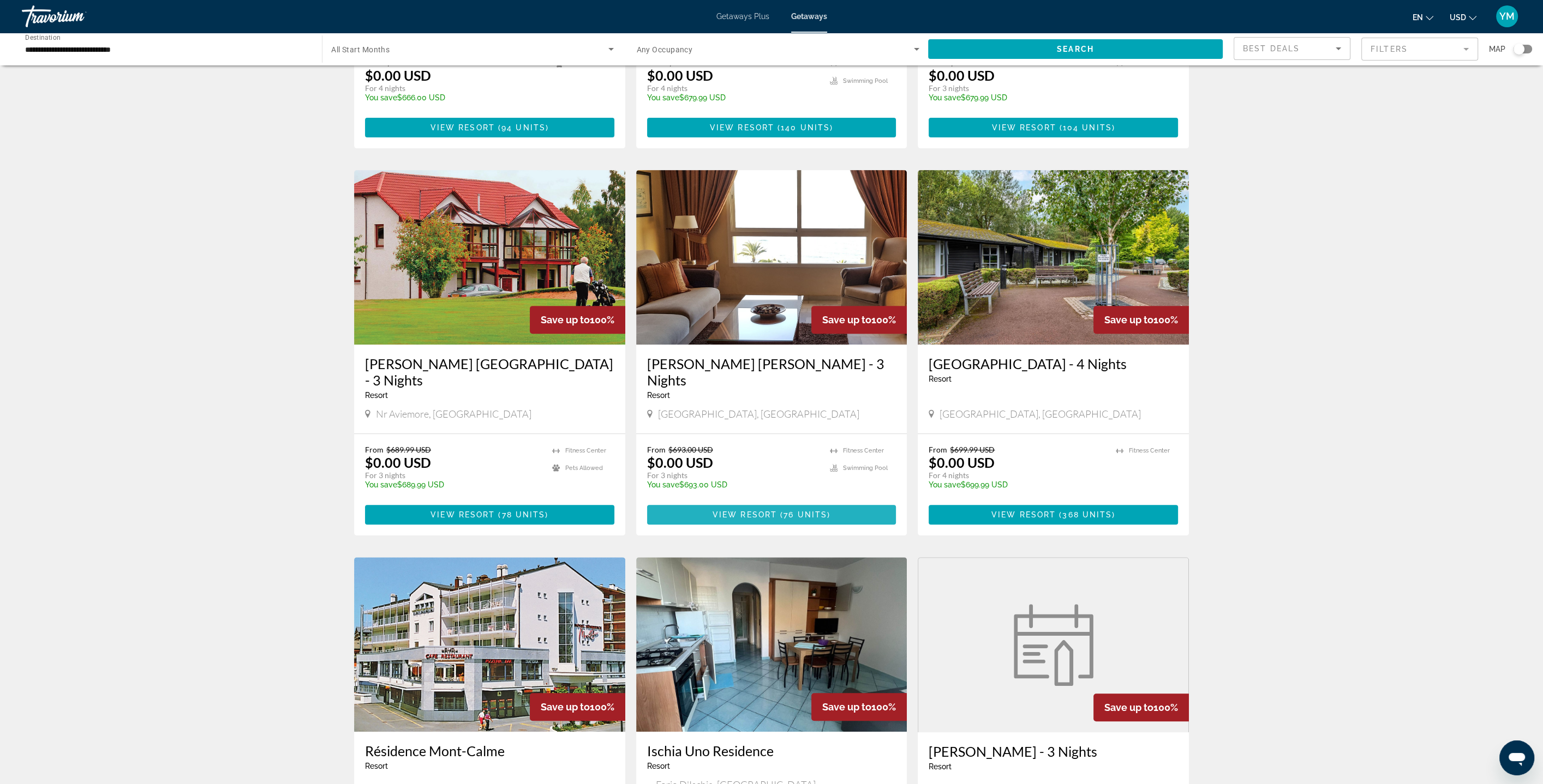
click at [807, 511] on span "76 units" at bounding box center [805, 515] width 43 height 8
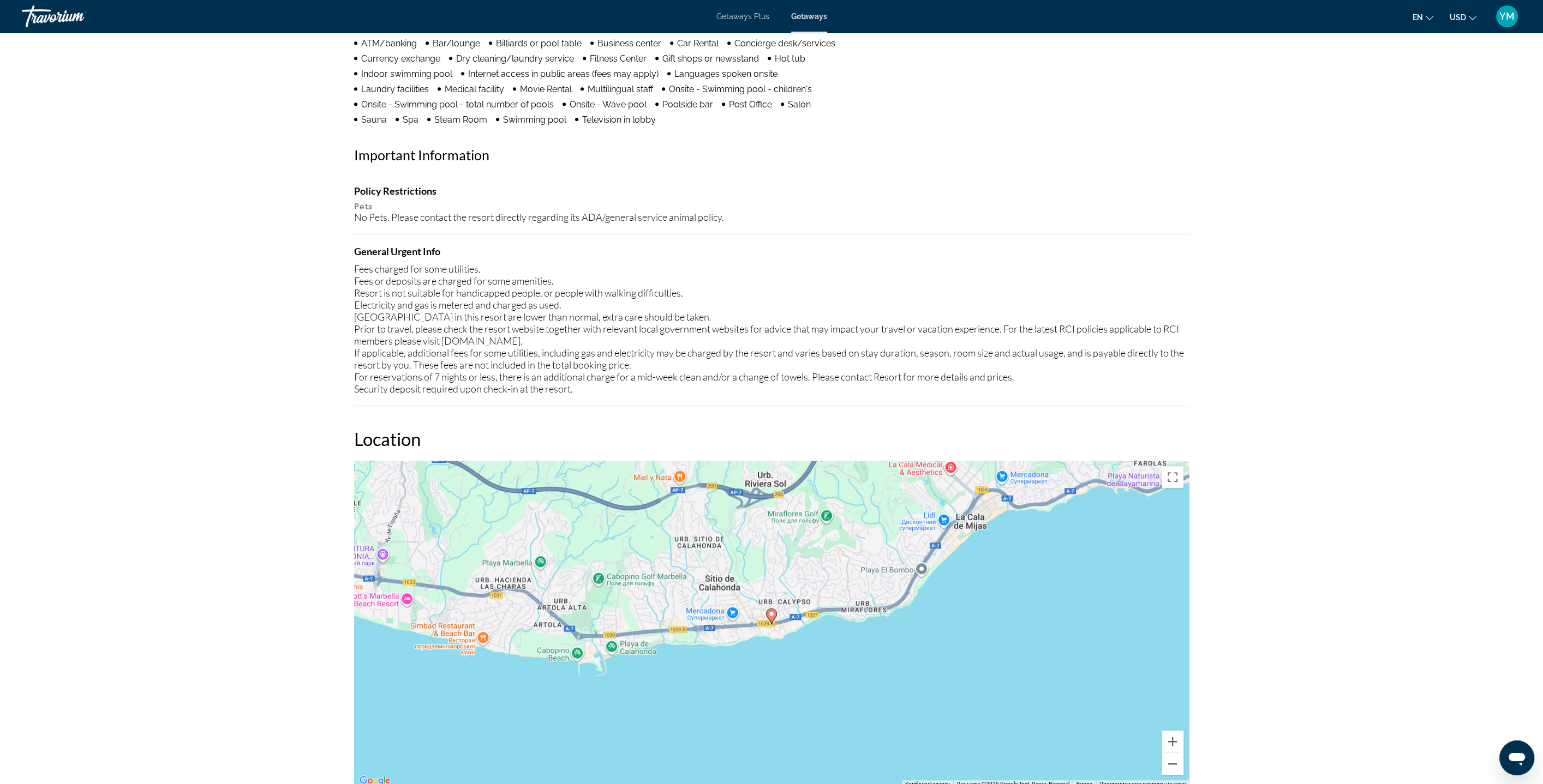
scroll to position [969, 0]
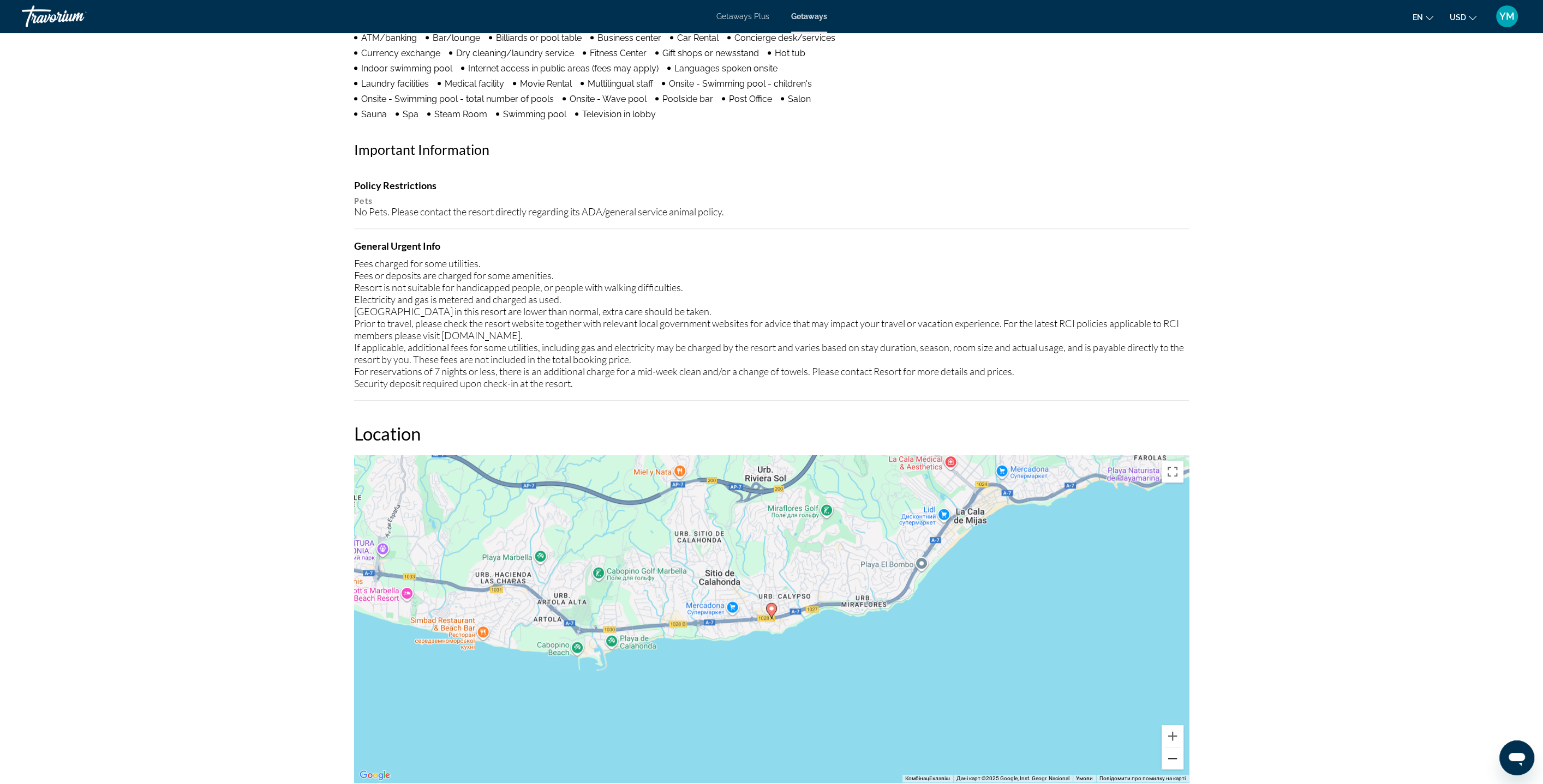
click at [1177, 756] on button "Зменшити" at bounding box center [1172, 759] width 22 height 22
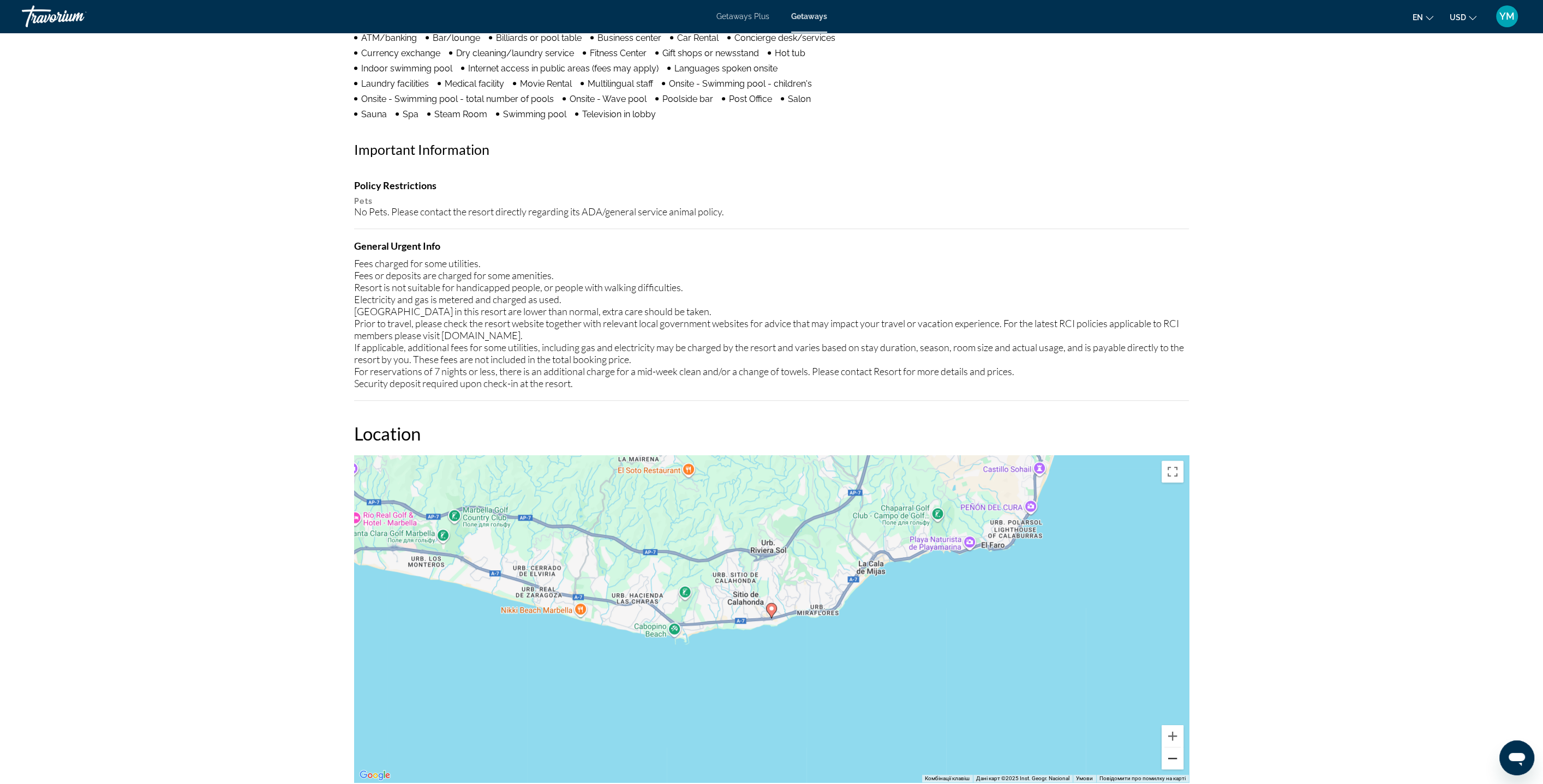
click at [1177, 756] on button "Зменшити" at bounding box center [1172, 759] width 22 height 22
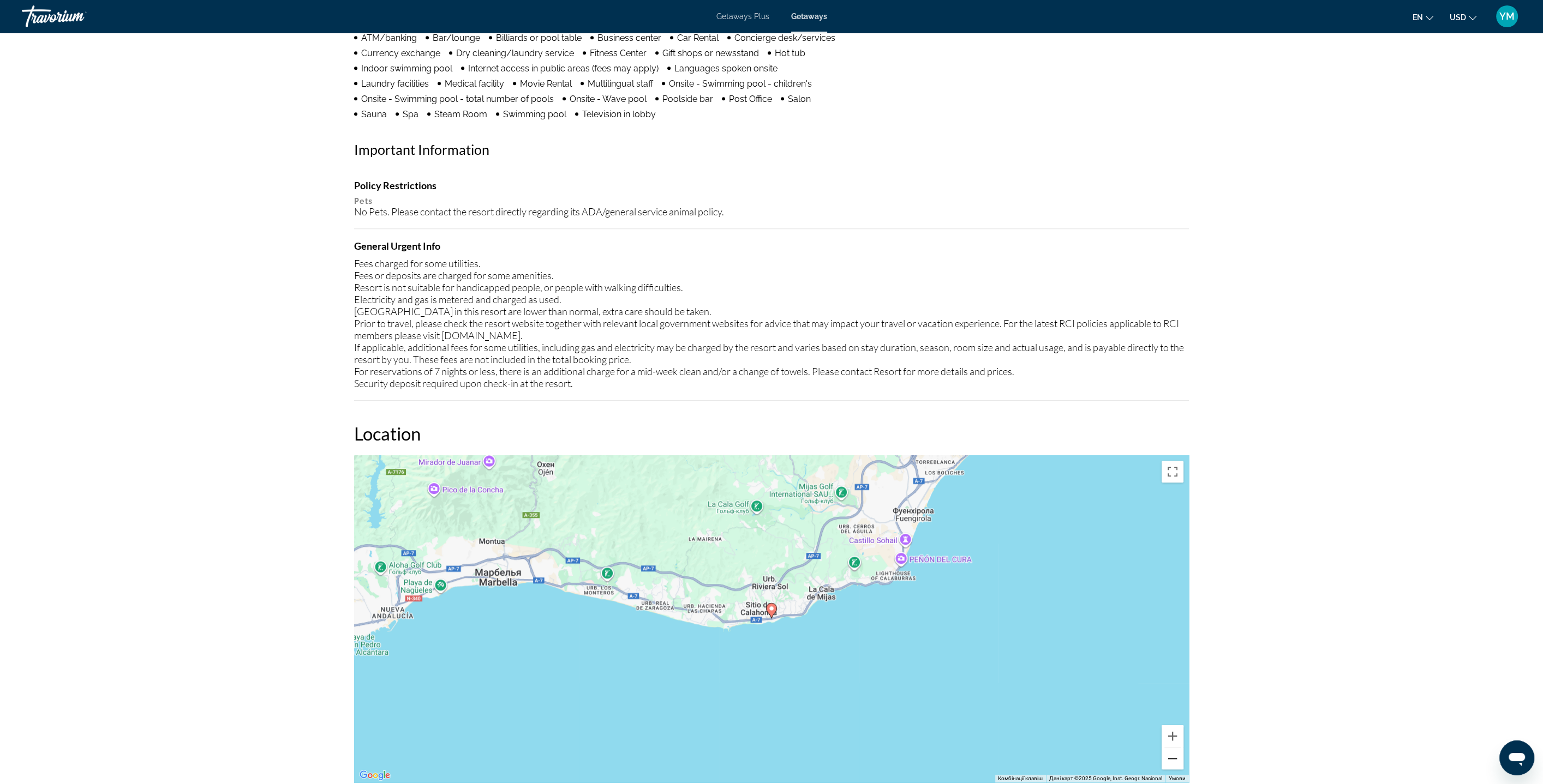
click at [1177, 756] on button "Зменшити" at bounding box center [1172, 759] width 22 height 22
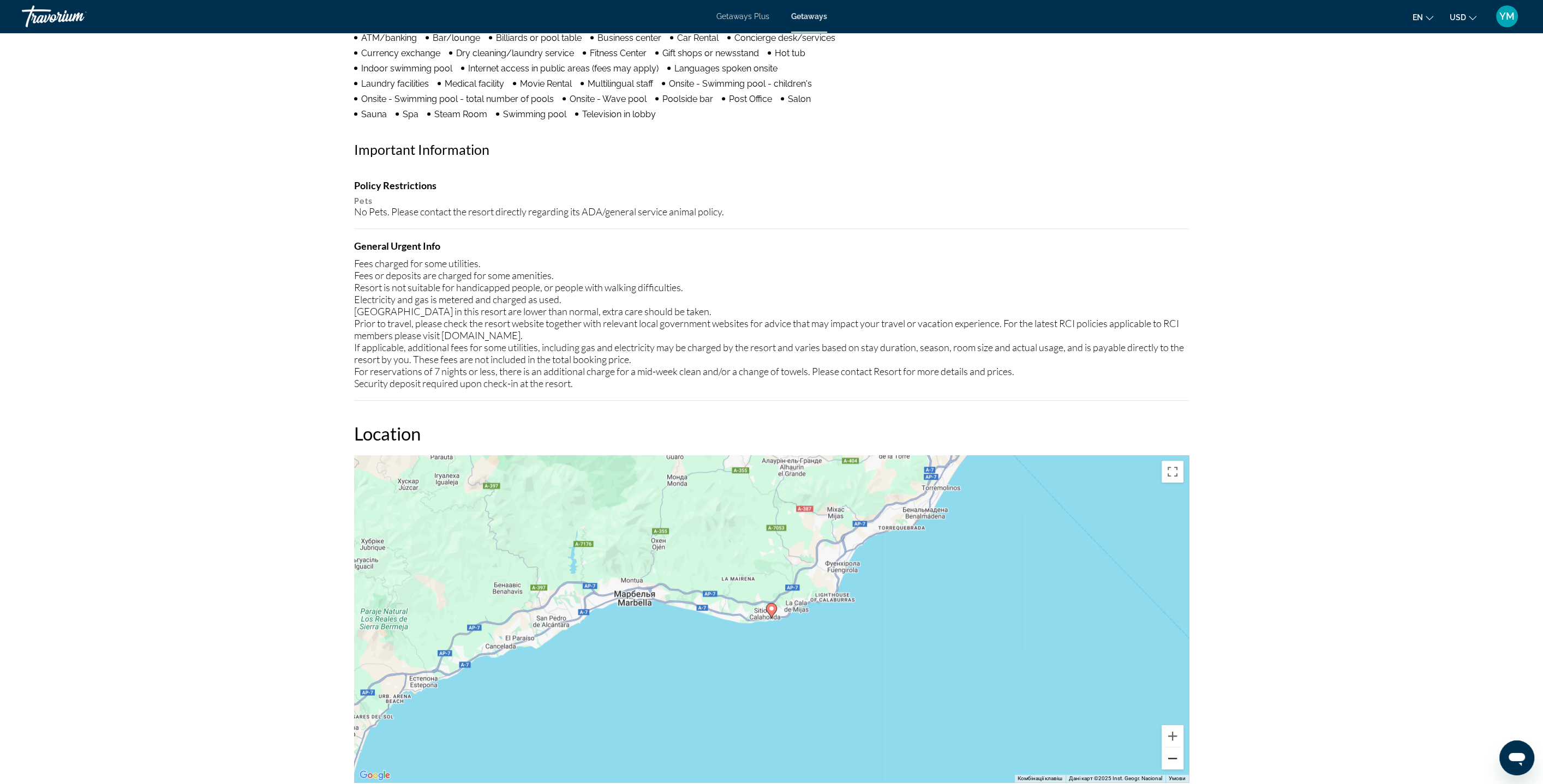
click at [1177, 756] on button "Зменшити" at bounding box center [1172, 759] width 22 height 22
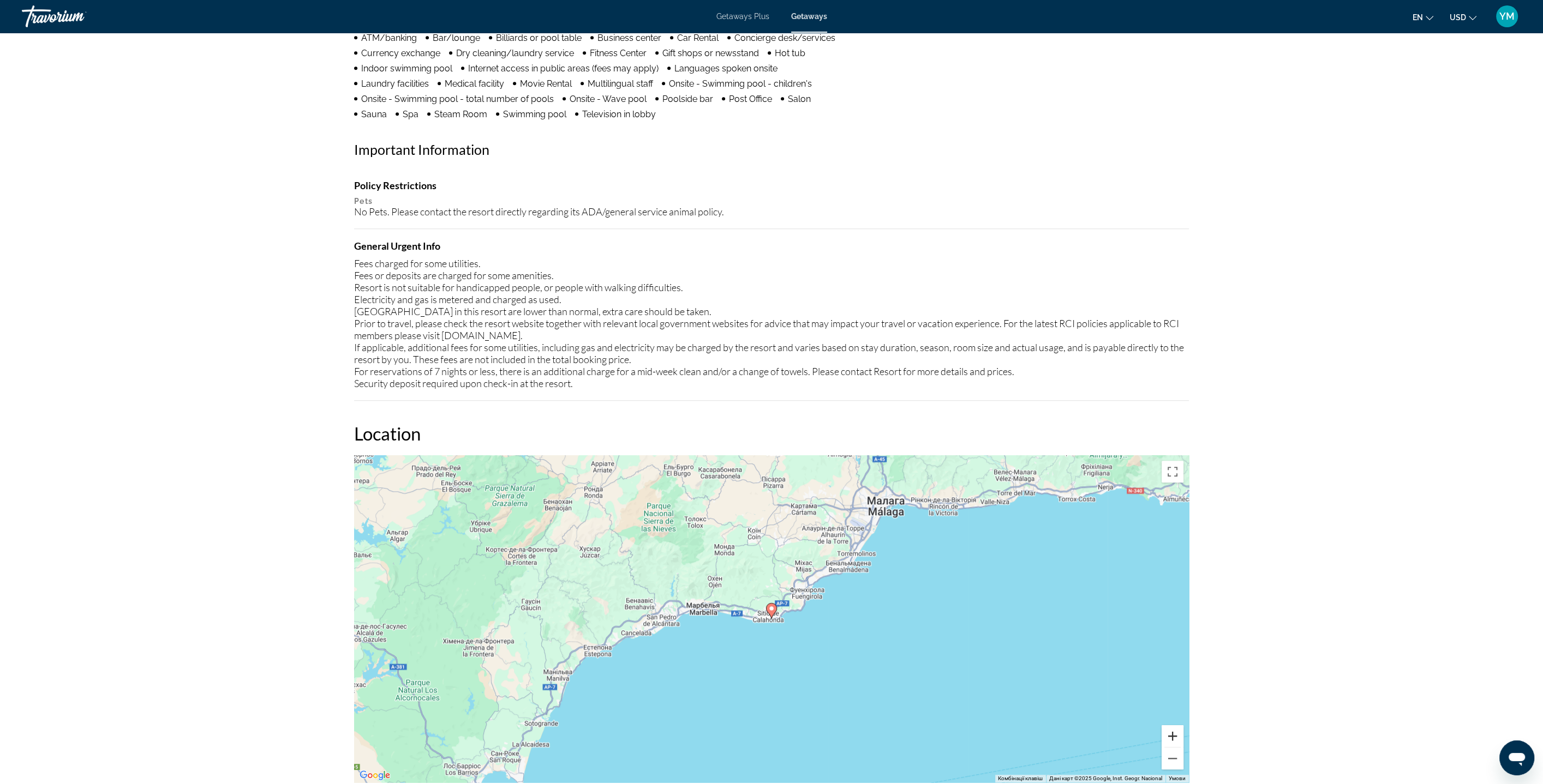
click at [1178, 738] on button "Збільшити" at bounding box center [1172, 736] width 22 height 22
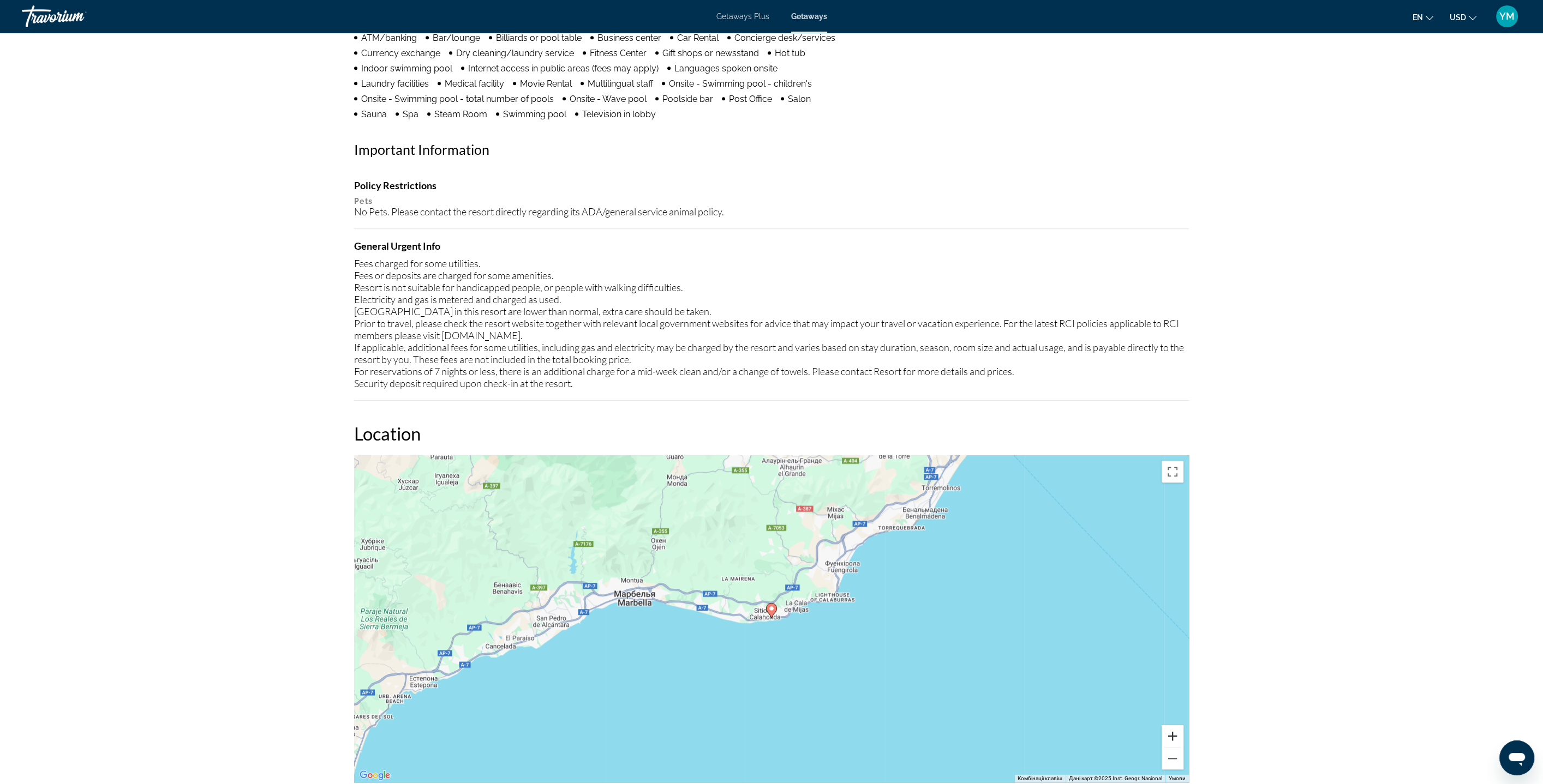
click at [1178, 738] on button "Збільшити" at bounding box center [1172, 736] width 22 height 22
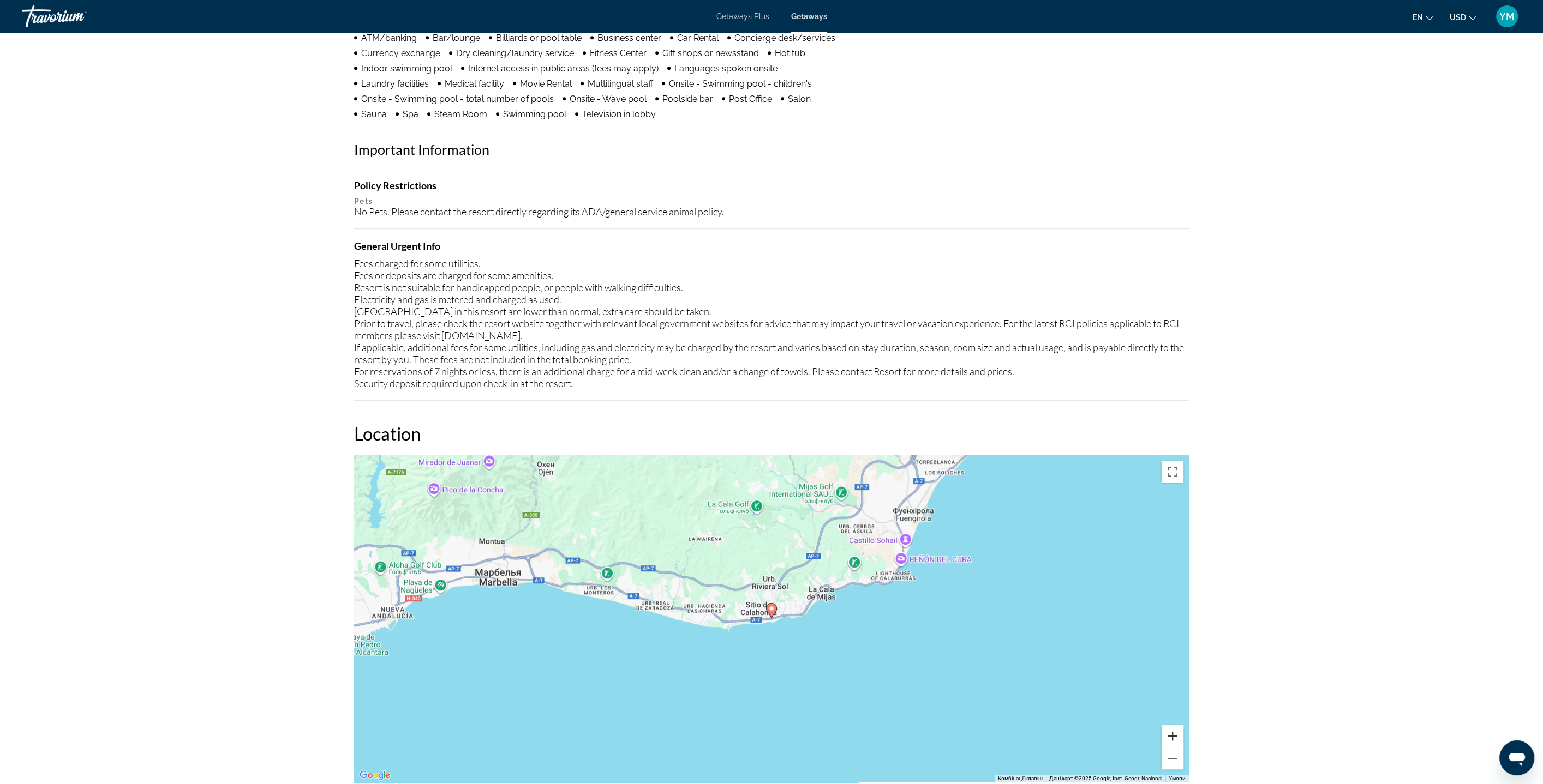
click at [1178, 738] on button "Збільшити" at bounding box center [1172, 736] width 22 height 22
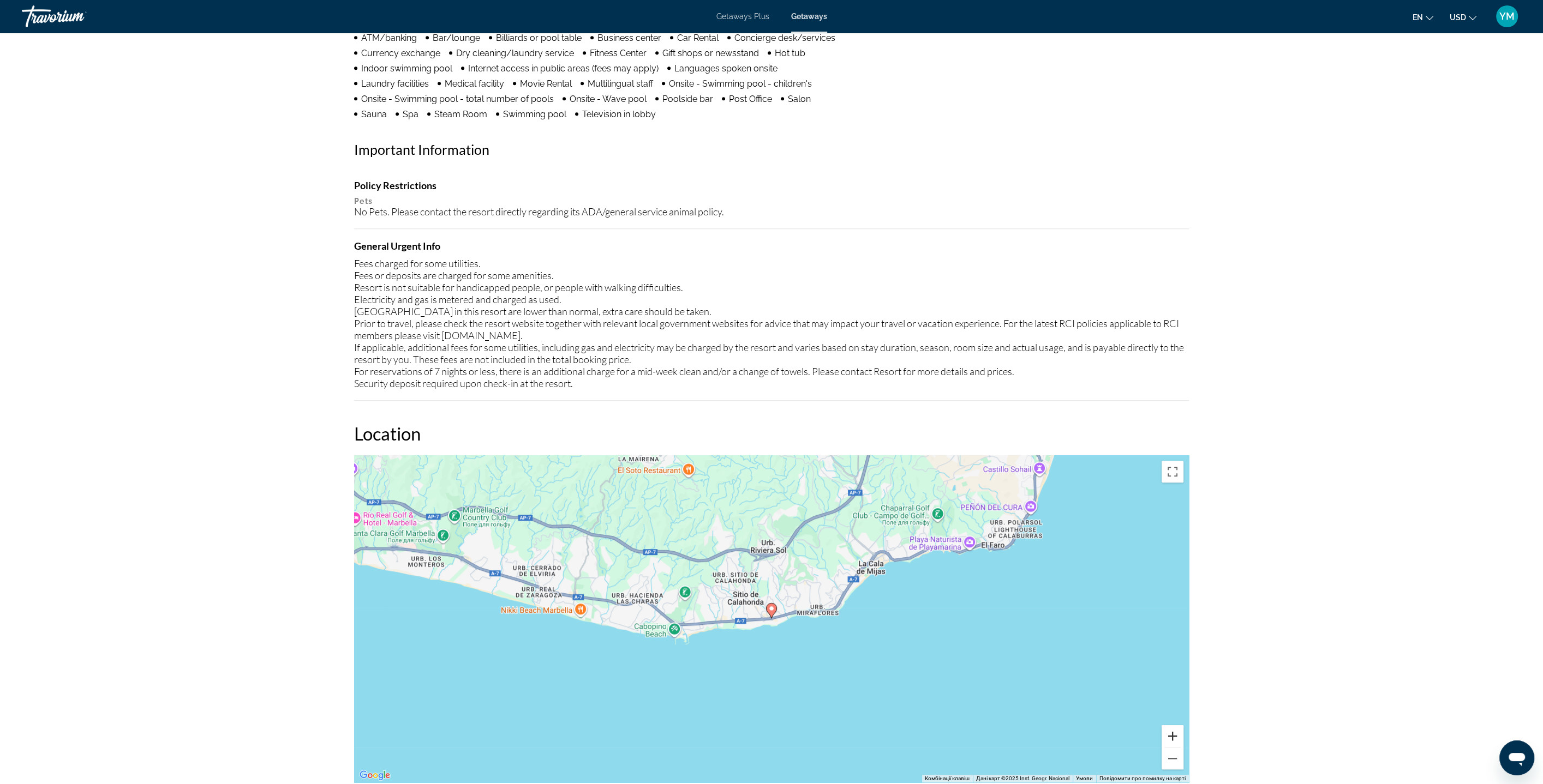
click at [1178, 738] on button "Збільшити" at bounding box center [1172, 736] width 22 height 22
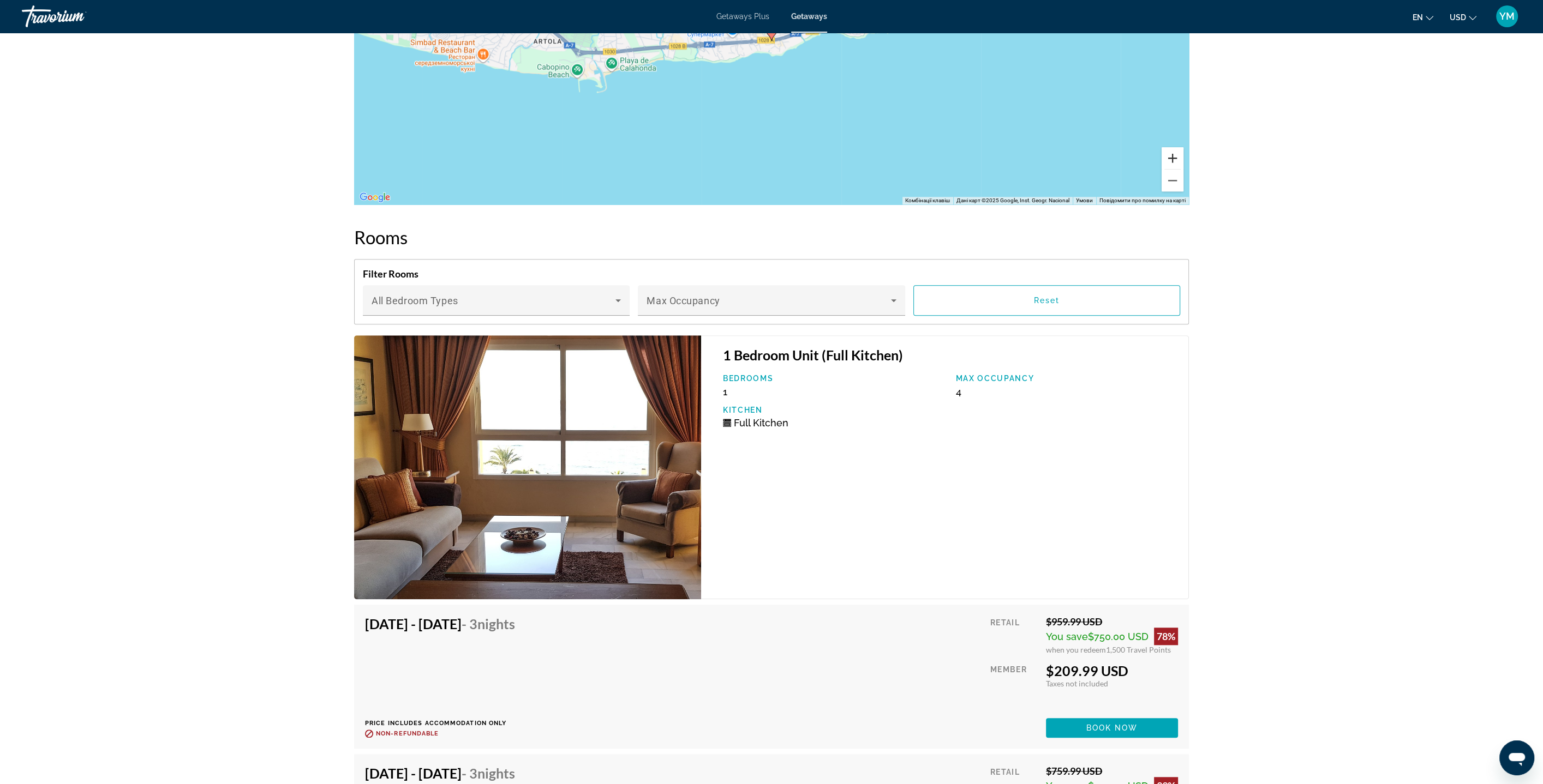
scroll to position [1560, 0]
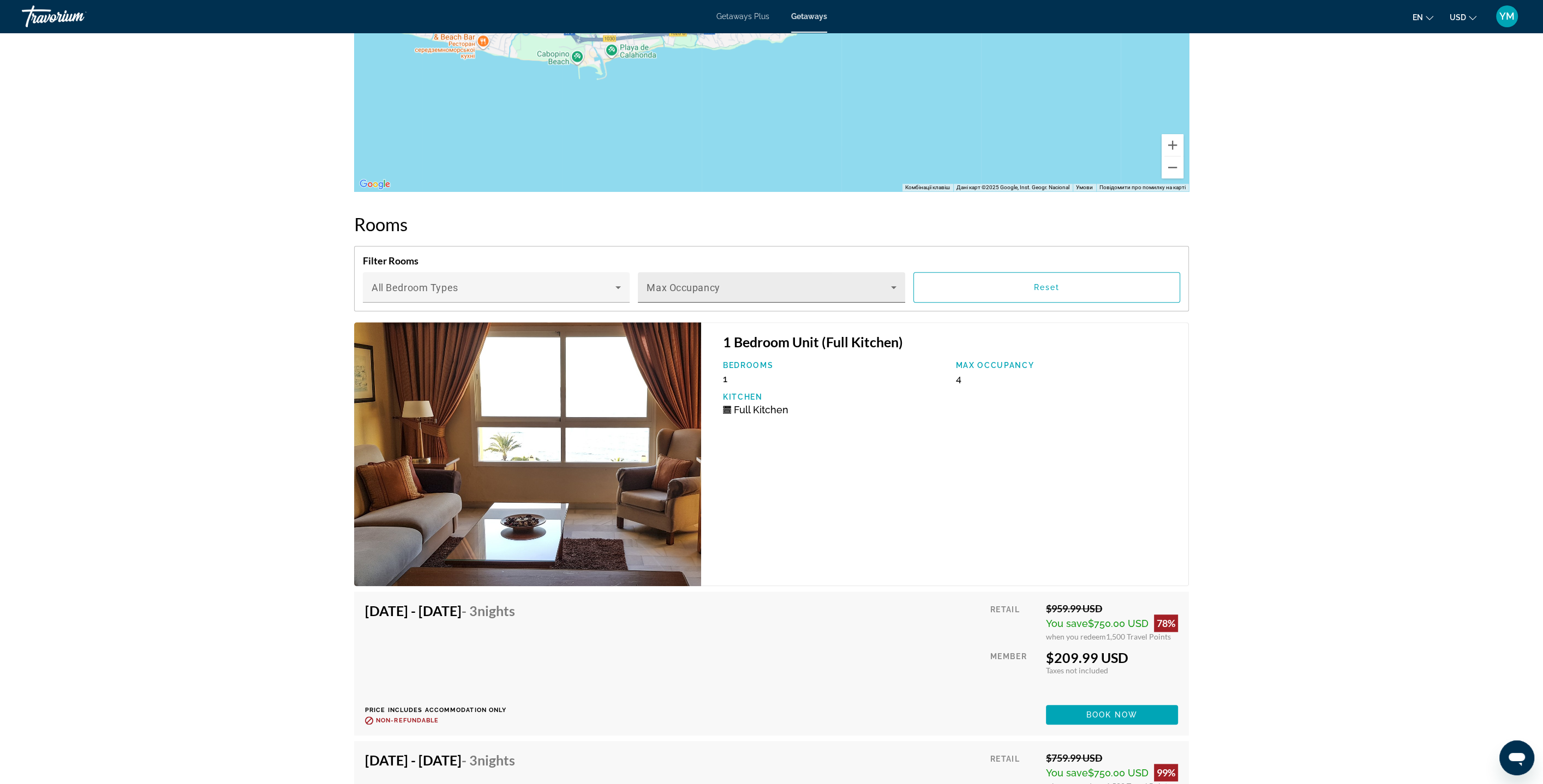
click at [896, 289] on icon "Main content" at bounding box center [894, 287] width 13 height 13
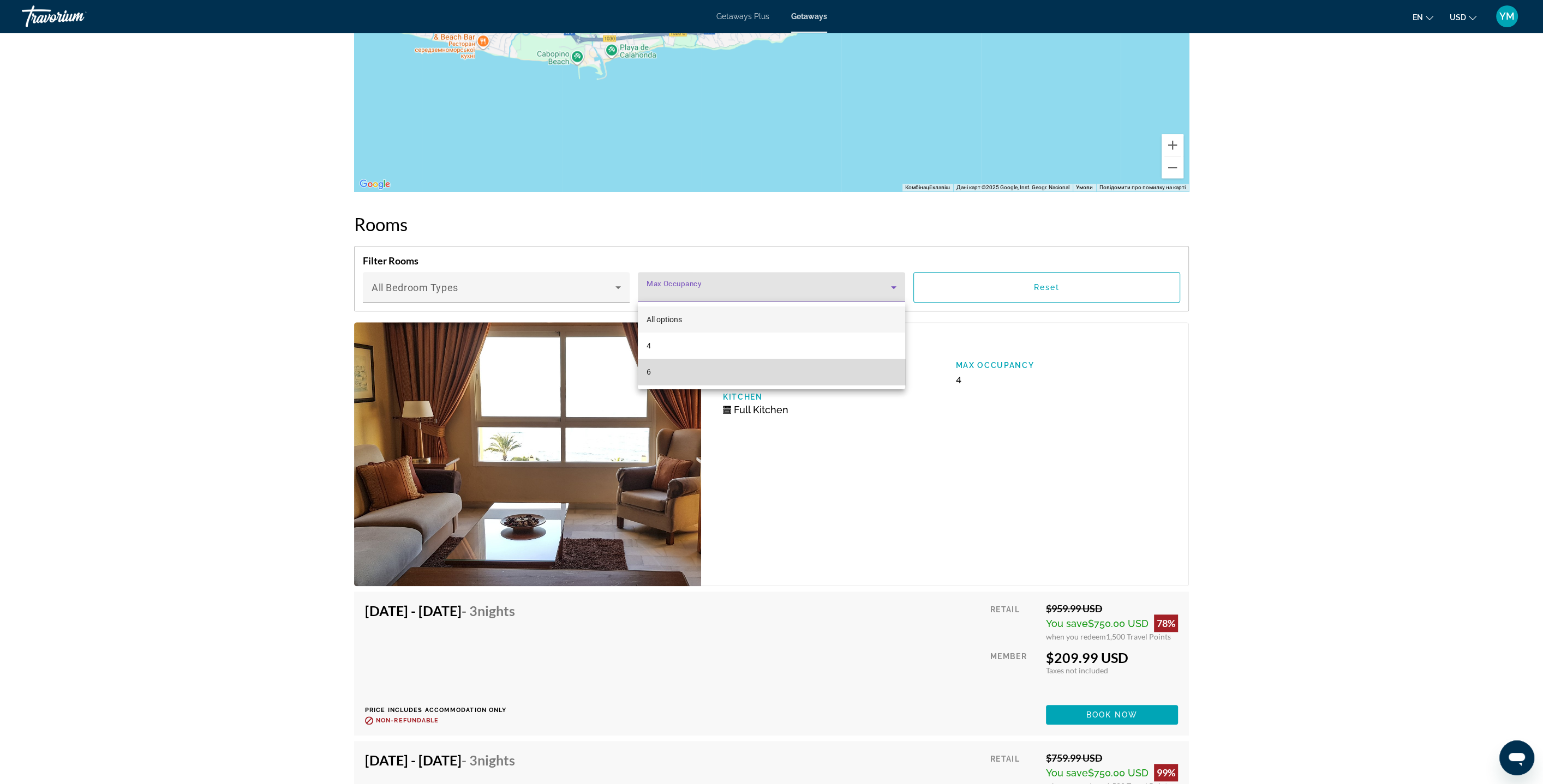
click at [882, 368] on mat-option "6" at bounding box center [772, 372] width 267 height 26
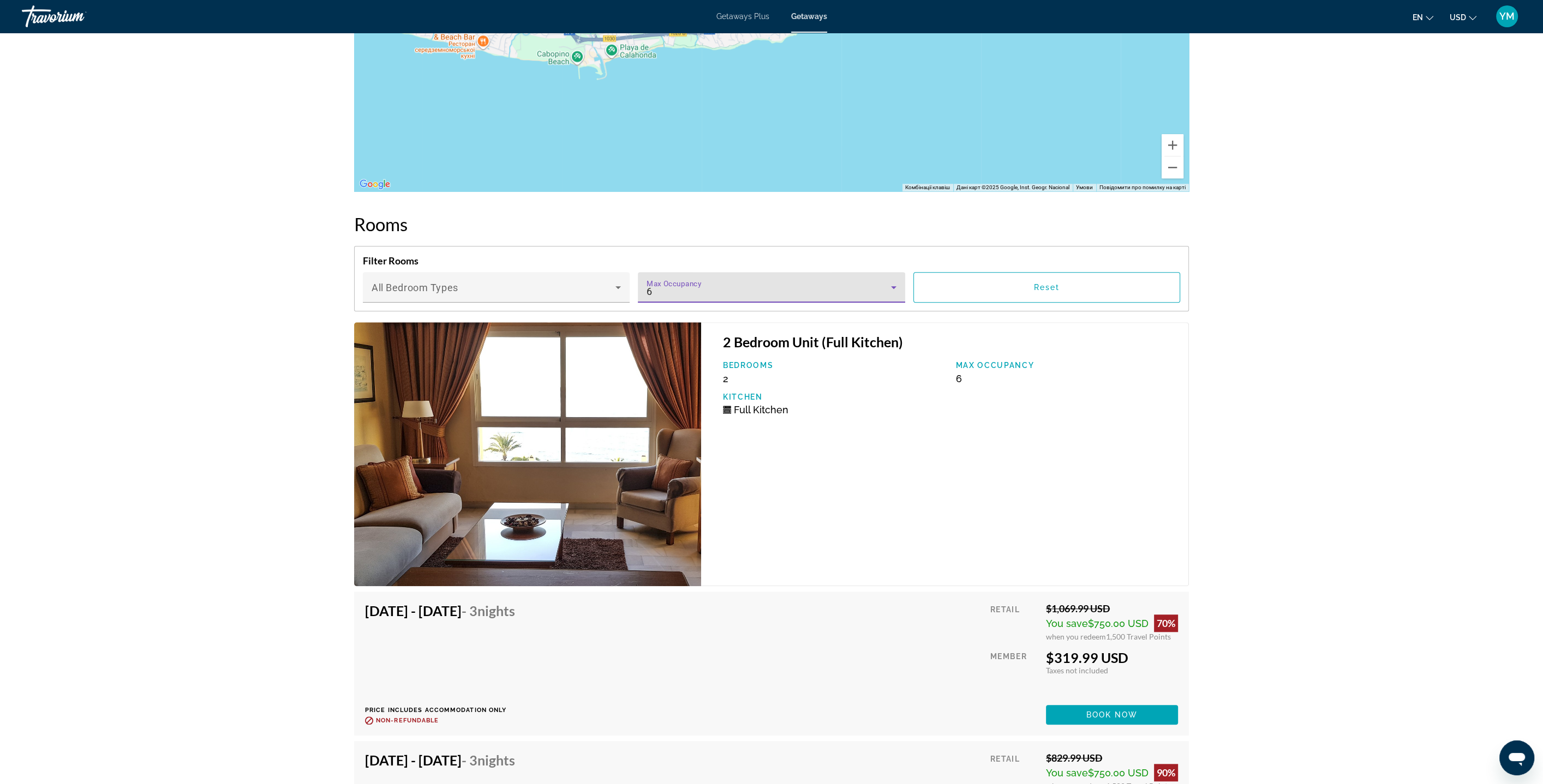
click at [894, 287] on icon "Main content" at bounding box center [894, 287] width 13 height 13
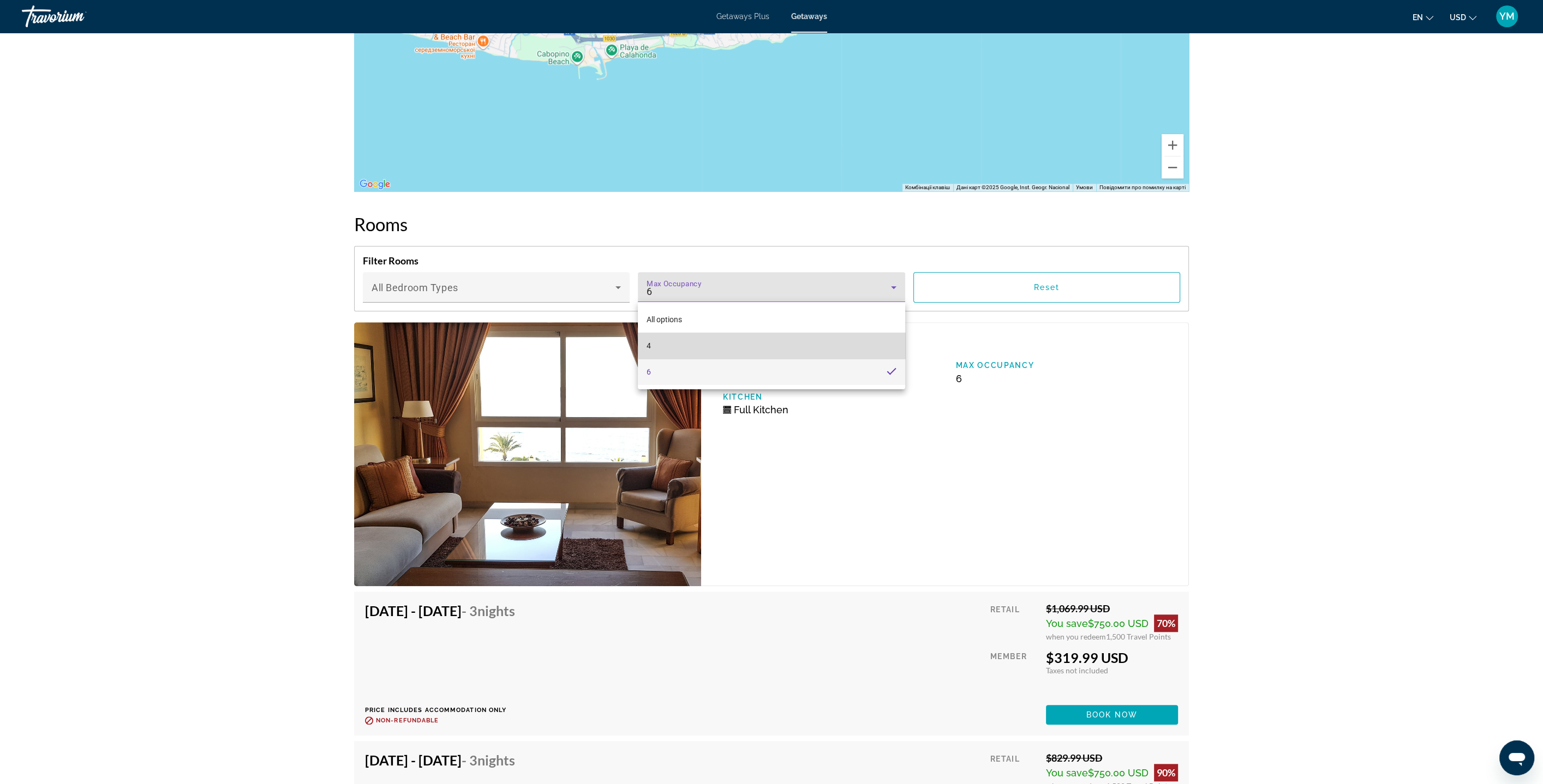
click at [874, 338] on mat-option "4" at bounding box center [772, 346] width 267 height 26
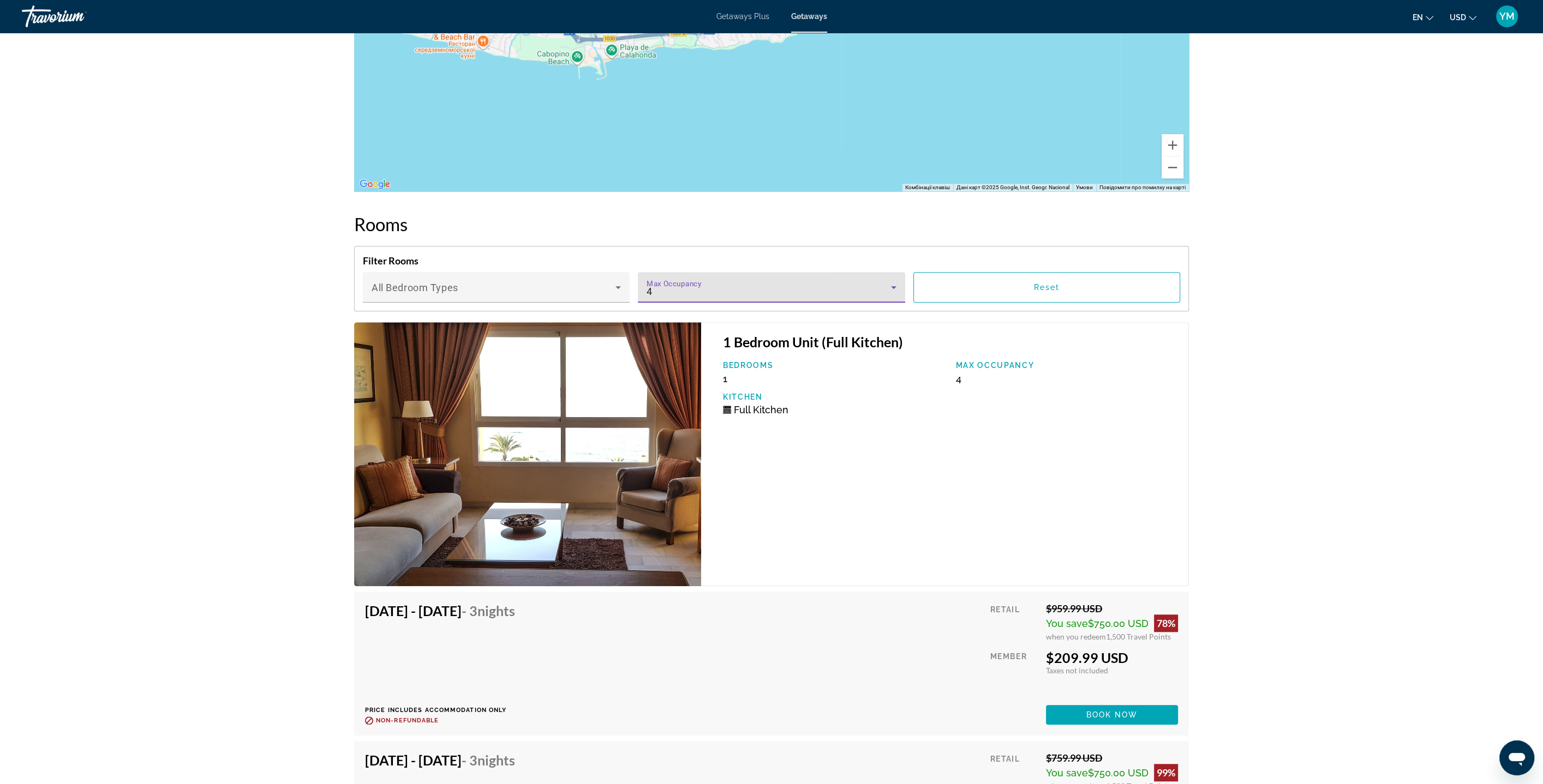
click at [893, 289] on icon "Main content" at bounding box center [894, 287] width 13 height 13
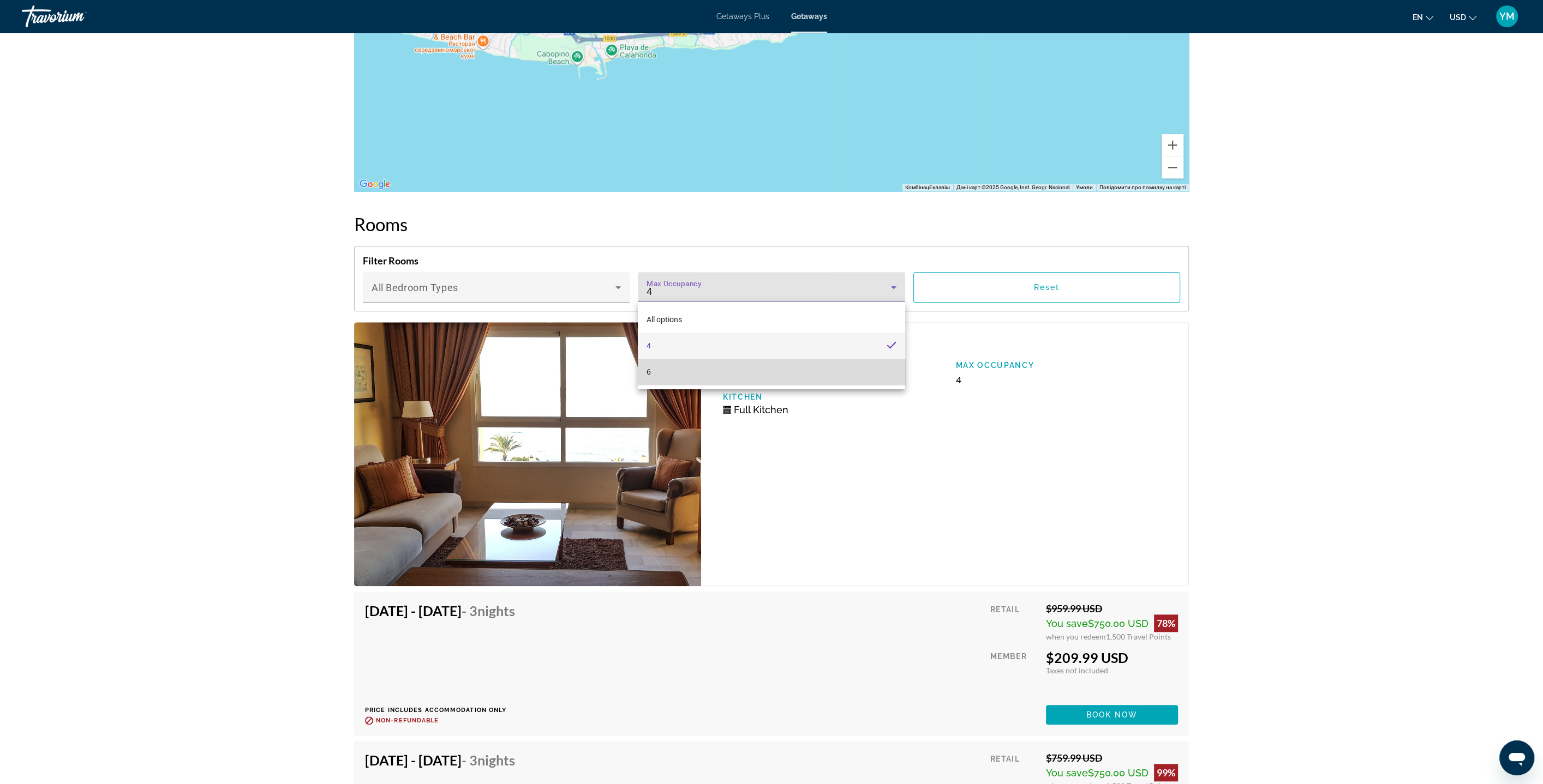
click at [877, 370] on mat-option "6" at bounding box center [772, 372] width 267 height 26
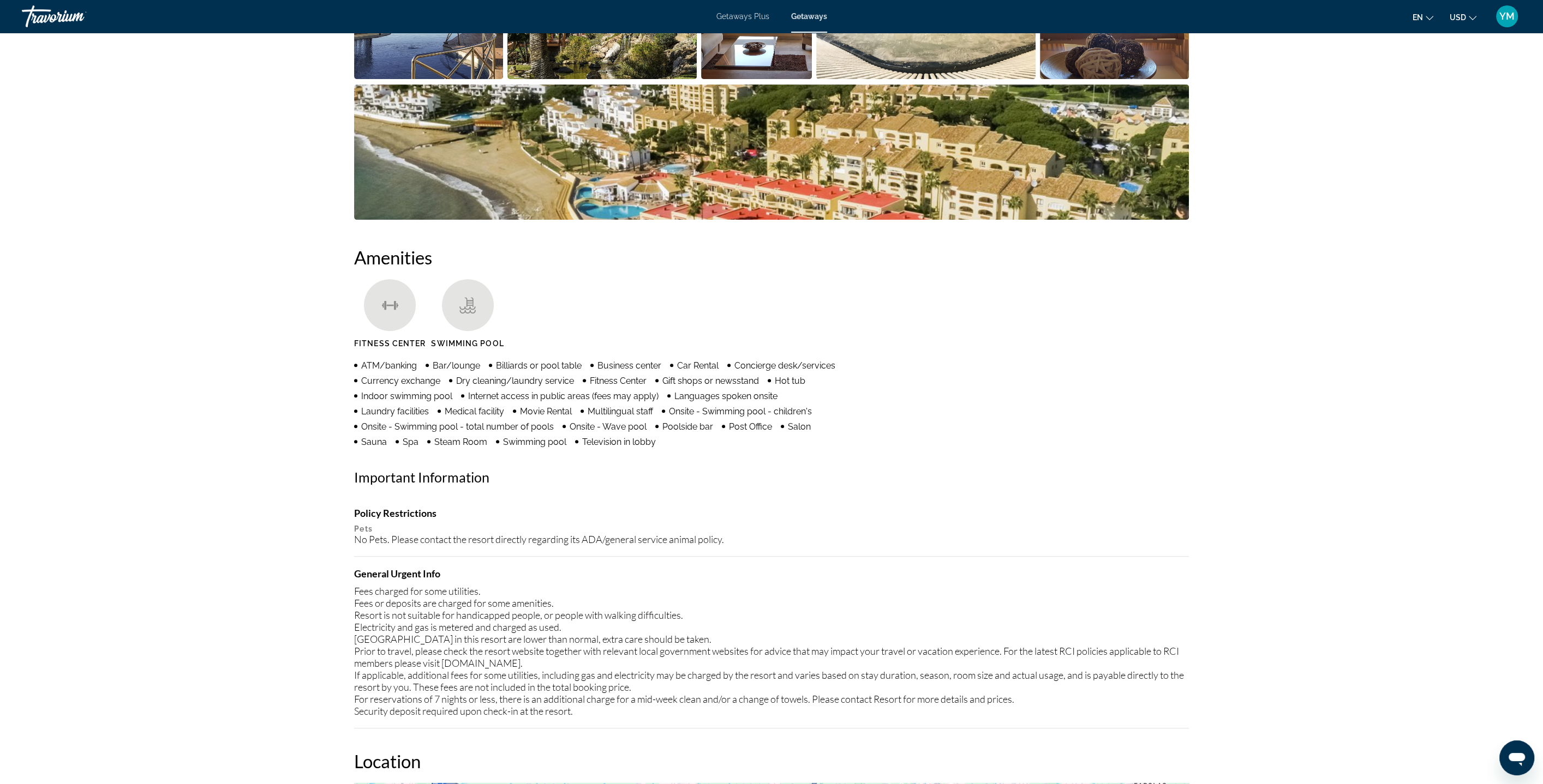
scroll to position [541, 0]
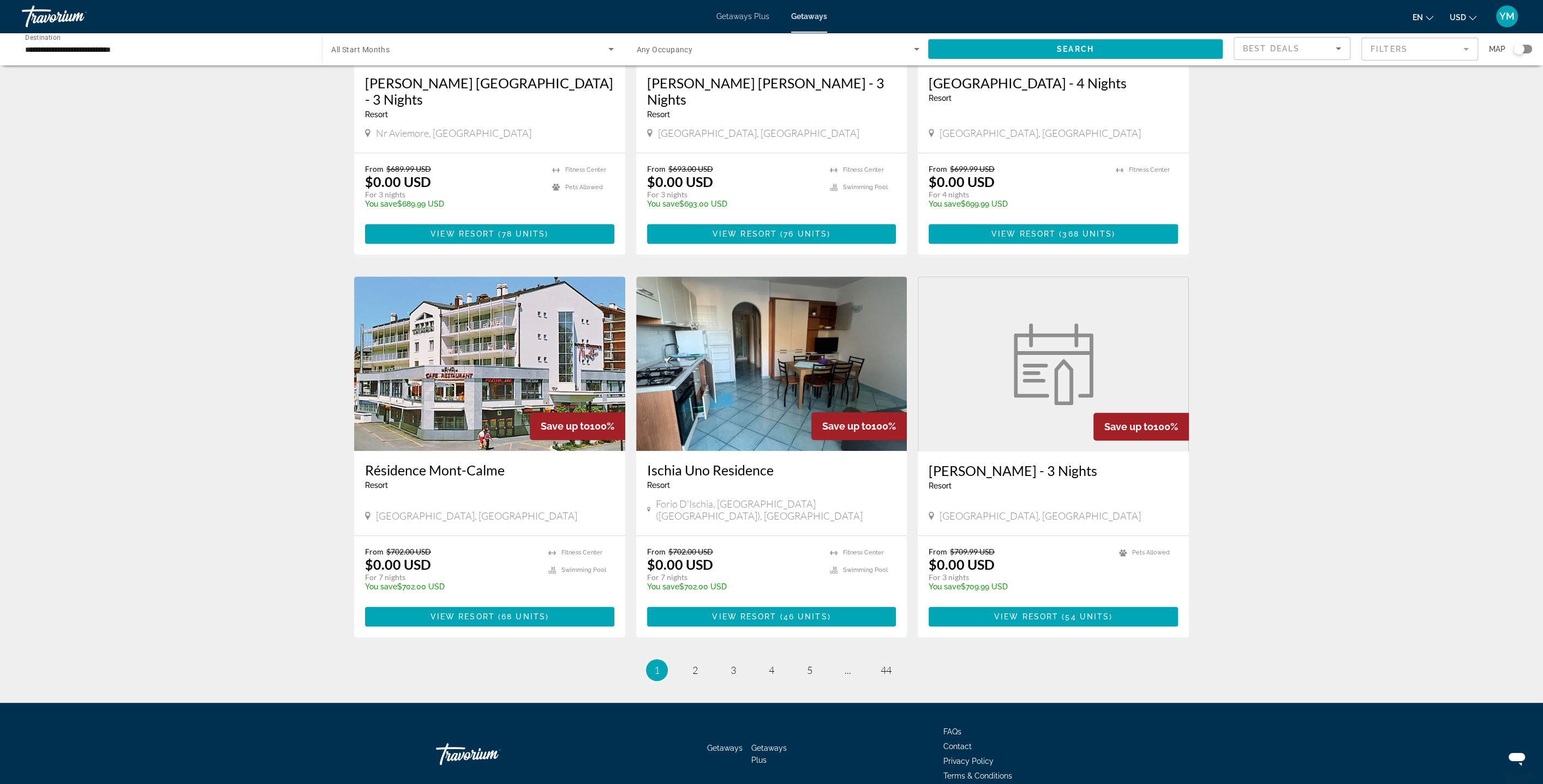
scroll to position [979, 0]
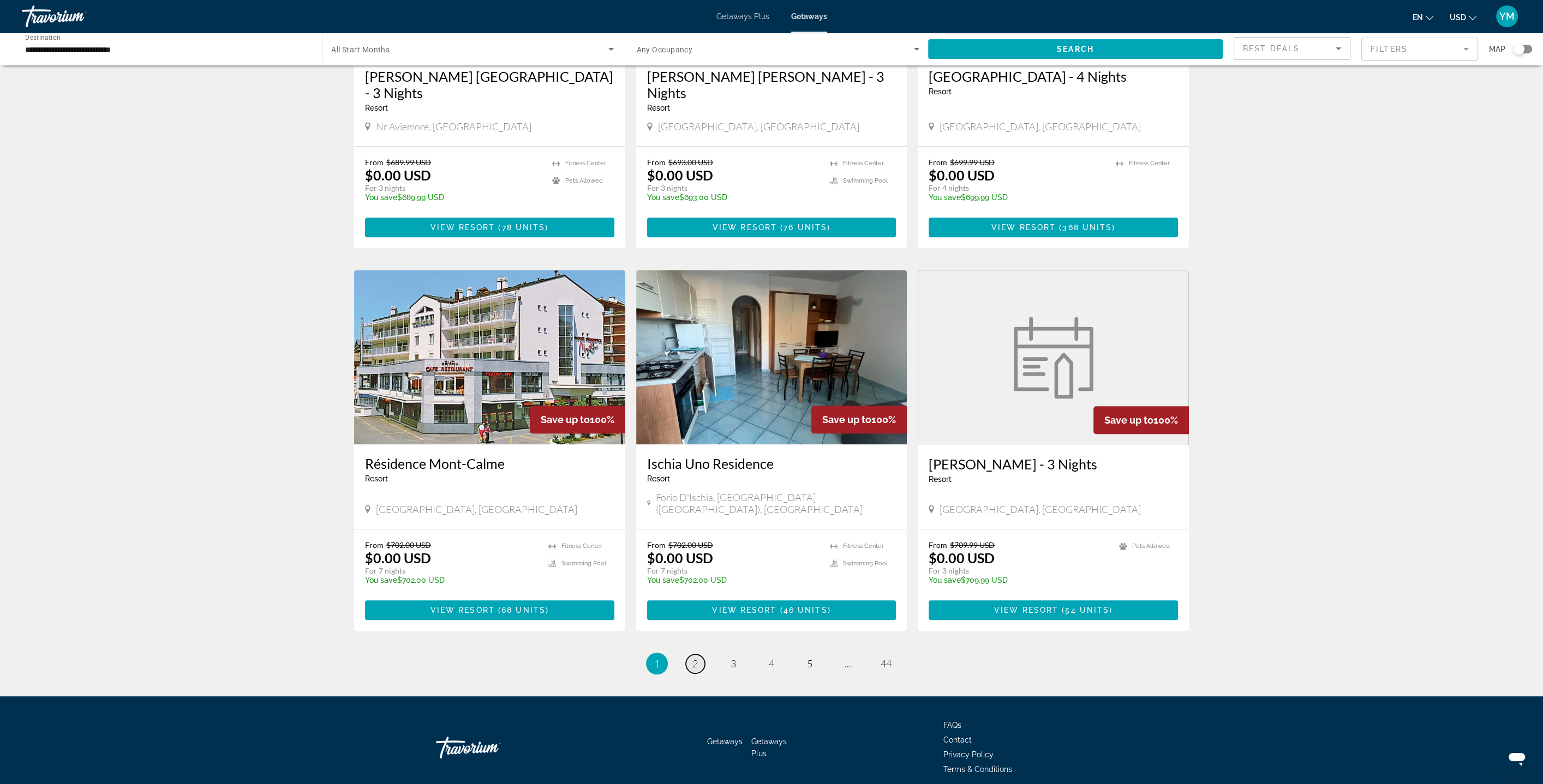
click at [691, 655] on link "page 2" at bounding box center [696, 664] width 19 height 19
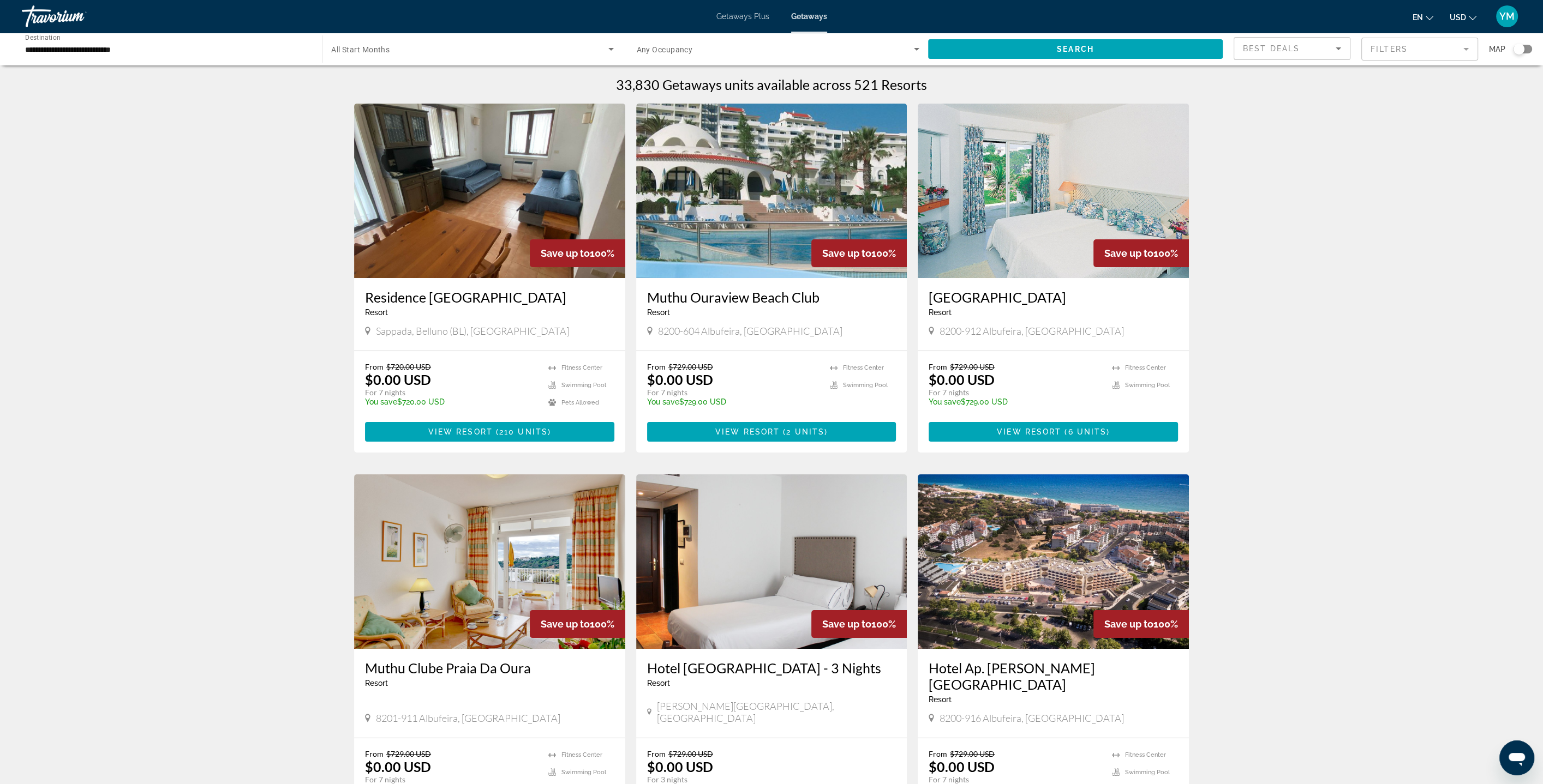
click at [615, 50] on icon "Search widget" at bounding box center [611, 49] width 13 height 13
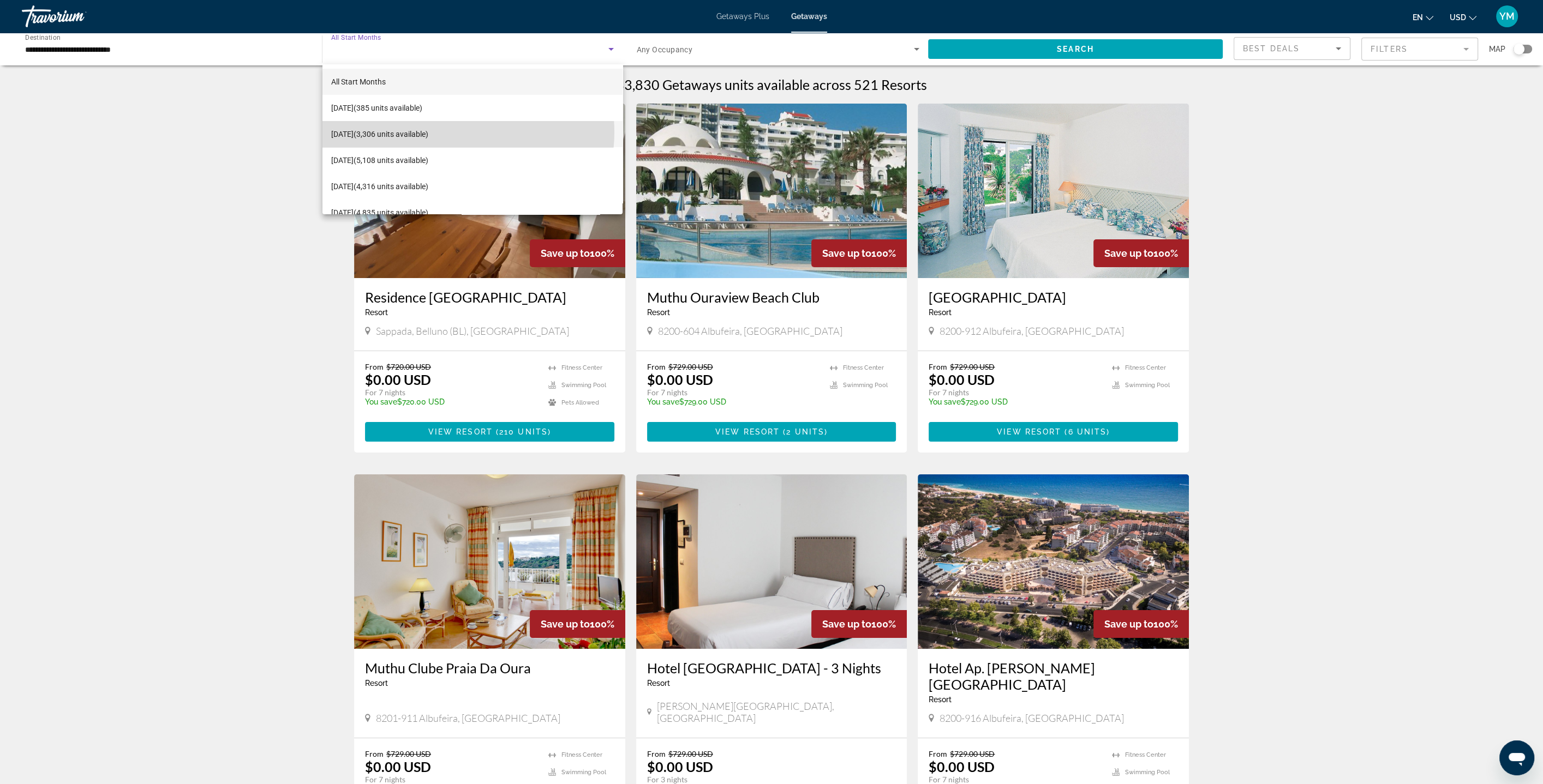
click at [463, 132] on mat-option "October 2025 (3,306 units available)" at bounding box center [472, 134] width 300 height 26
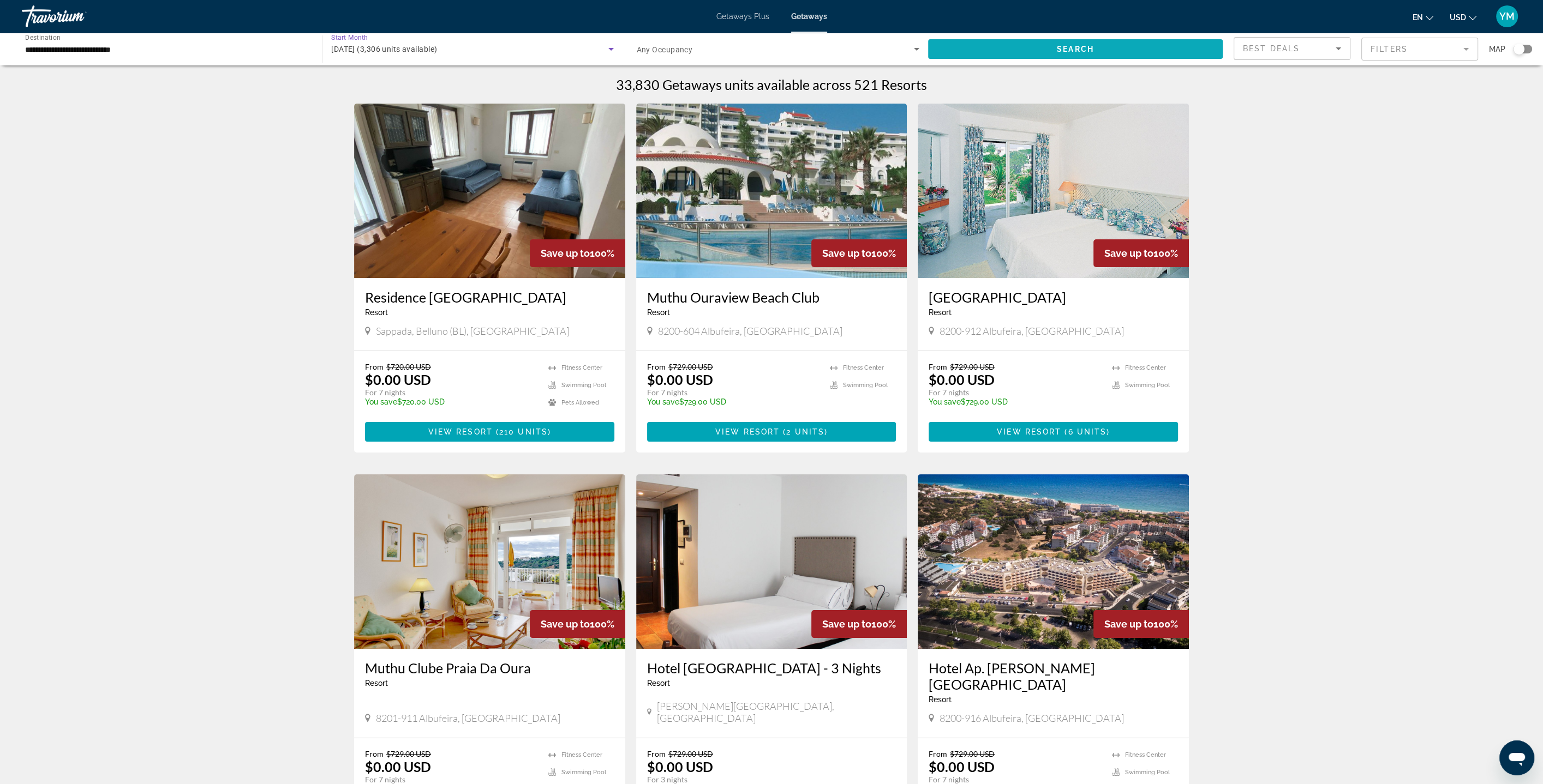
click at [1071, 43] on span "Search widget" at bounding box center [1075, 49] width 295 height 26
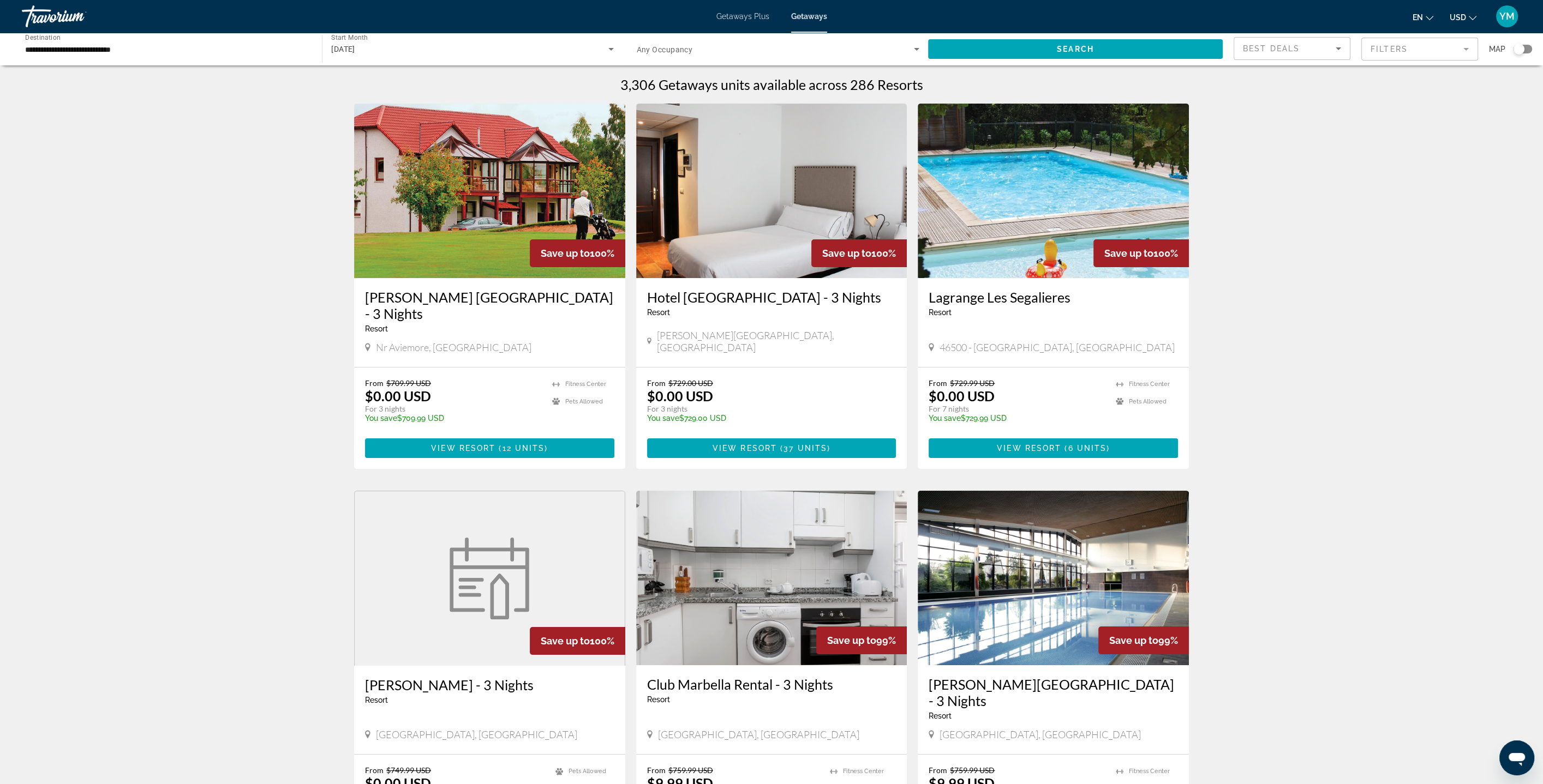
click at [1524, 48] on div "Search widget" at bounding box center [1523, 49] width 19 height 8
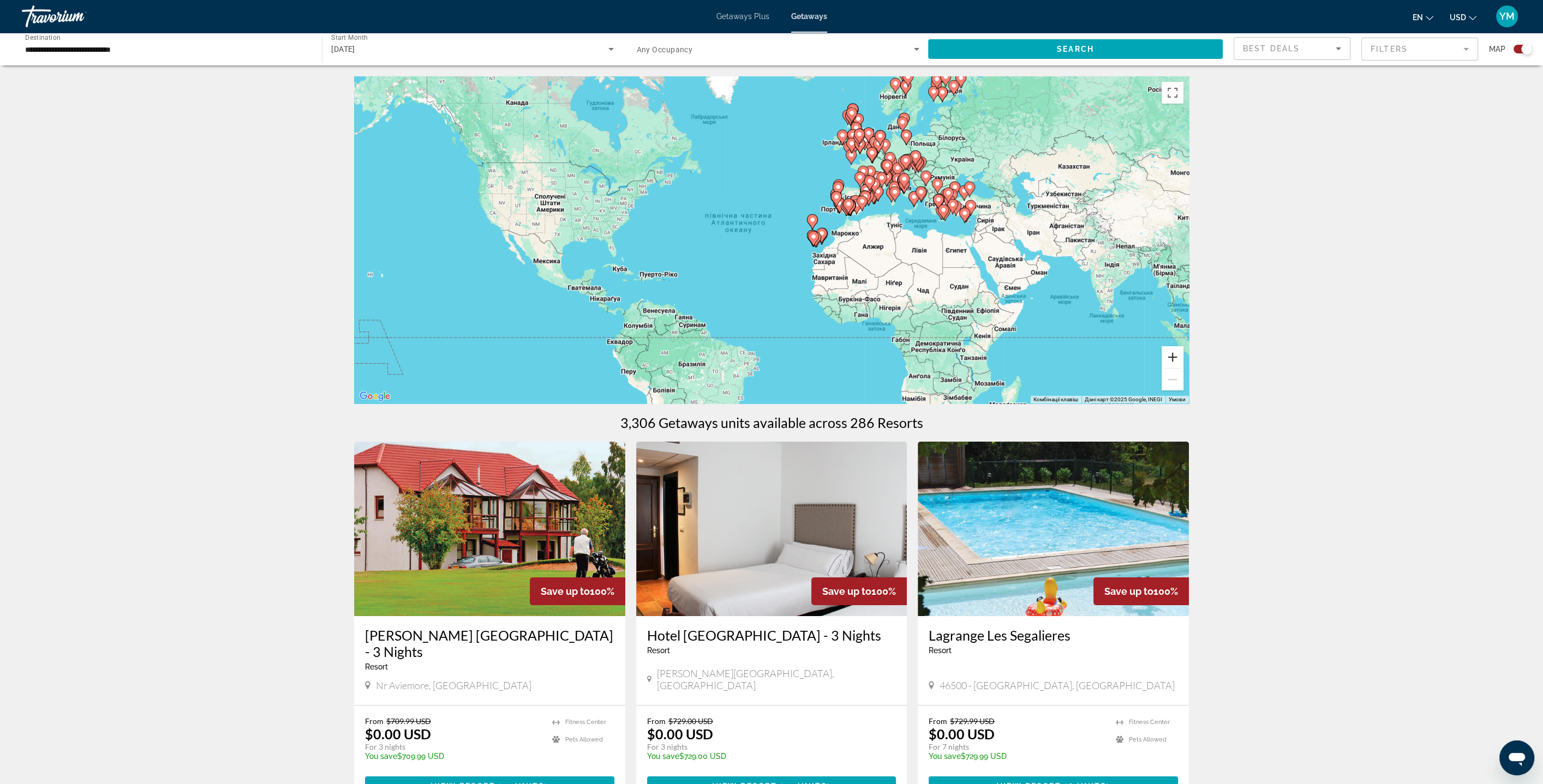
click at [1172, 356] on button "Збільшити" at bounding box center [1172, 357] width 22 height 22
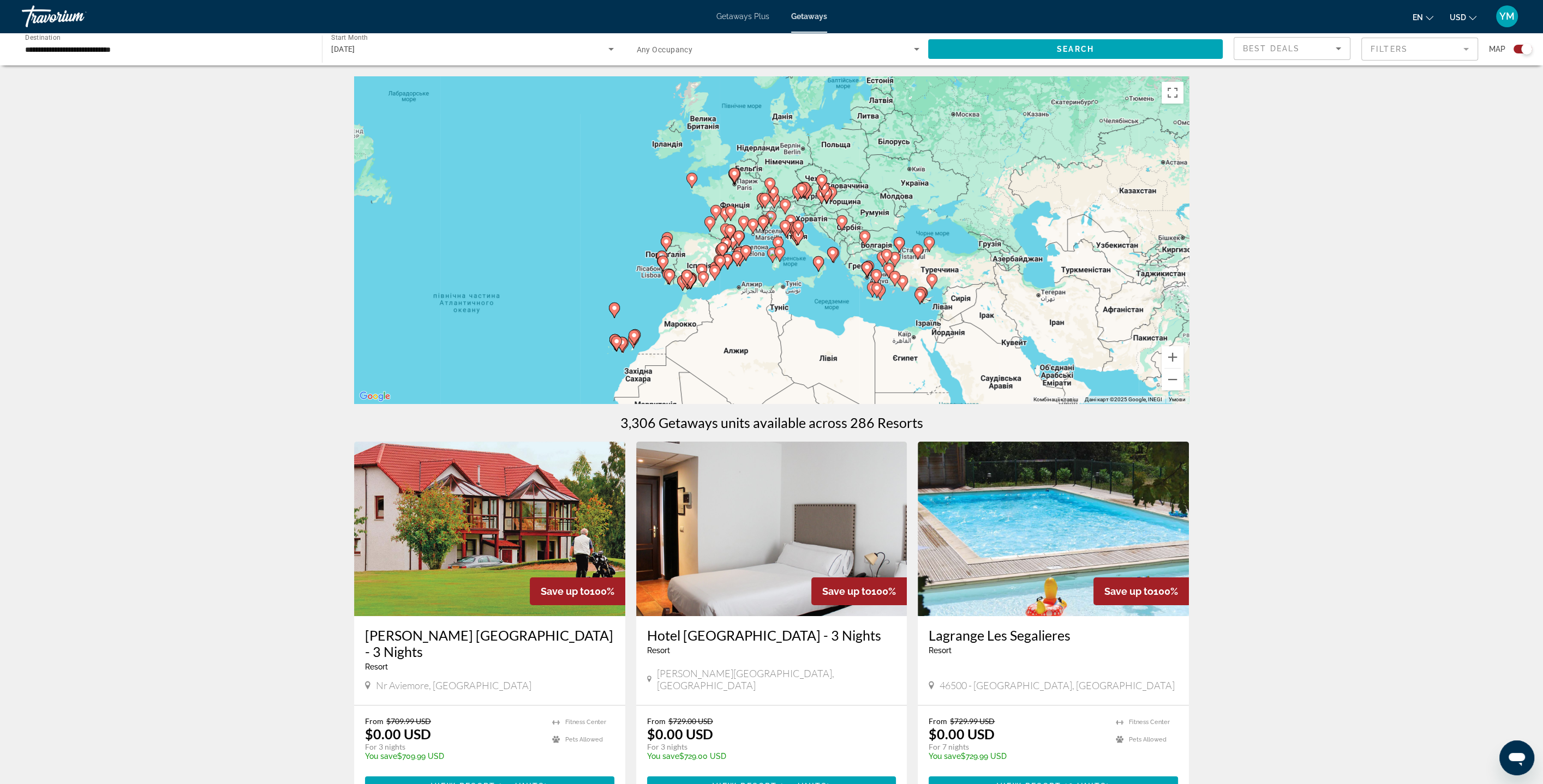
drag, startPoint x: 1096, startPoint y: 269, endPoint x: 858, endPoint y: 366, distance: 257.0
click at [858, 366] on div "Увімкніть режим перетягування за допомогою клавіатури, натиснувши Alt + Enter. …" at bounding box center [772, 240] width 835 height 327
click at [1179, 358] on button "Збільшити" at bounding box center [1172, 357] width 22 height 22
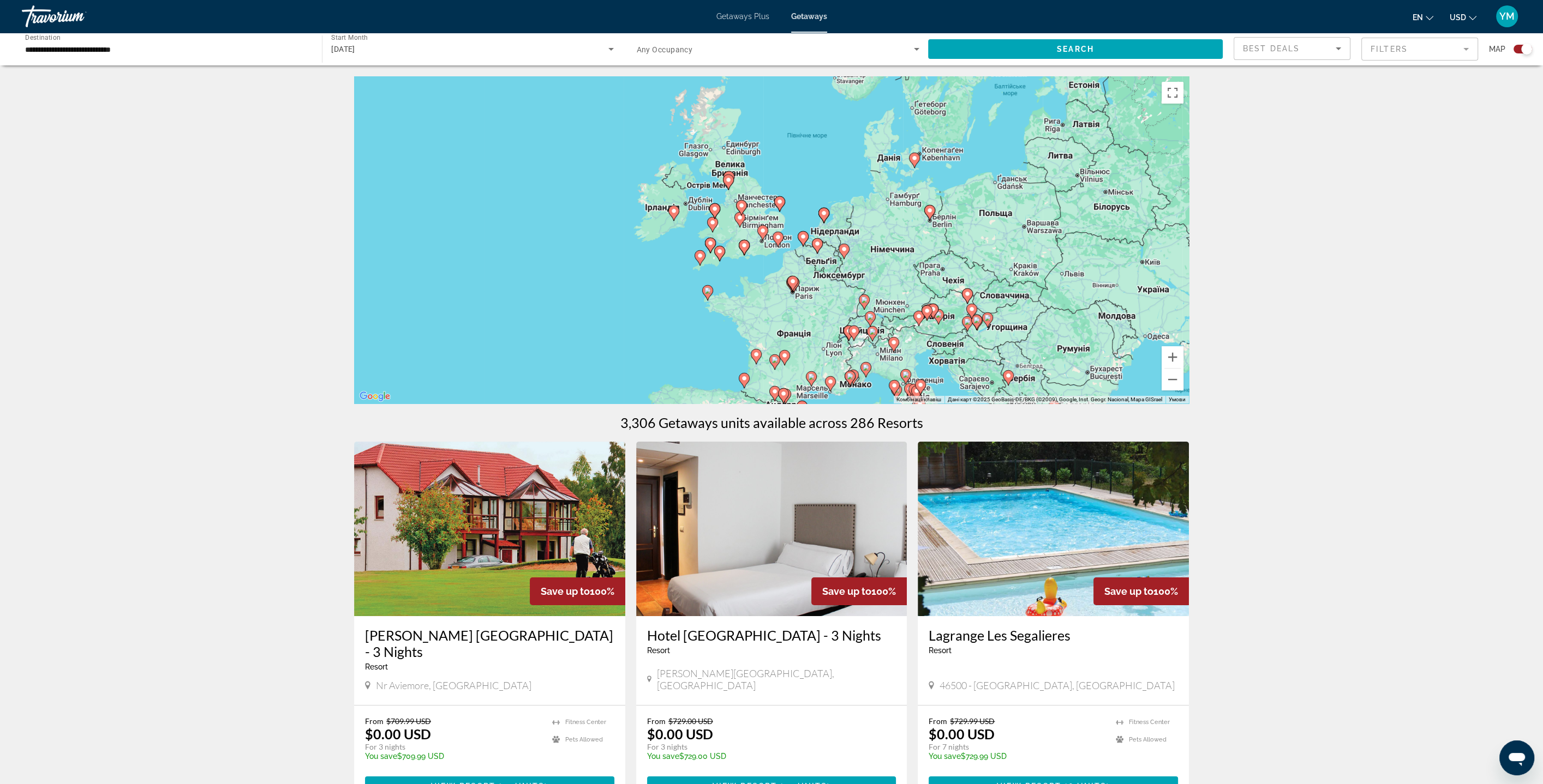
drag, startPoint x: 676, startPoint y: 152, endPoint x: 772, endPoint y: 318, distance: 191.8
click at [772, 318] on div "Увімкніть режим перетягування за допомогою клавіатури, натиснувши Alt + Enter. …" at bounding box center [772, 240] width 835 height 327
click at [1176, 356] on button "Збільшити" at bounding box center [1172, 357] width 22 height 22
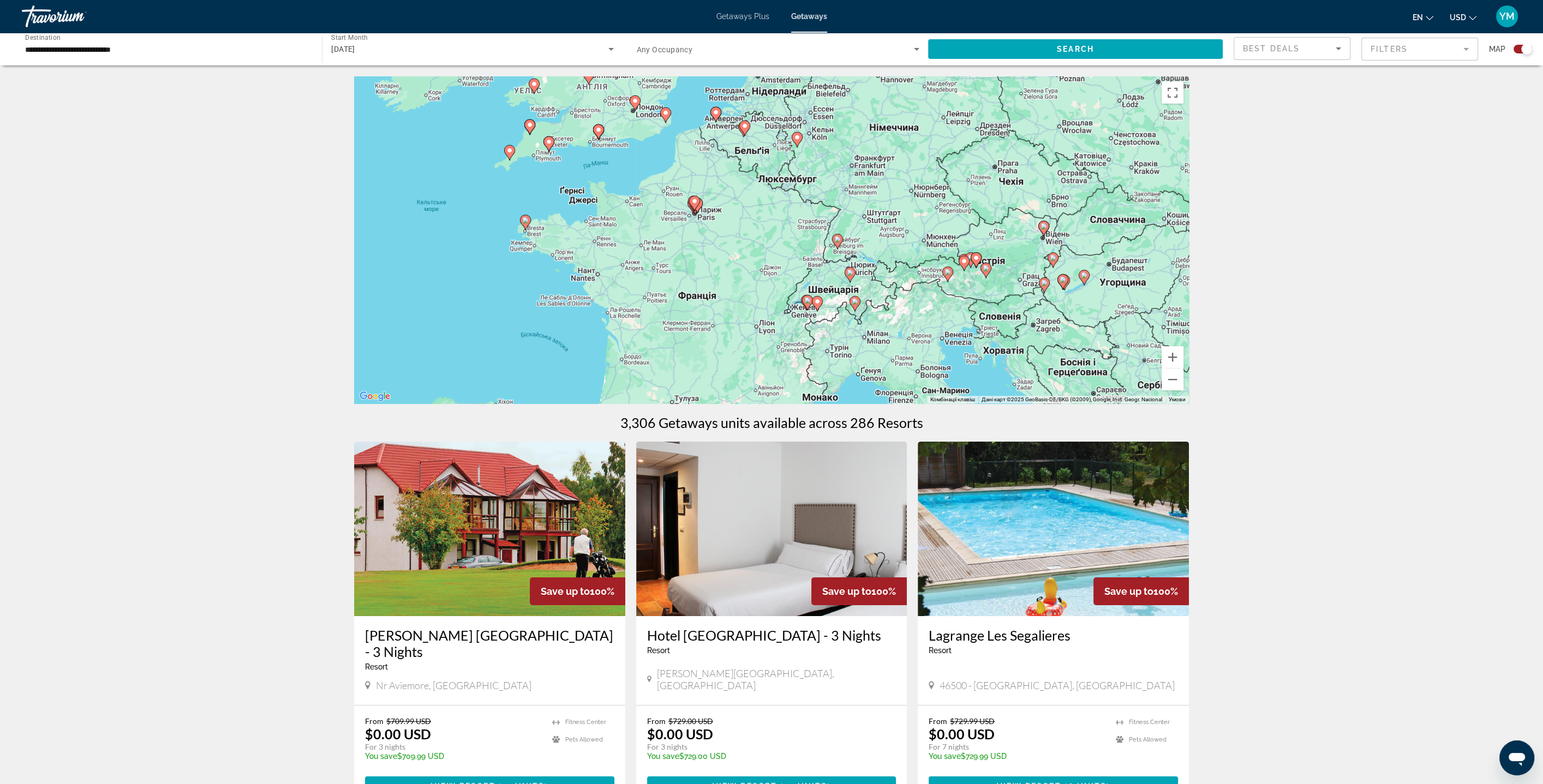
drag, startPoint x: 1014, startPoint y: 333, endPoint x: 897, endPoint y: 204, distance: 174.2
click at [897, 204] on div "Увімкніть режим перетягування за допомогою клавіатури, натиснувши Alt + Enter. …" at bounding box center [772, 240] width 835 height 327
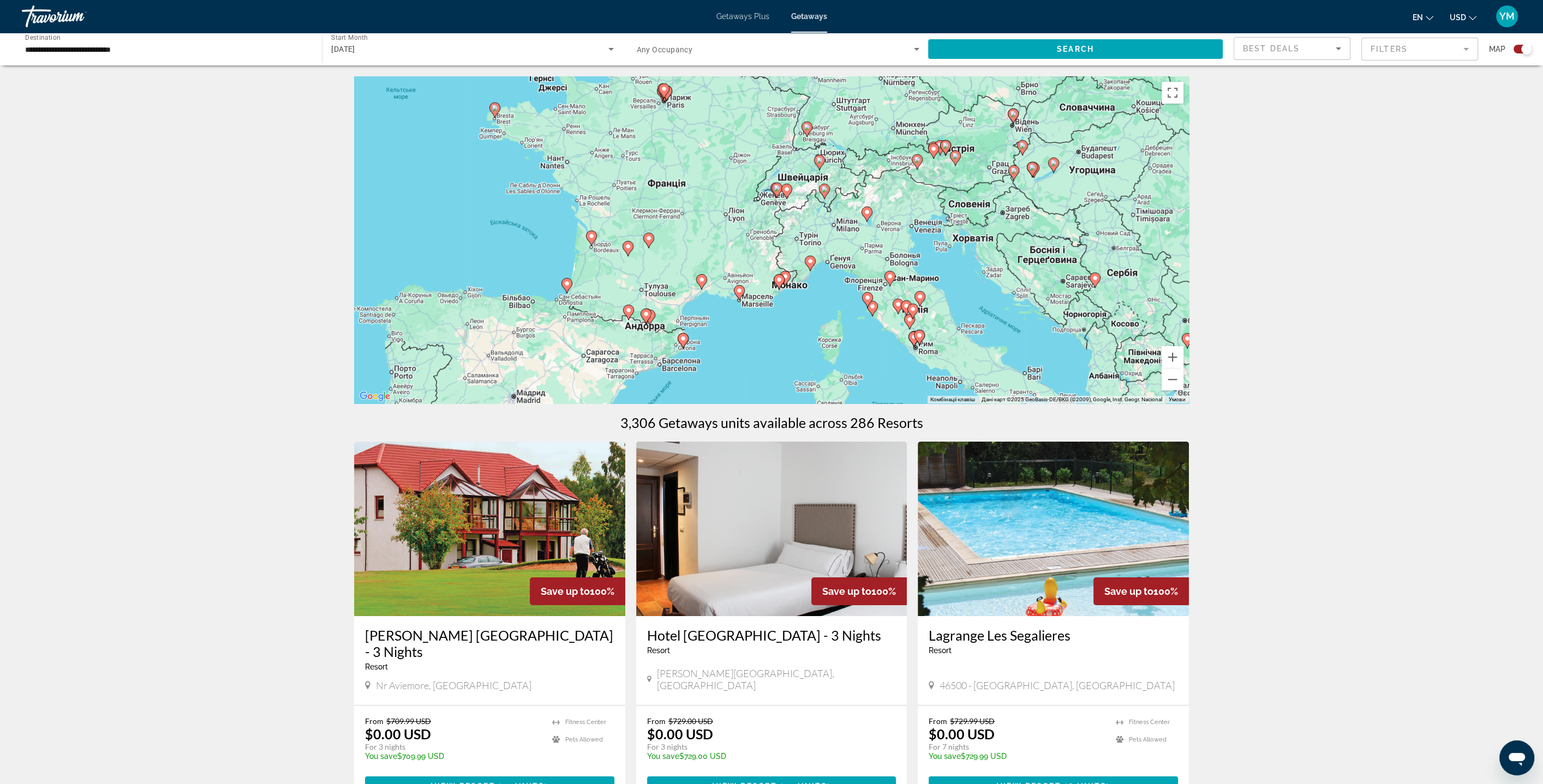
drag, startPoint x: 915, startPoint y: 308, endPoint x: 911, endPoint y: 285, distance: 23.3
click at [888, 213] on div "Увімкніть режим перетягування за допомогою клавіатури, натиснувши Alt + Enter. …" at bounding box center [772, 240] width 835 height 327
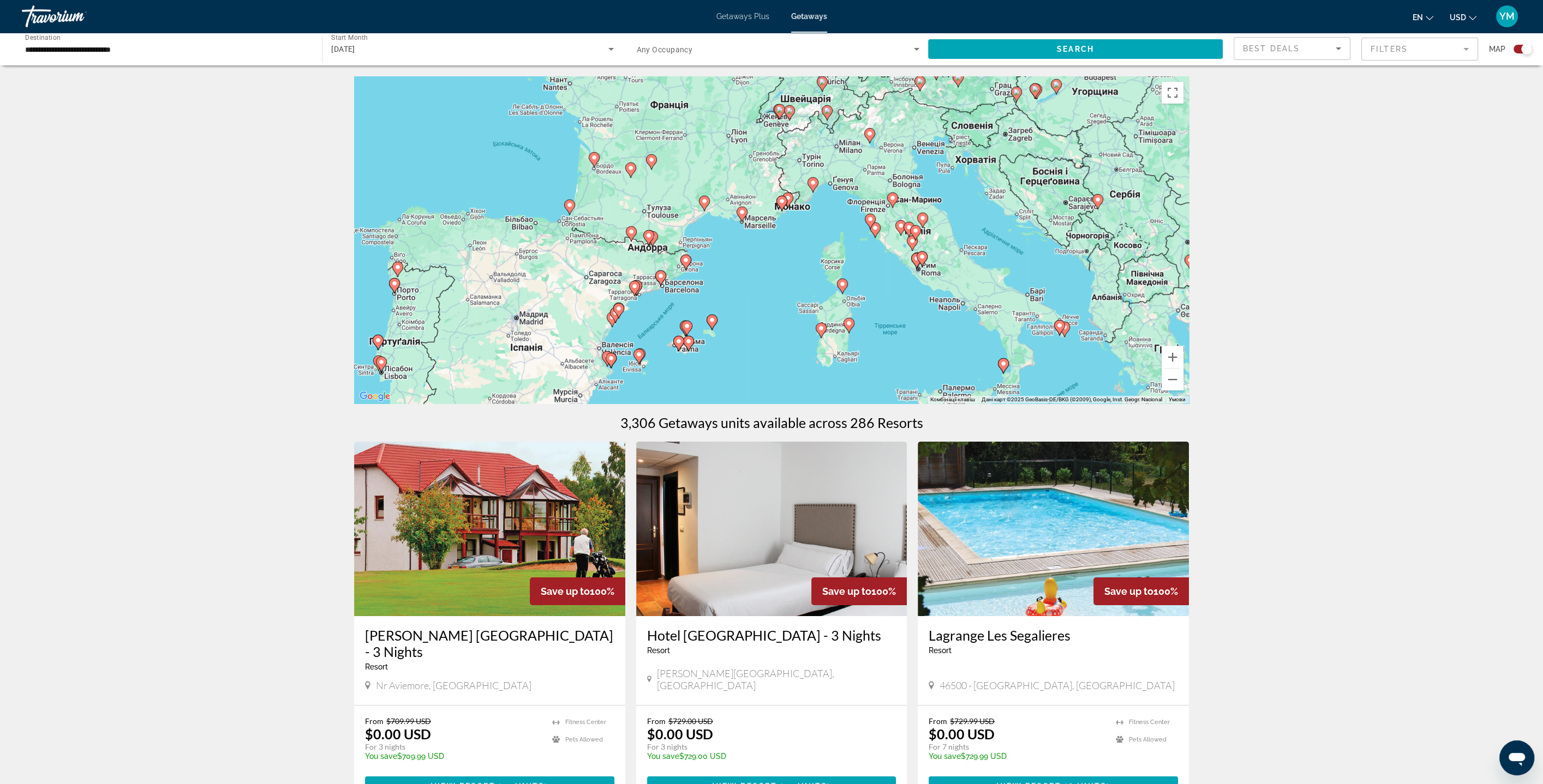
drag, startPoint x: 971, startPoint y: 340, endPoint x: 973, endPoint y: 276, distance: 64.0
click at [973, 276] on div "Увімкніть режим перетягування за допомогою клавіатури, натиснувши Alt + Enter. …" at bounding box center [772, 240] width 835 height 327
click at [1177, 356] on button "Збільшити" at bounding box center [1172, 357] width 22 height 22
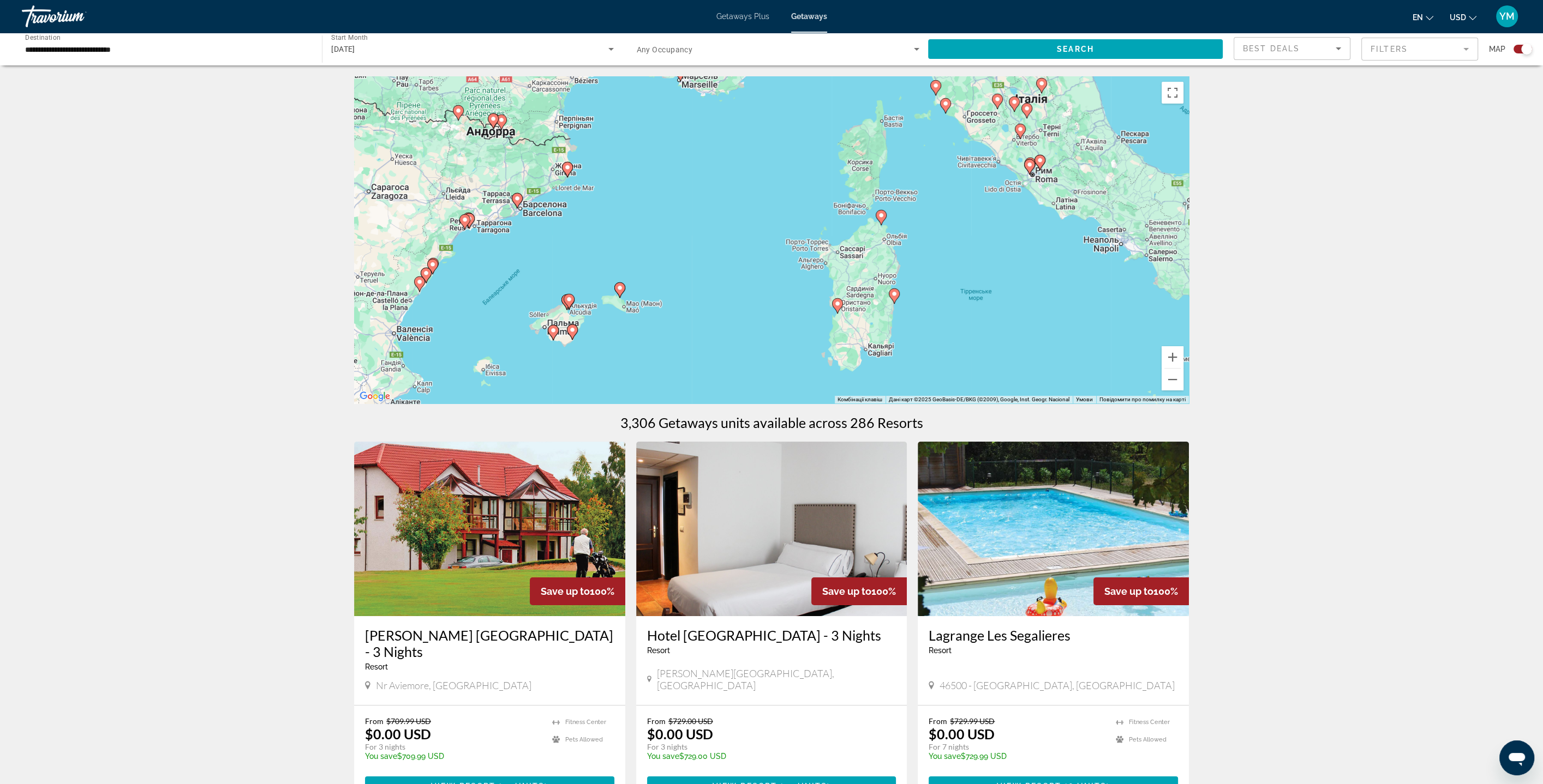
drag, startPoint x: 998, startPoint y: 366, endPoint x: 961, endPoint y: 261, distance: 111.3
click at [968, 251] on div "Увімкніть режим перетягування за допомогою клавіатури, натиснувши Alt + Enter. …" at bounding box center [772, 240] width 835 height 327
click at [896, 297] on image "Main content" at bounding box center [894, 294] width 7 height 7
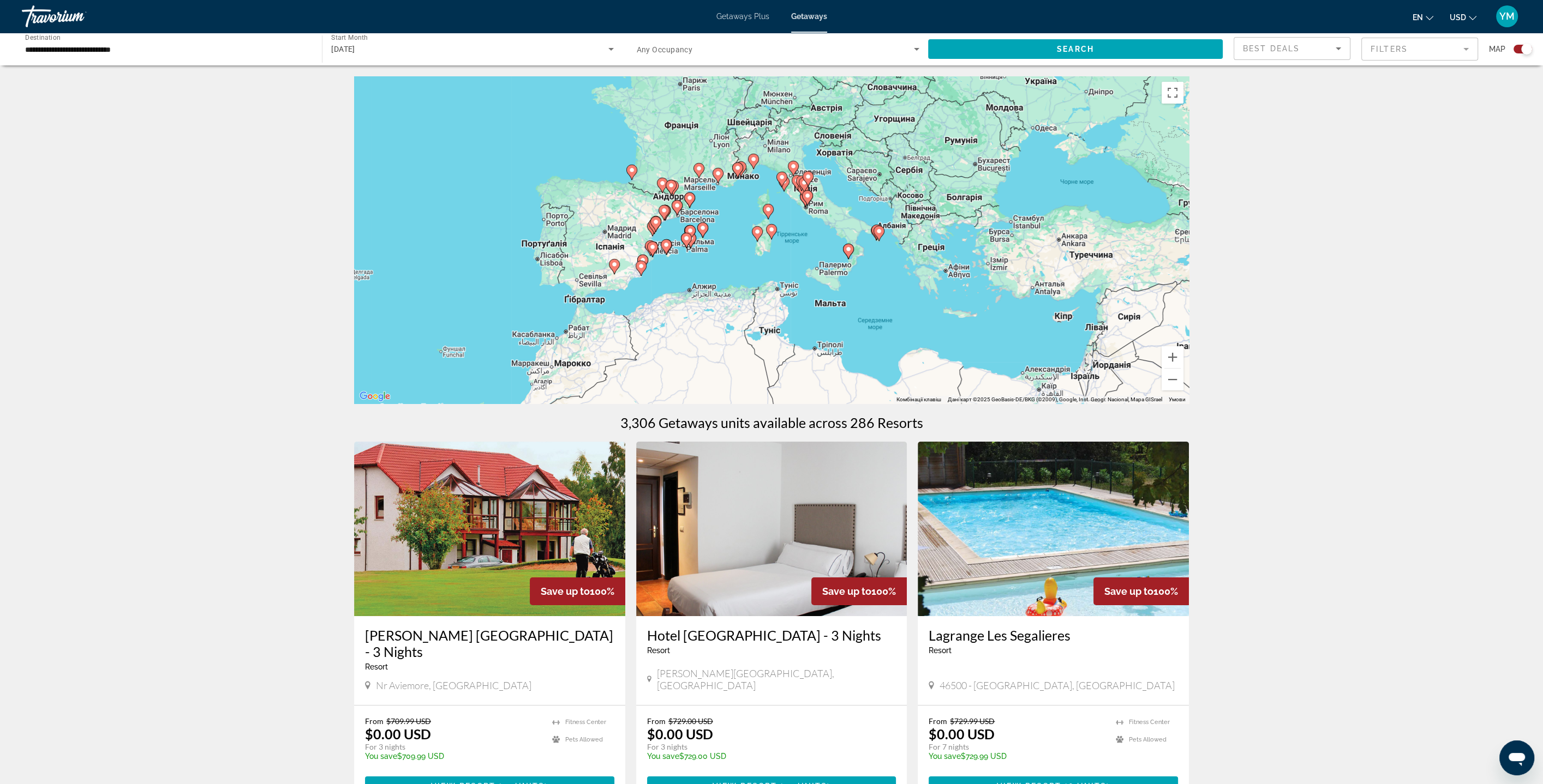
click at [773, 231] on image "Main content" at bounding box center [771, 229] width 7 height 7
type input "**********"
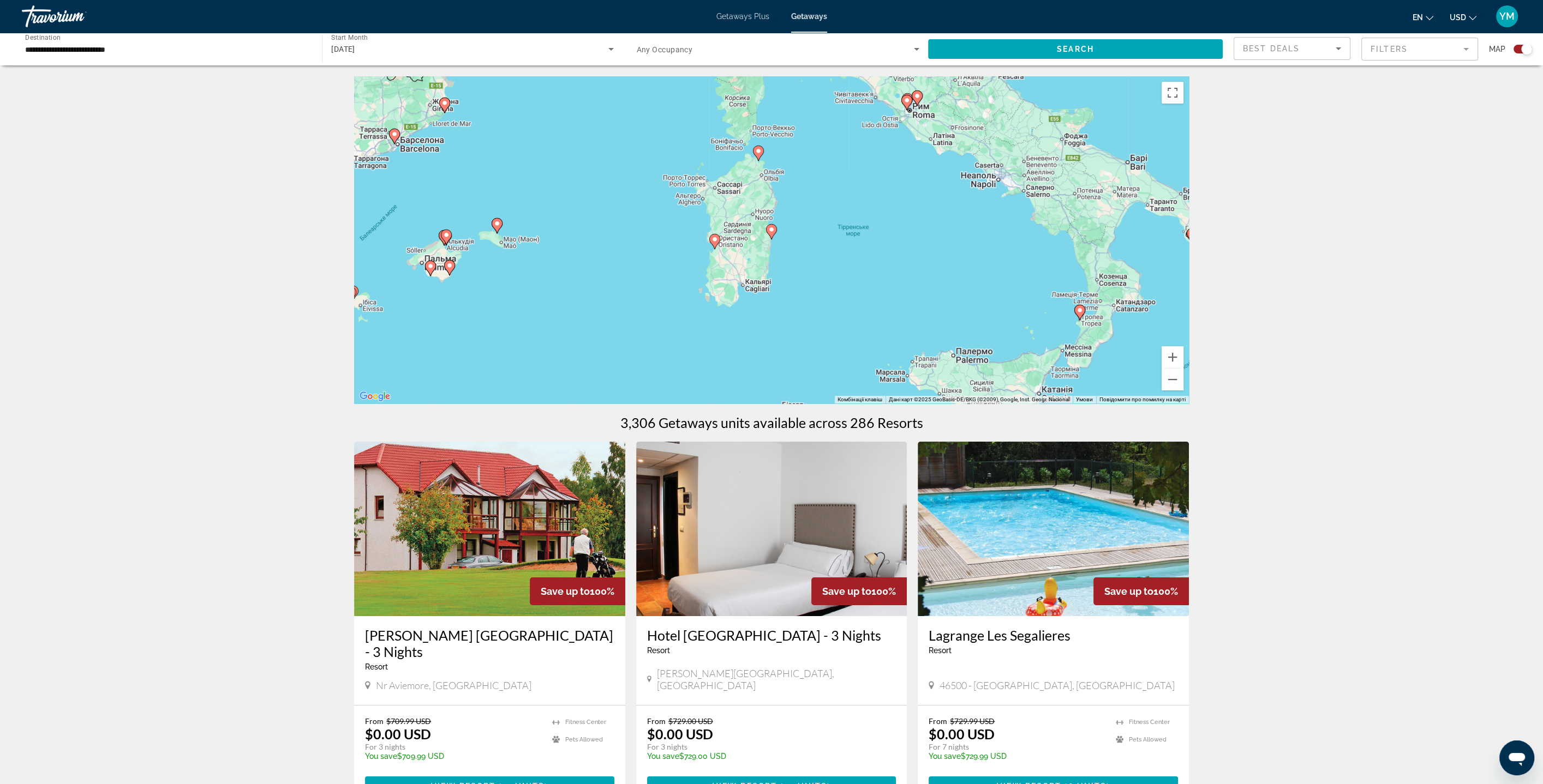
click at [772, 231] on image "Main content" at bounding box center [771, 229] width 7 height 7
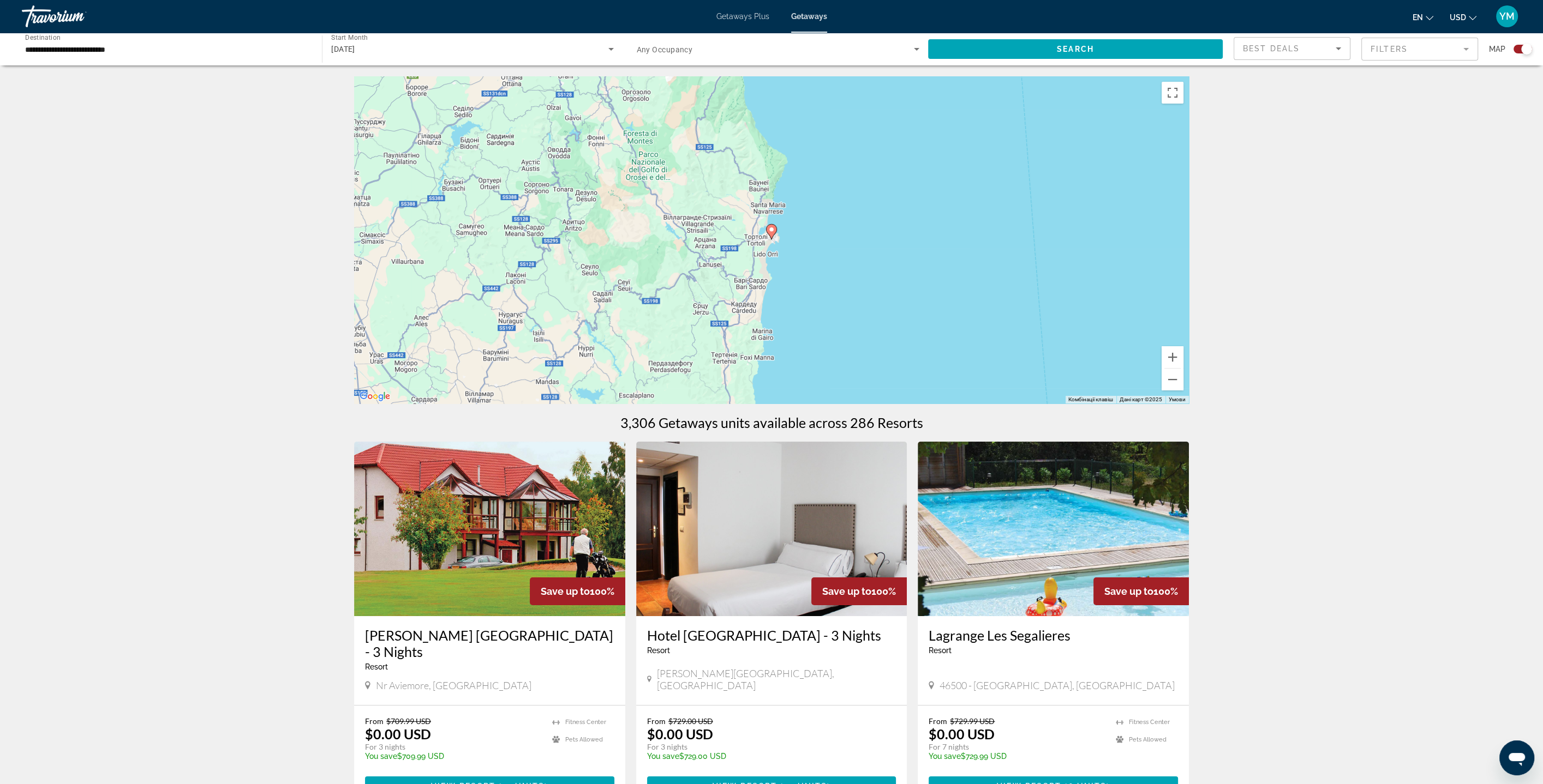
click at [772, 231] on image "Main content" at bounding box center [771, 229] width 7 height 7
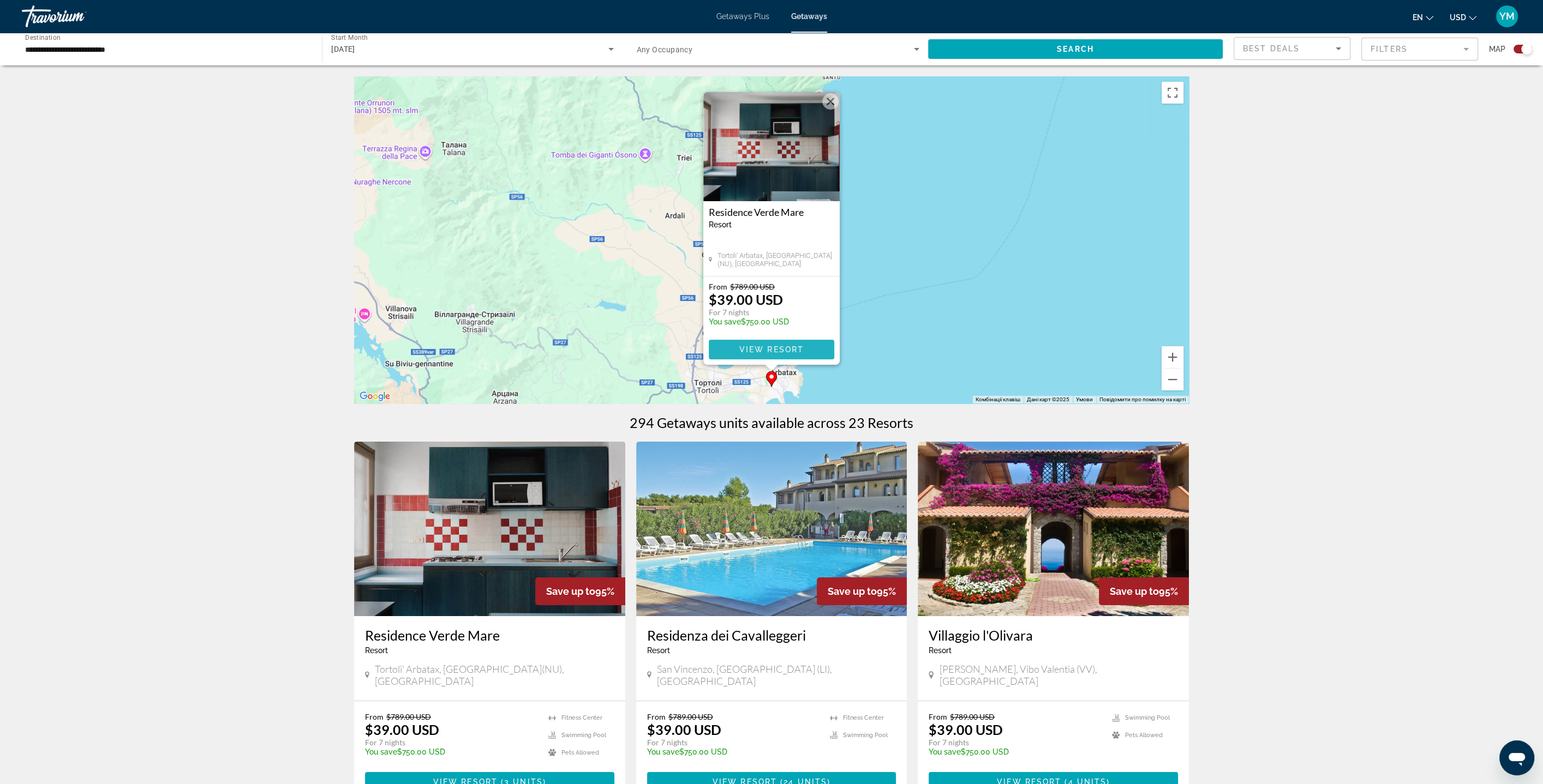
click at [753, 348] on span "View Resort" at bounding box center [771, 349] width 64 height 8
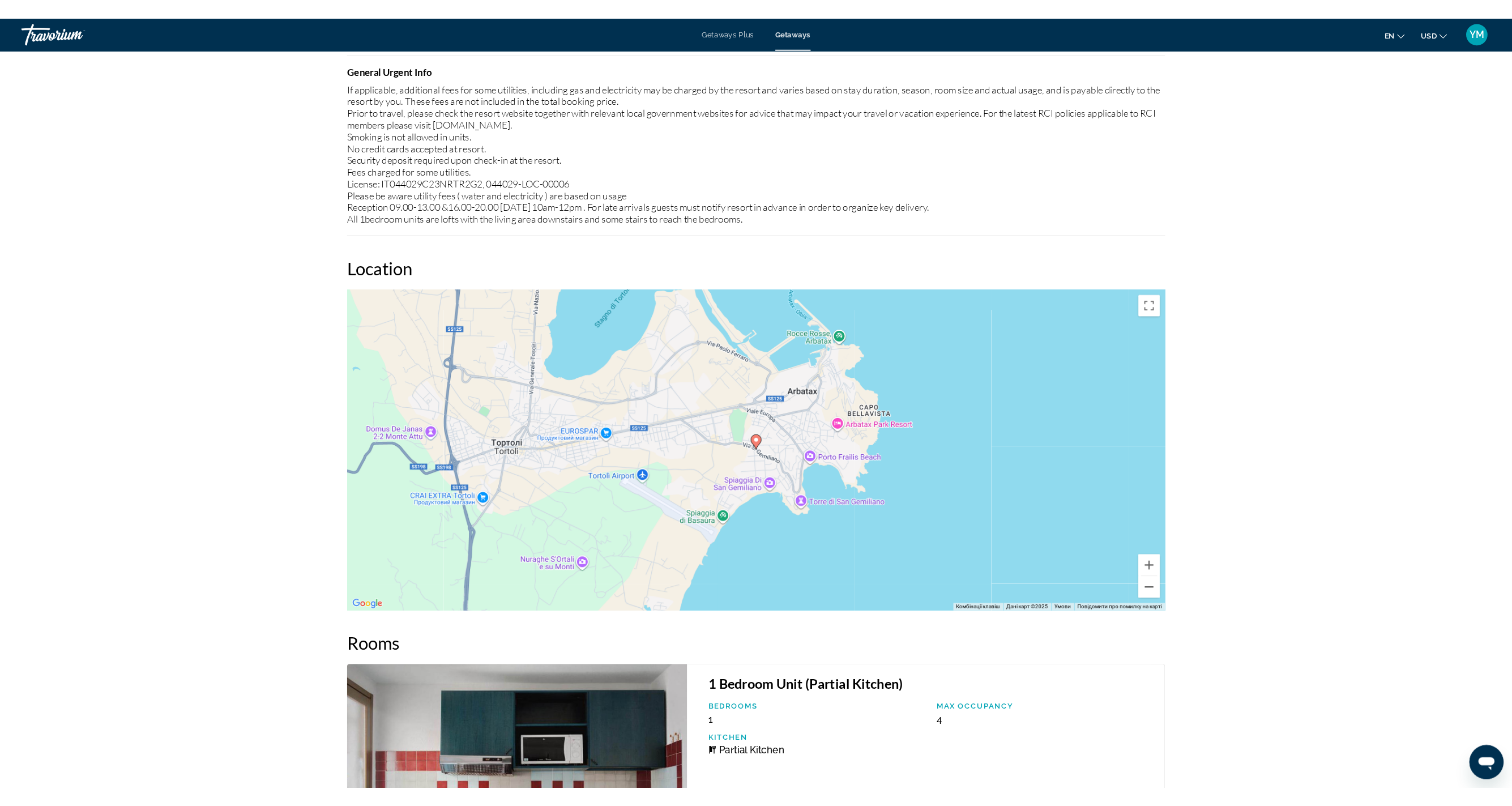
scroll to position [1406, 0]
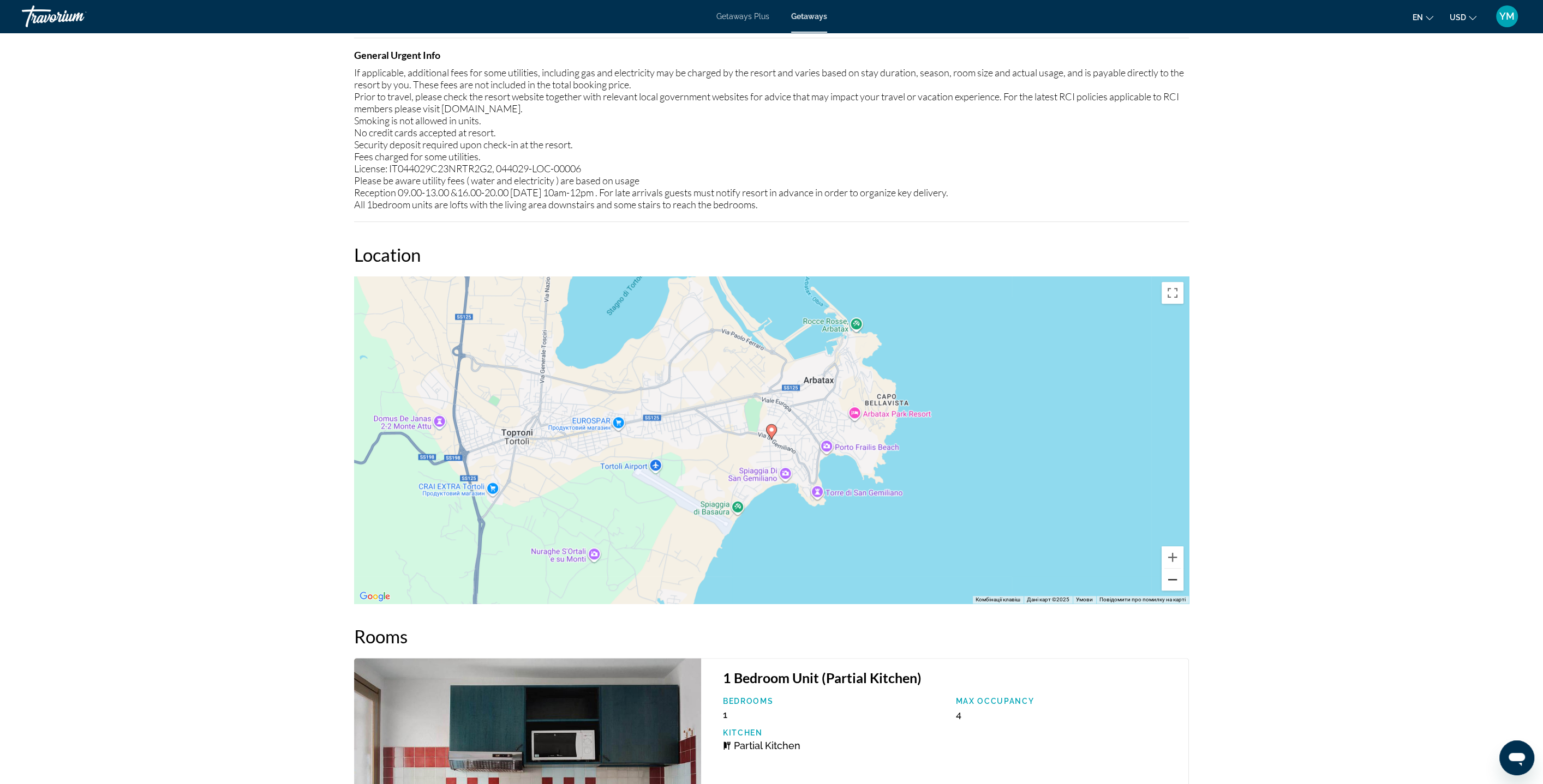
click at [1177, 582] on button "Зменшити" at bounding box center [1172, 580] width 22 height 22
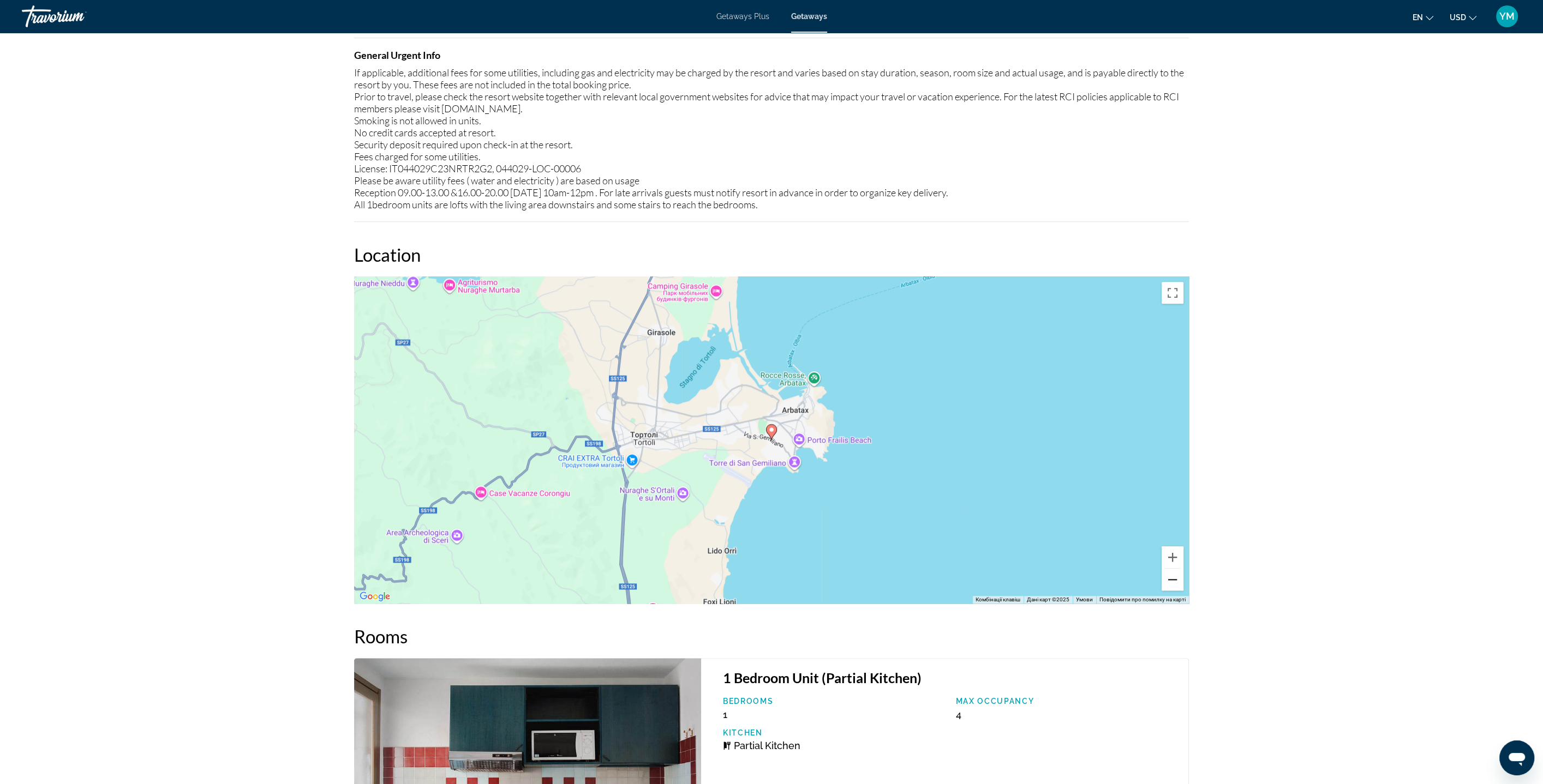
click at [1177, 582] on button "Зменшити" at bounding box center [1172, 580] width 22 height 22
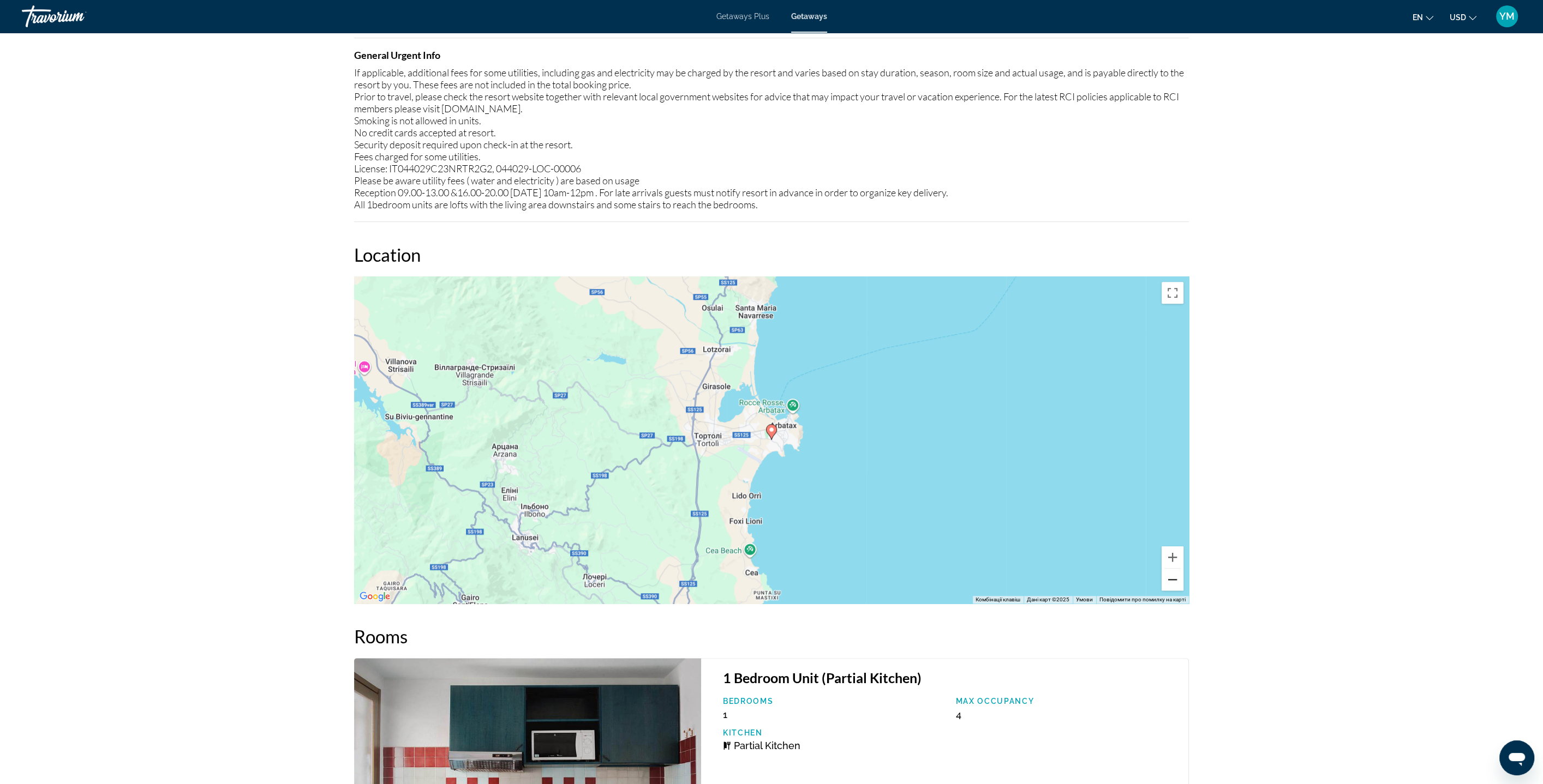
click at [1177, 582] on button "Зменшити" at bounding box center [1172, 580] width 22 height 22
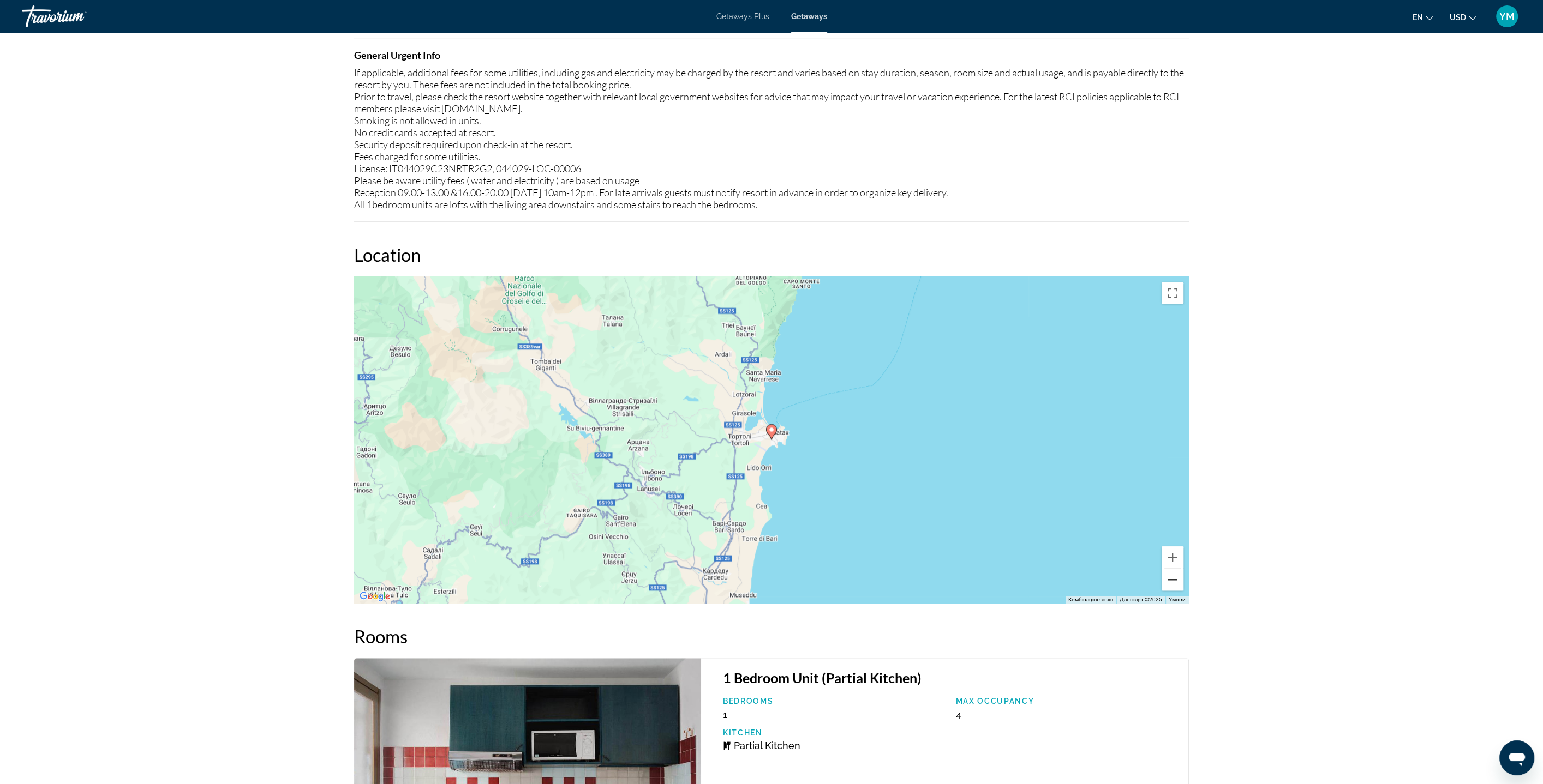
click at [1177, 582] on button "Зменшити" at bounding box center [1172, 580] width 22 height 22
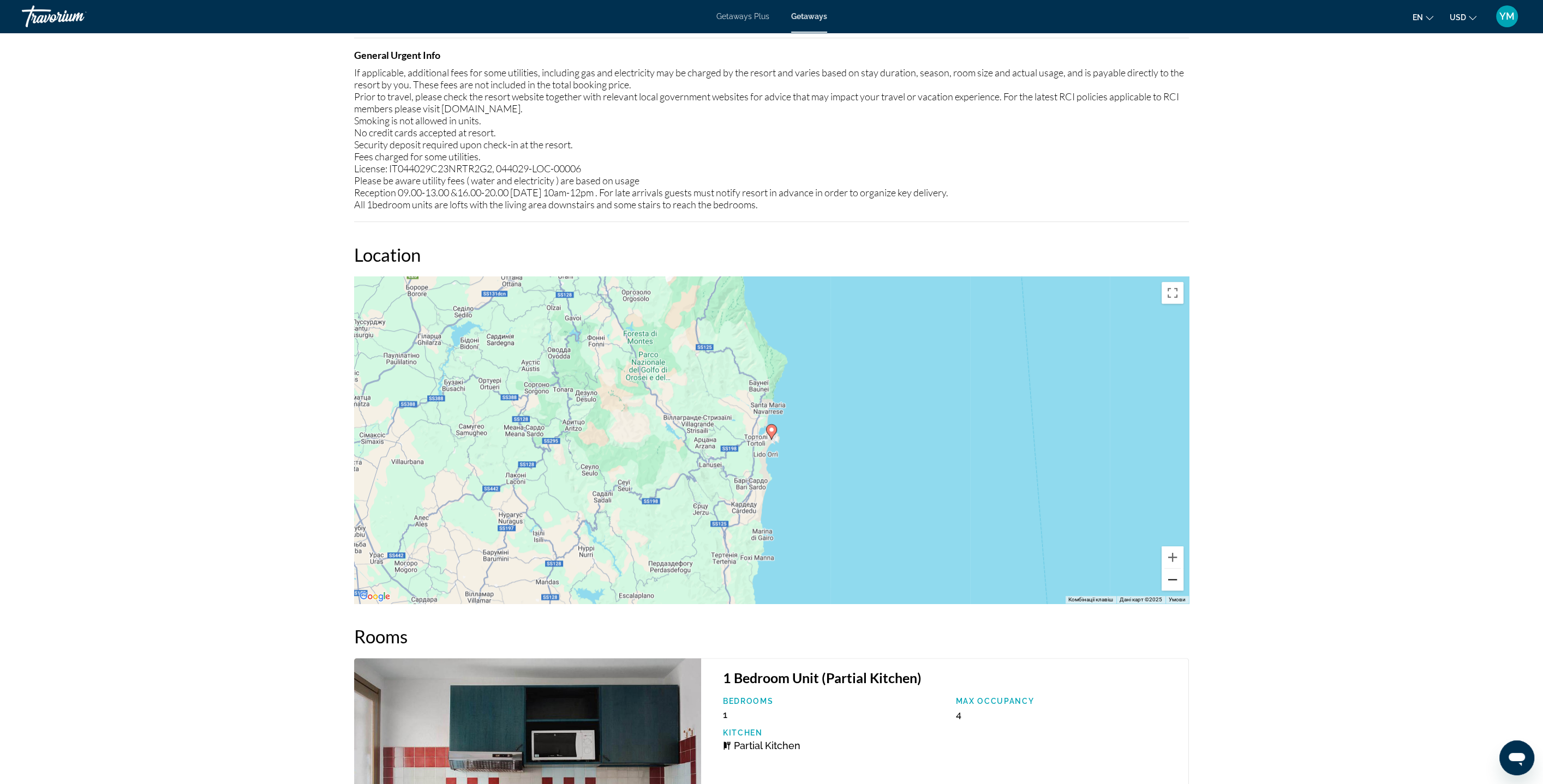
click at [1177, 582] on button "Зменшити" at bounding box center [1172, 580] width 22 height 22
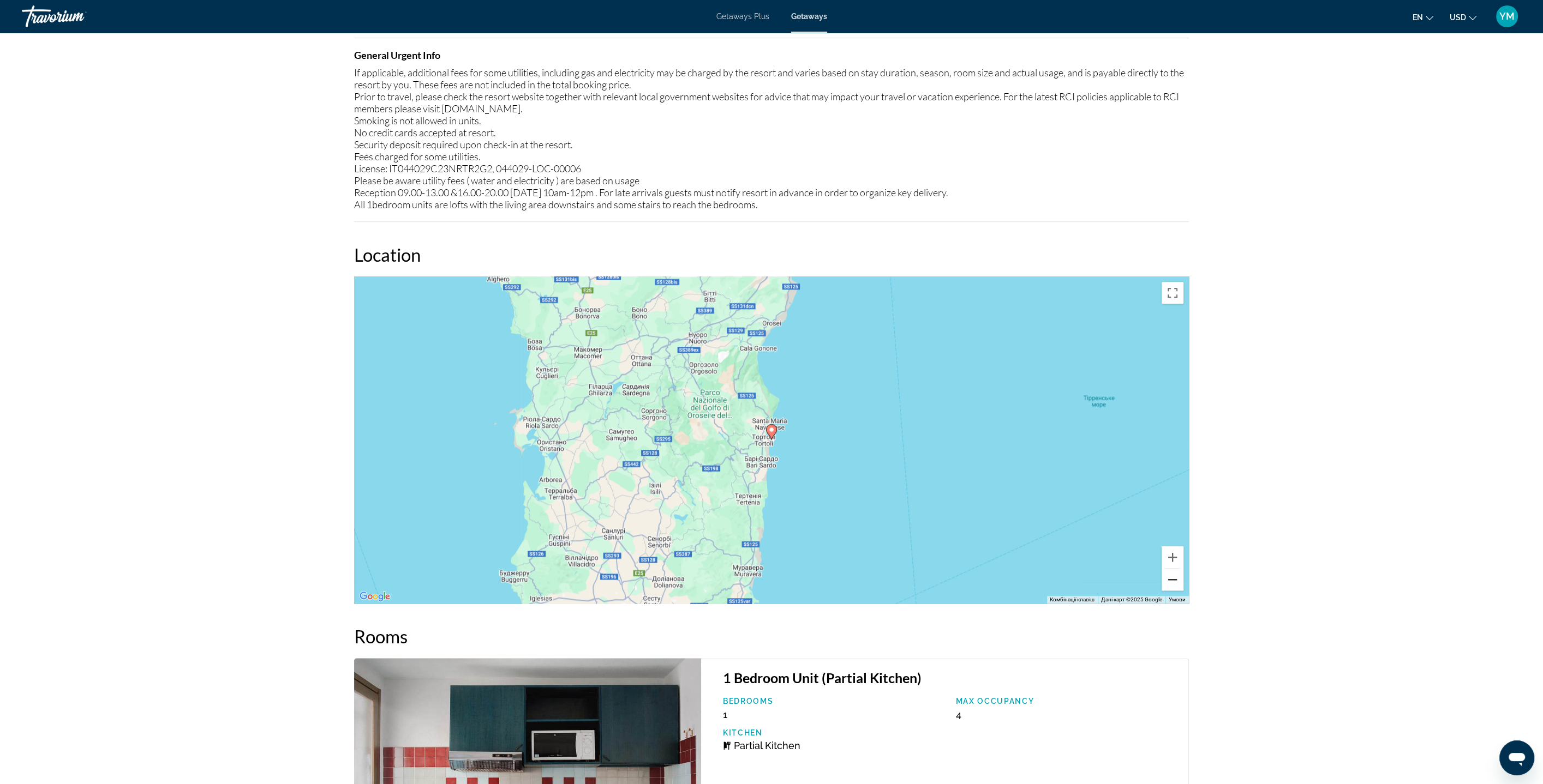
click at [1177, 582] on button "Зменшити" at bounding box center [1172, 580] width 22 height 22
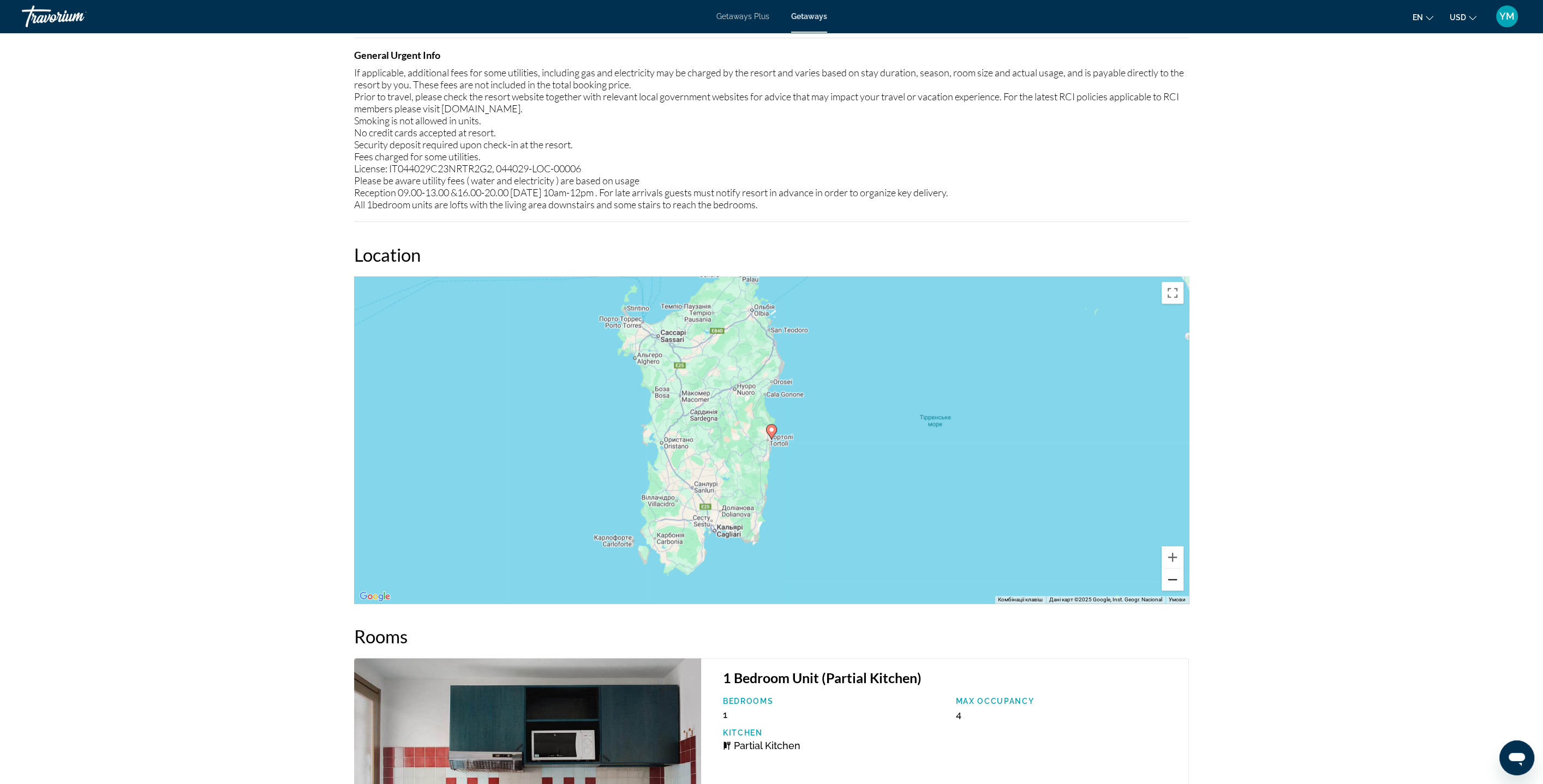
click at [1177, 582] on button "Зменшити" at bounding box center [1172, 580] width 22 height 22
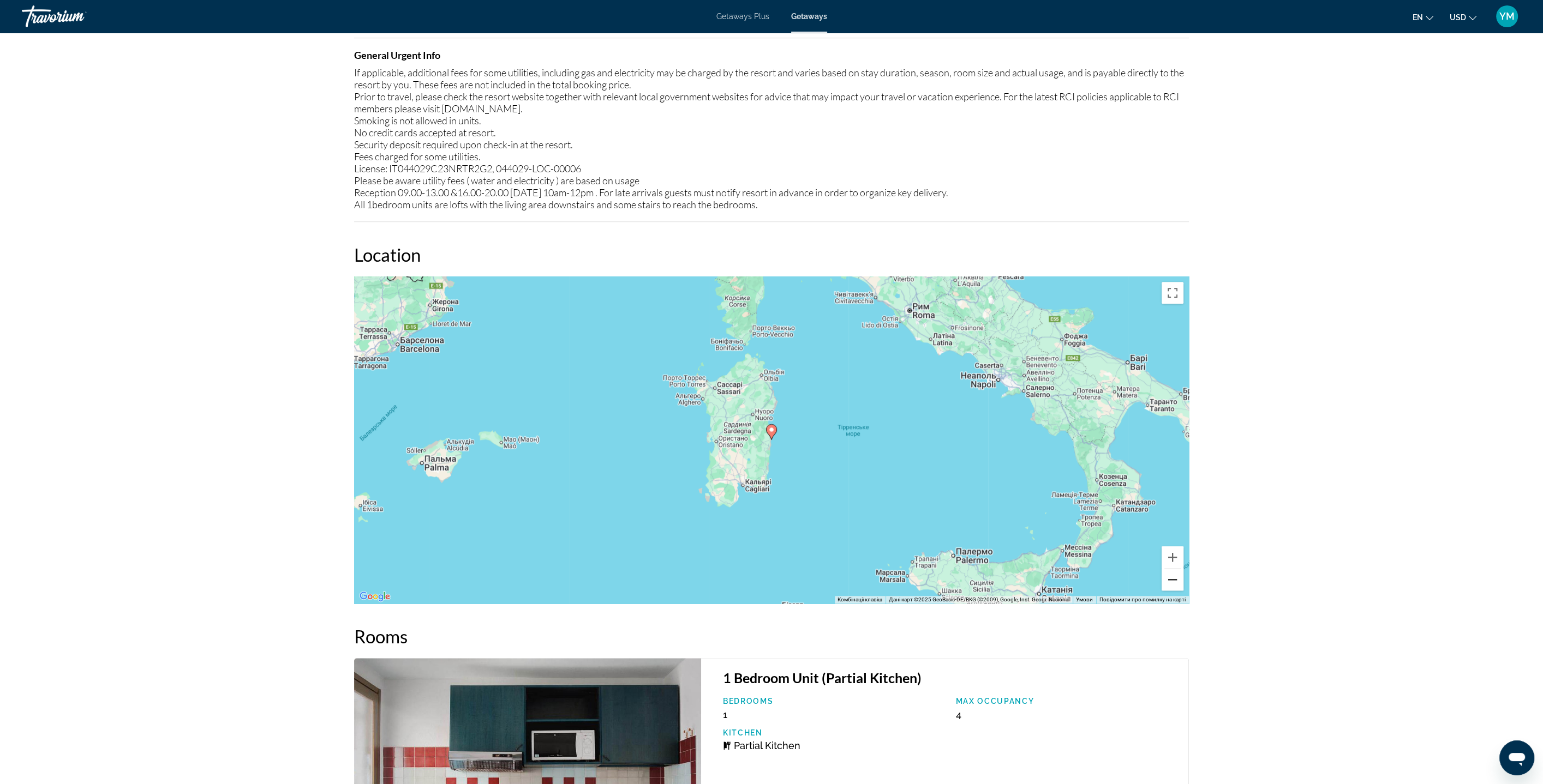
click at [1177, 582] on button "Зменшити" at bounding box center [1172, 580] width 22 height 22
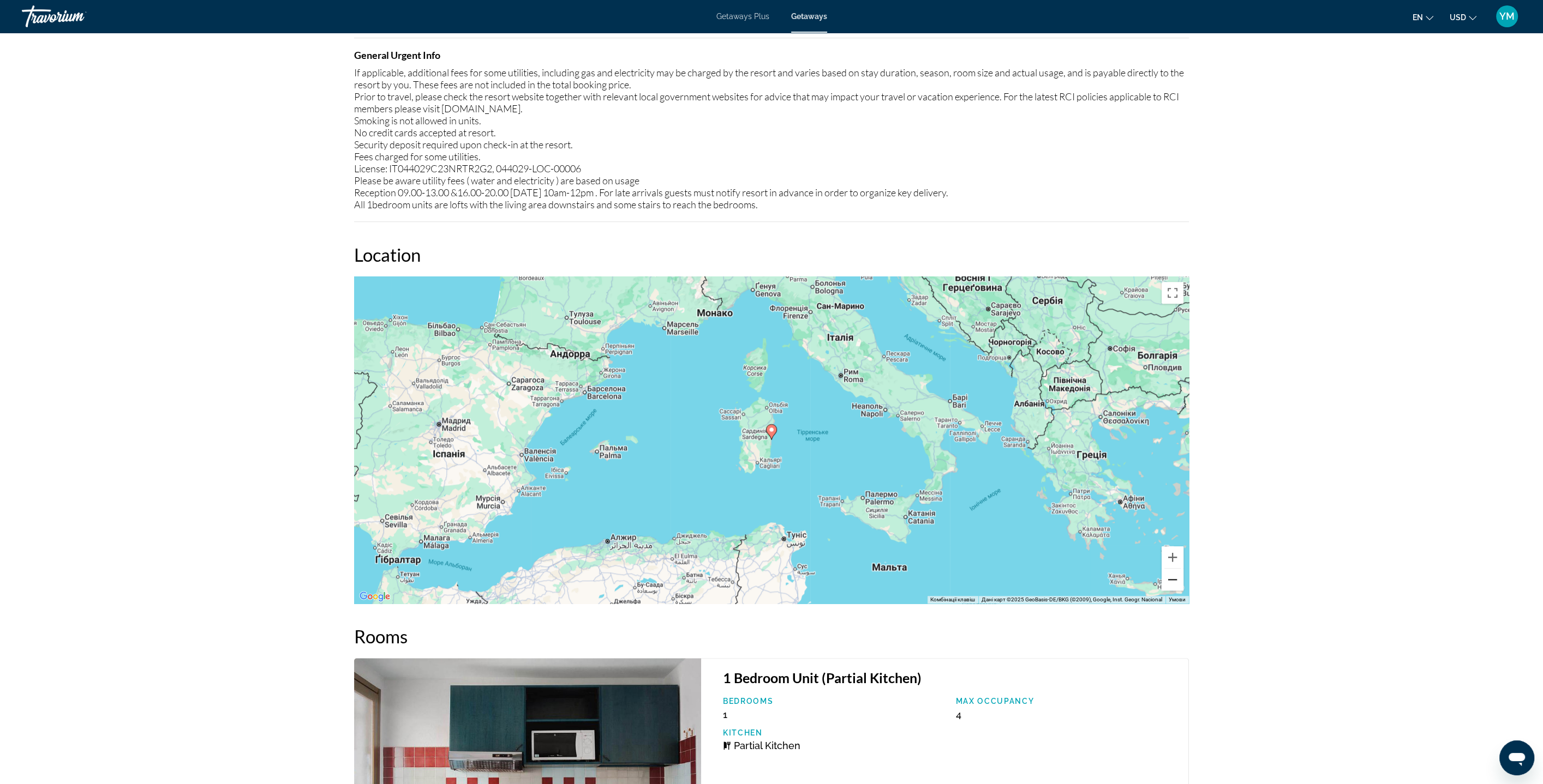
click at [1177, 582] on button "Зменшити" at bounding box center [1172, 580] width 22 height 22
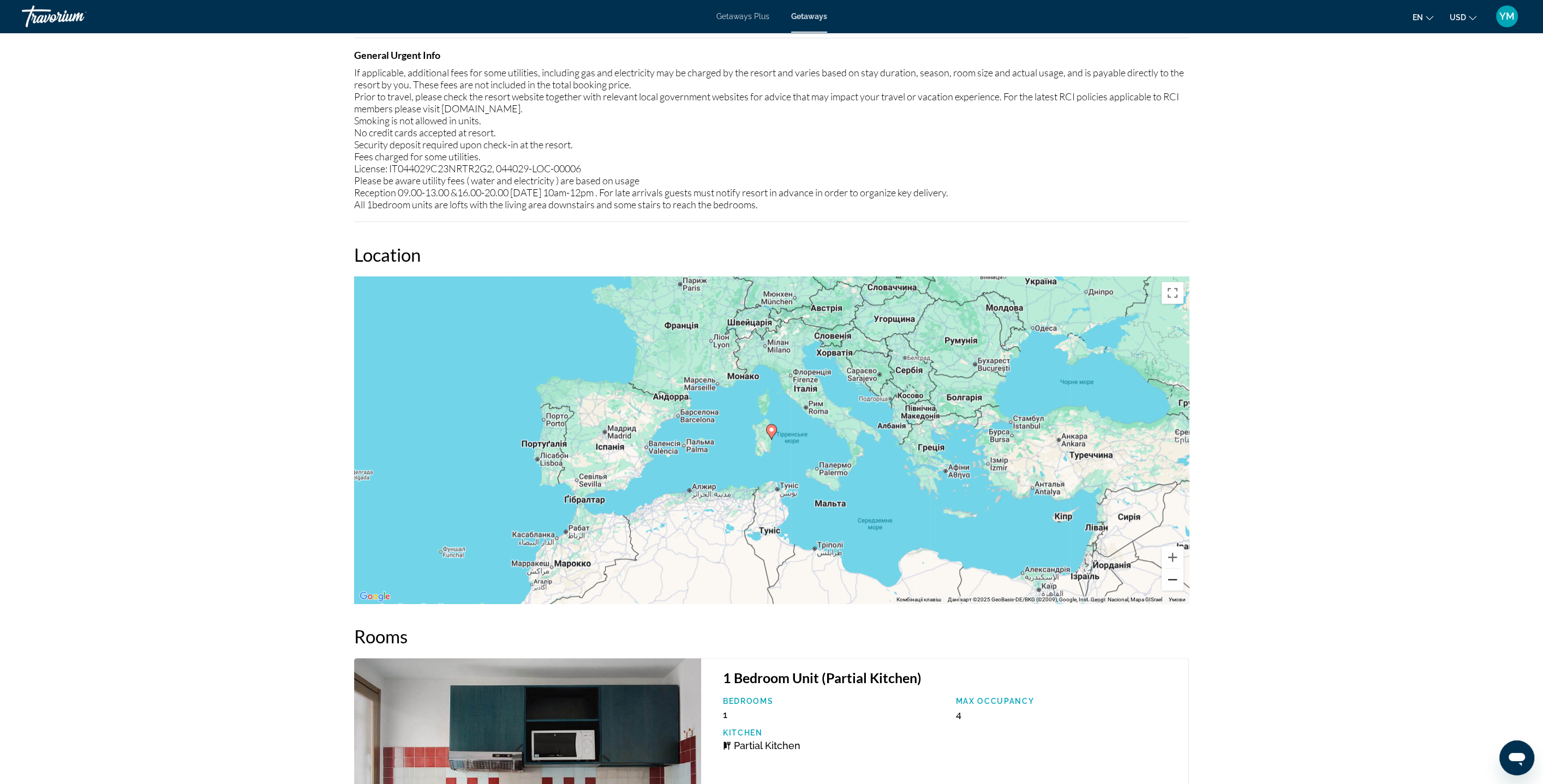
click at [1177, 582] on button "Зменшити" at bounding box center [1172, 580] width 22 height 22
